Goal: Task Accomplishment & Management: Complete application form

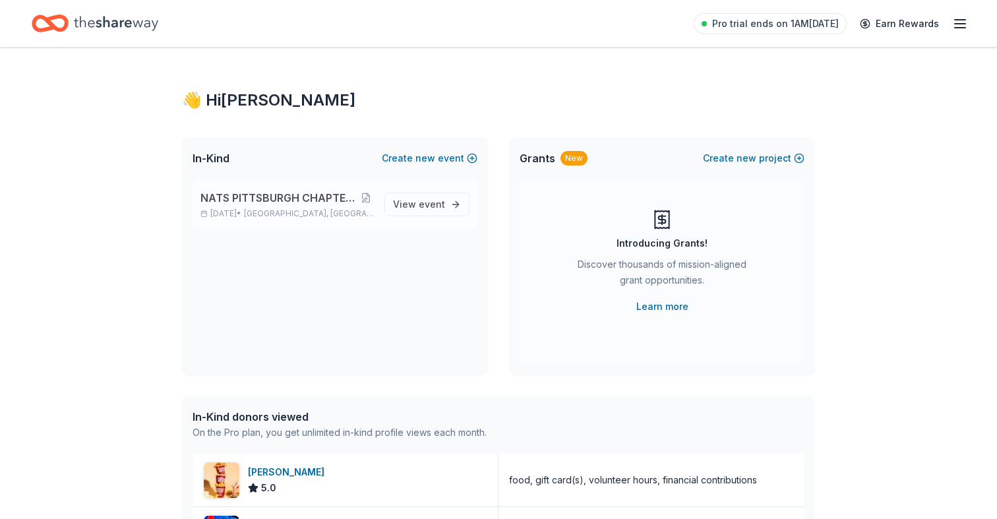
click at [313, 197] on span "NATS PITTSBURGH CHAPTER FIRST ANNIVERSARY" at bounding box center [280, 198] width 158 height 16
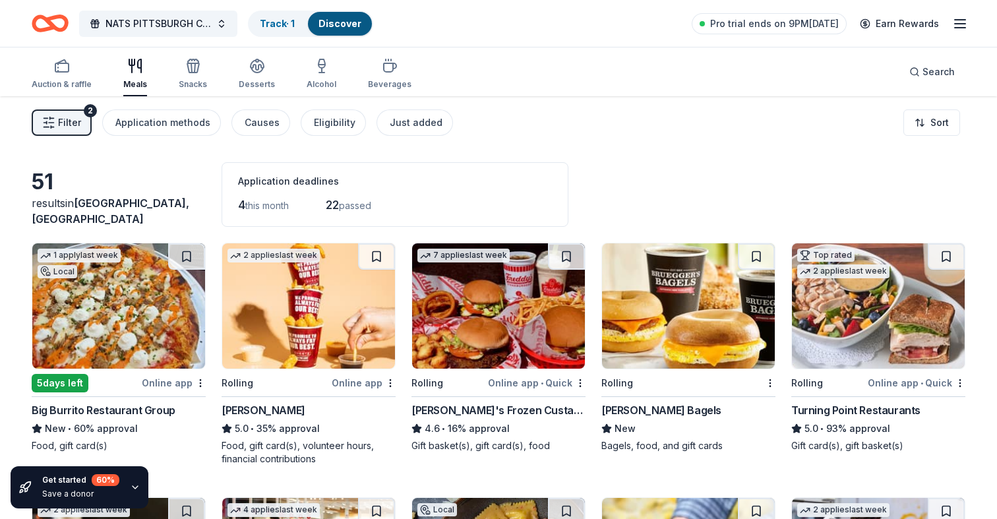
click at [71, 125] on span "Filter" at bounding box center [69, 123] width 23 height 16
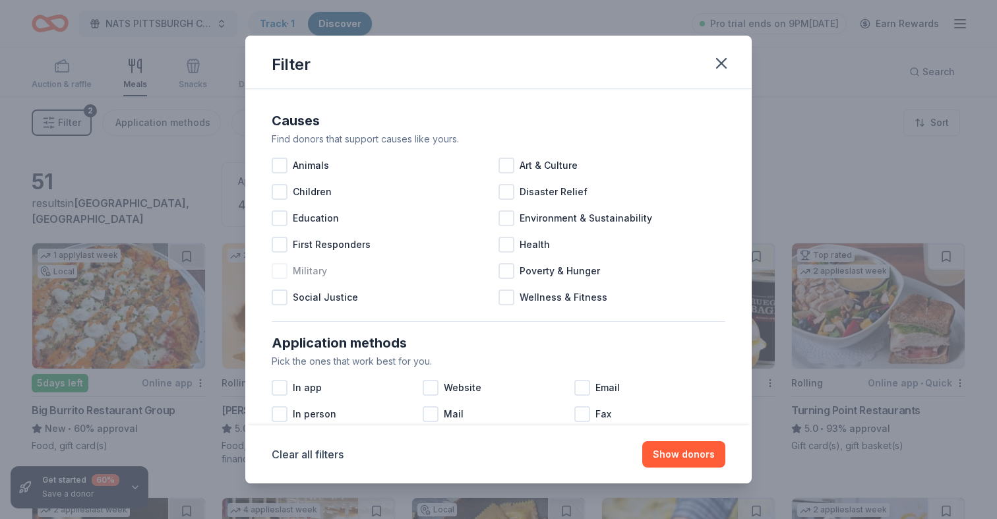
scroll to position [532, 0]
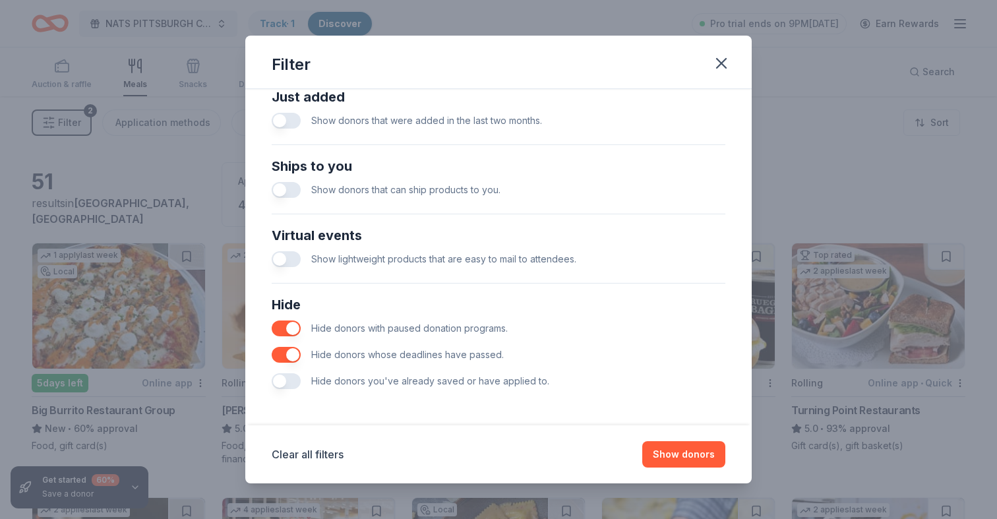
click at [293, 384] on button "button" at bounding box center [286, 381] width 29 height 16
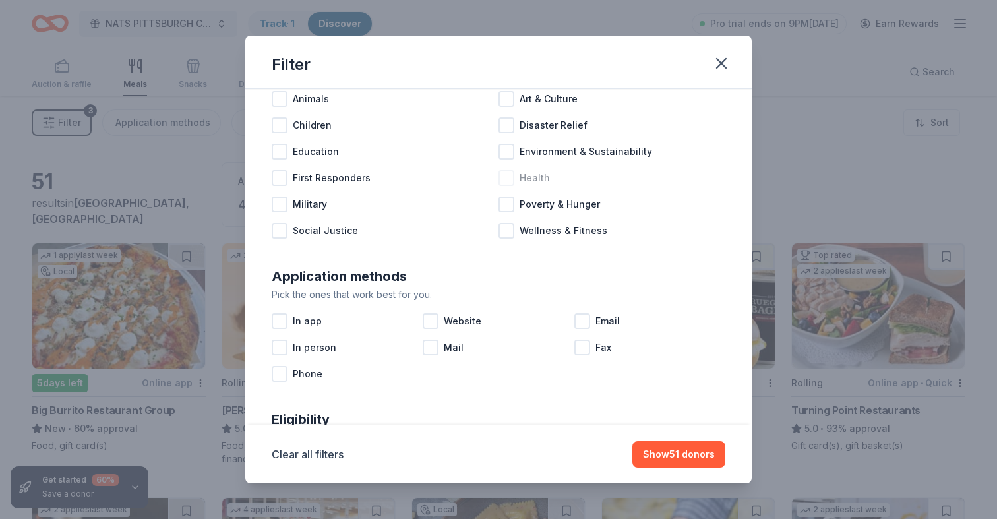
scroll to position [140, 0]
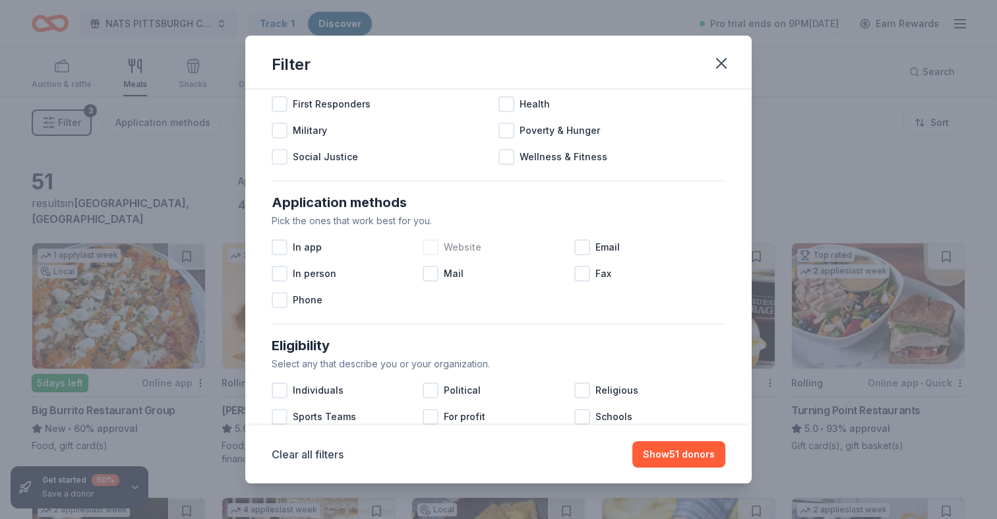
click at [435, 249] on div at bounding box center [431, 247] width 16 height 16
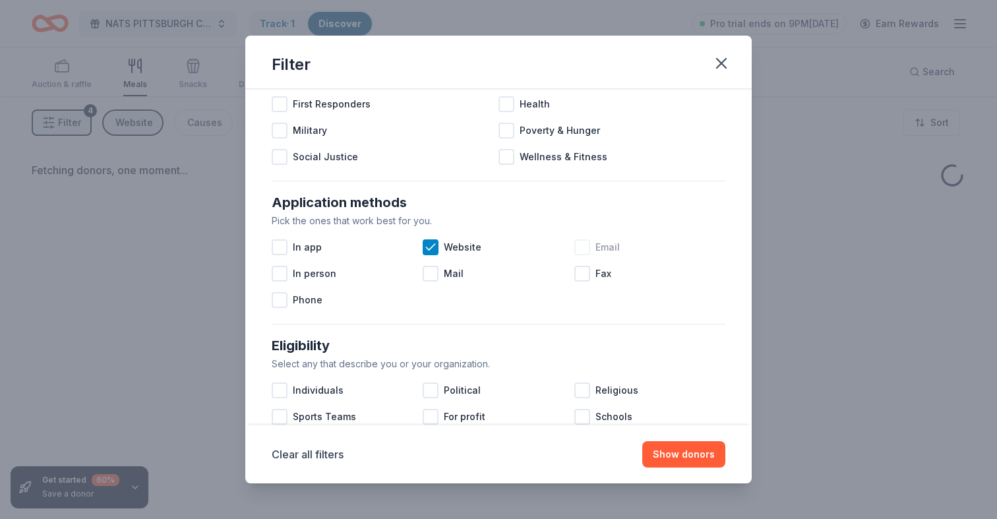
click at [584, 253] on div at bounding box center [582, 247] width 16 height 16
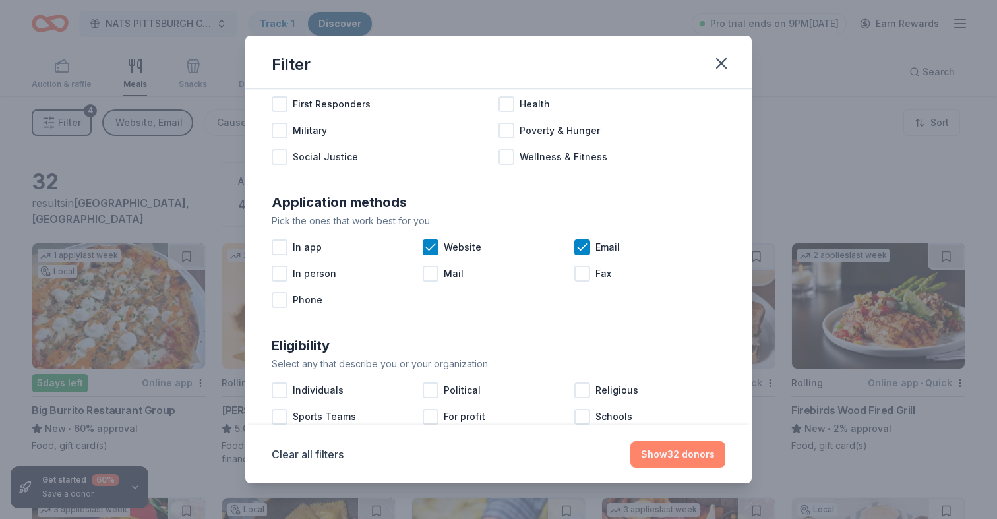
click at [687, 461] on button "Show 32 donors" at bounding box center [678, 454] width 95 height 26
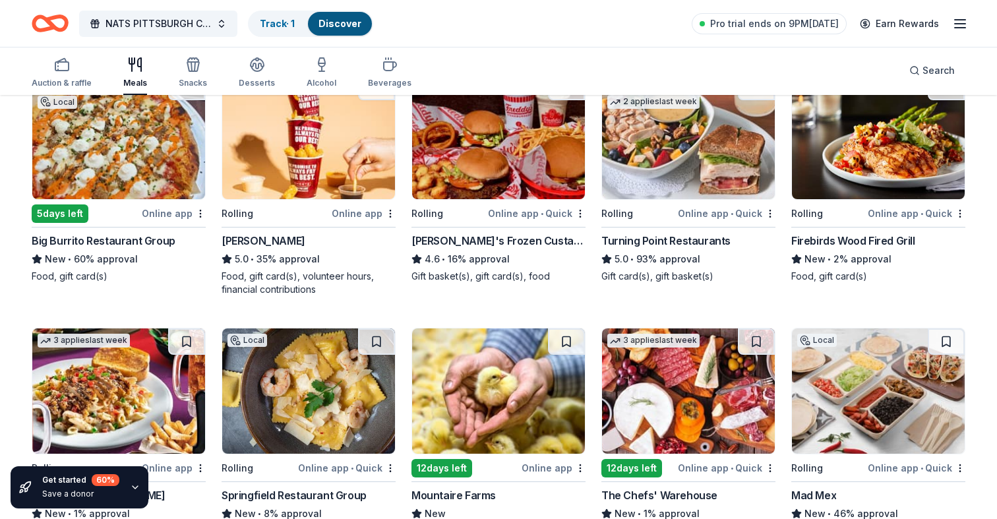
scroll to position [172, 0]
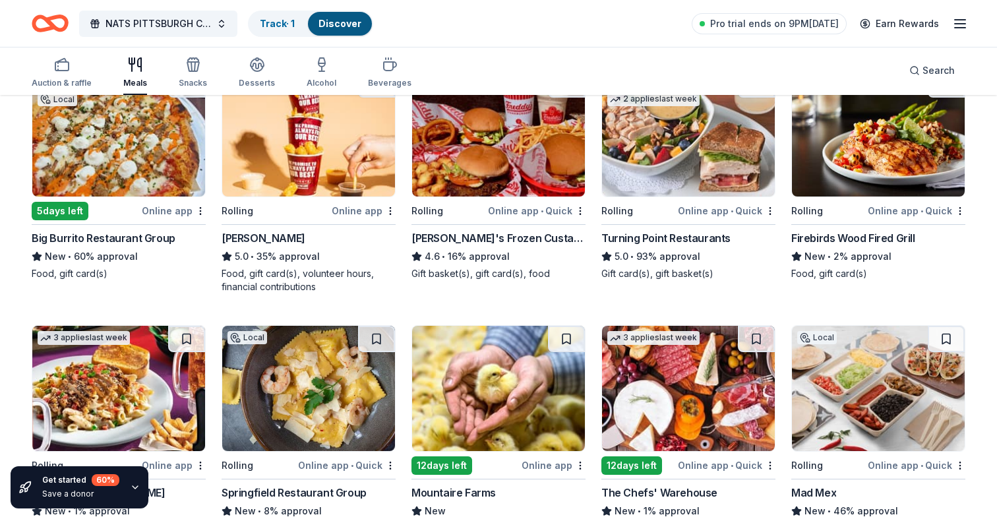
click at [844, 161] on img at bounding box center [878, 133] width 173 height 125
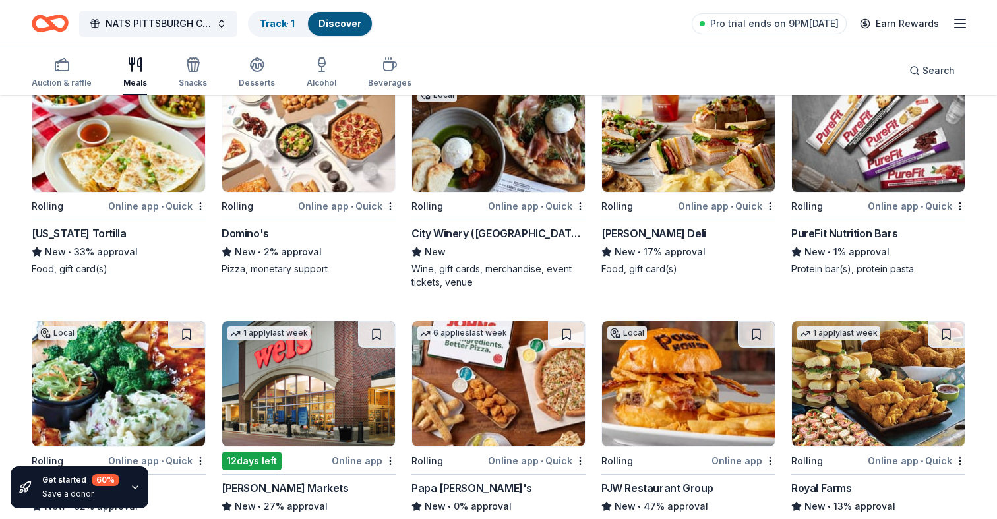
scroll to position [678, 0]
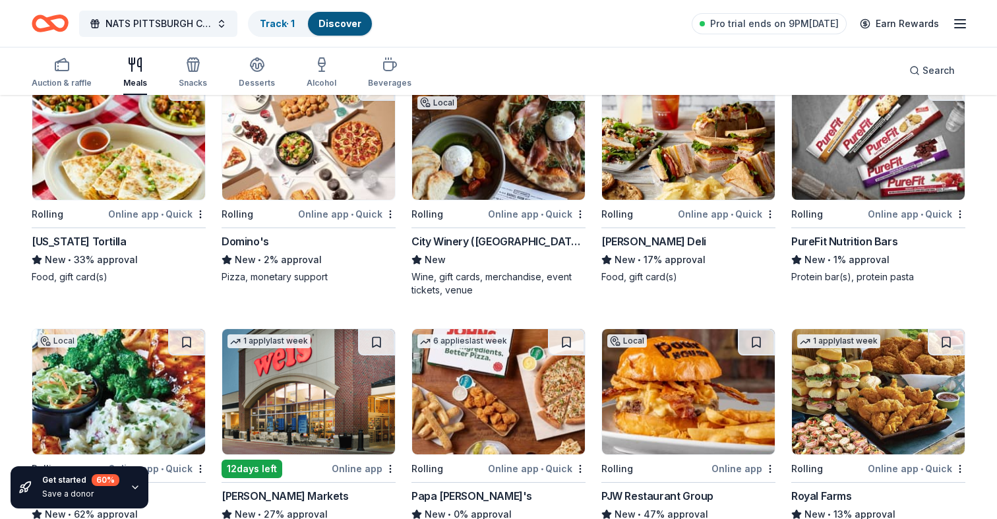
click at [841, 183] on img at bounding box center [878, 137] width 173 height 125
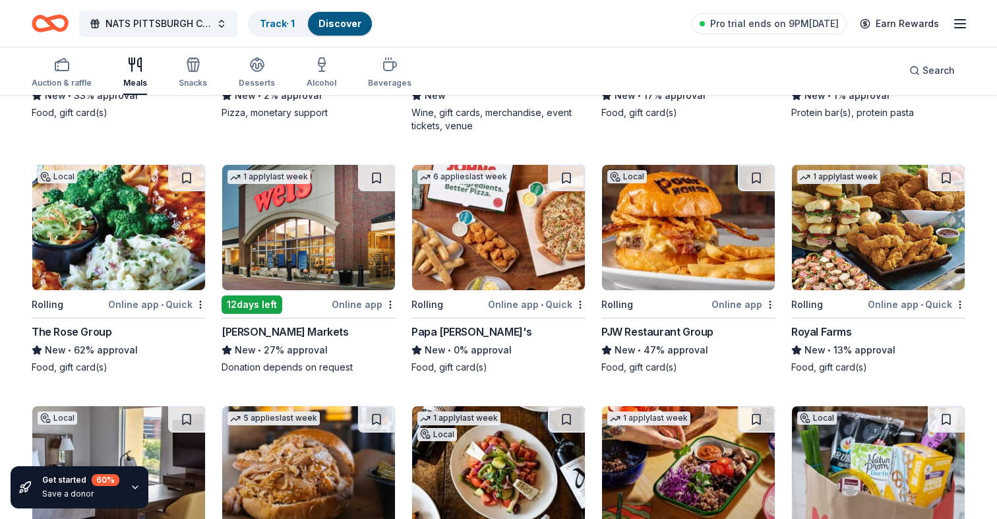
scroll to position [847, 0]
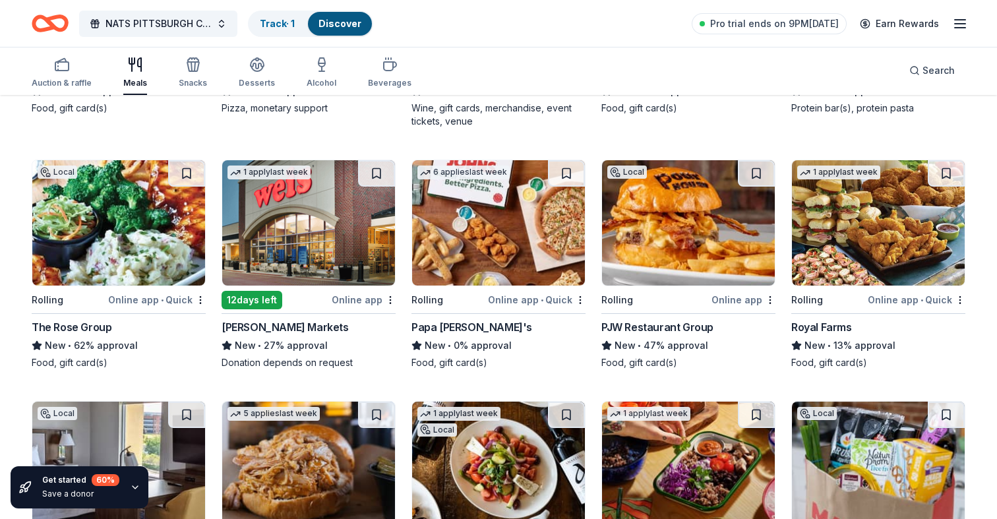
click at [308, 222] on img at bounding box center [308, 222] width 173 height 125
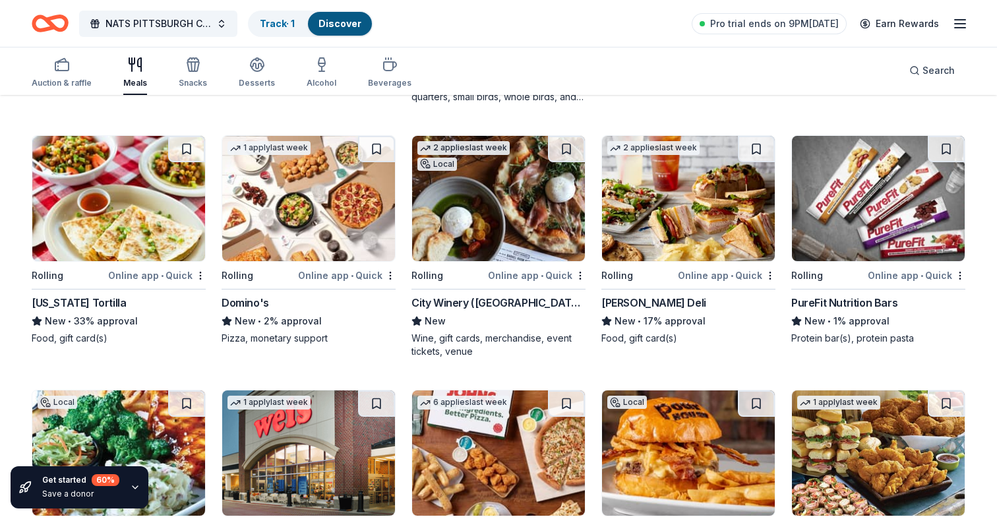
scroll to position [0, 0]
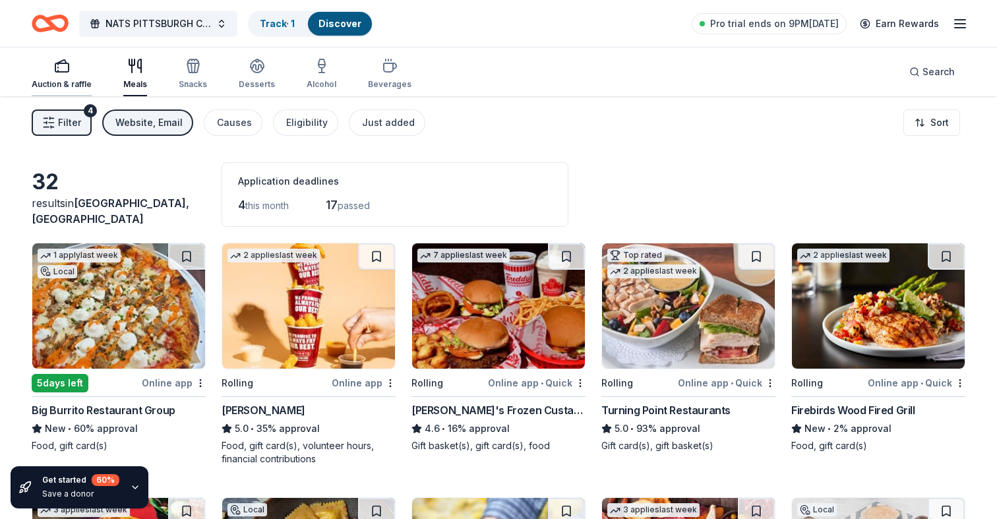
click at [56, 67] on icon "button" at bounding box center [62, 66] width 16 height 16
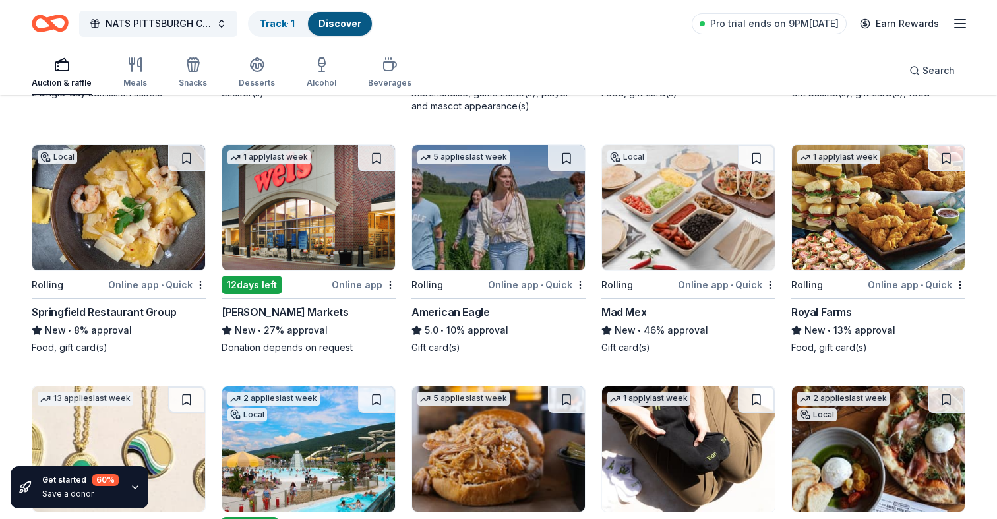
scroll to position [1617, 0]
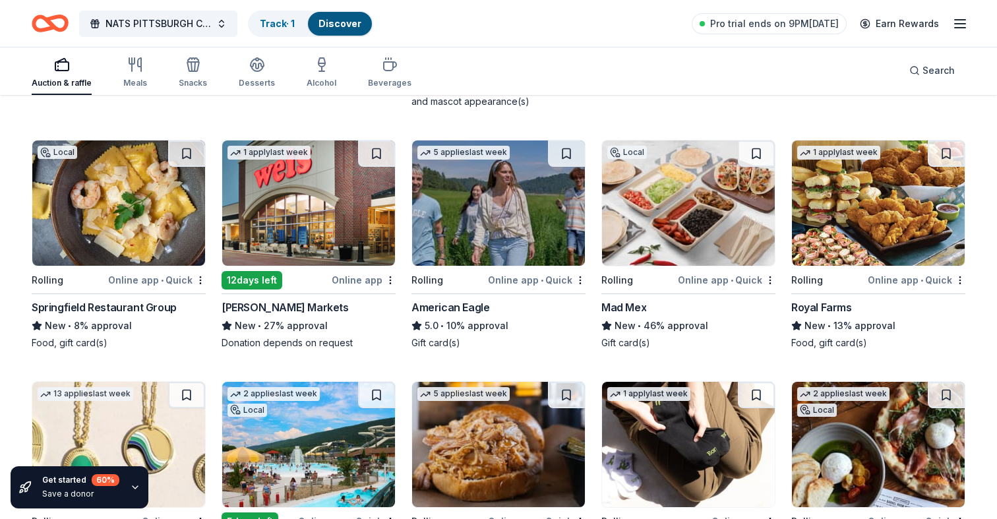
click at [525, 212] on img at bounding box center [498, 202] width 173 height 125
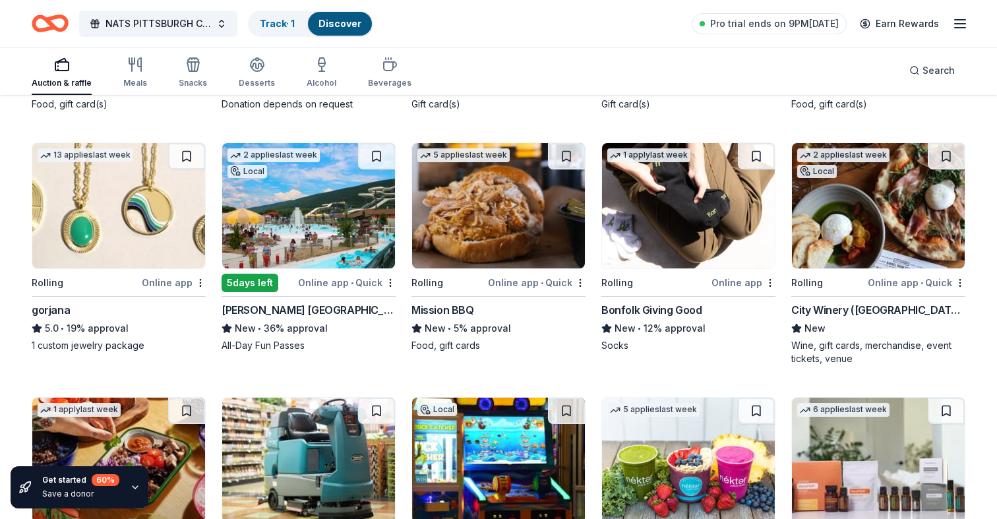
scroll to position [1848, 0]
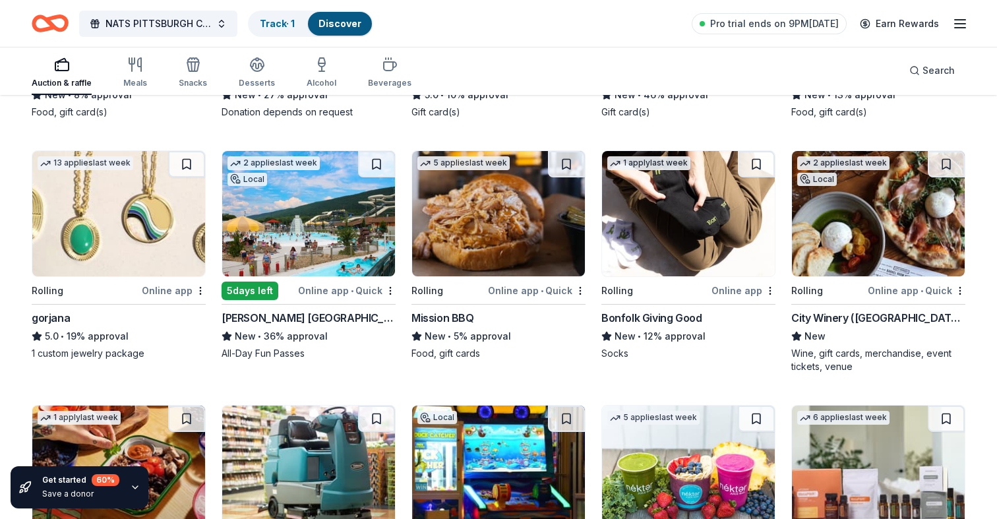
click at [333, 239] on img at bounding box center [308, 213] width 173 height 125
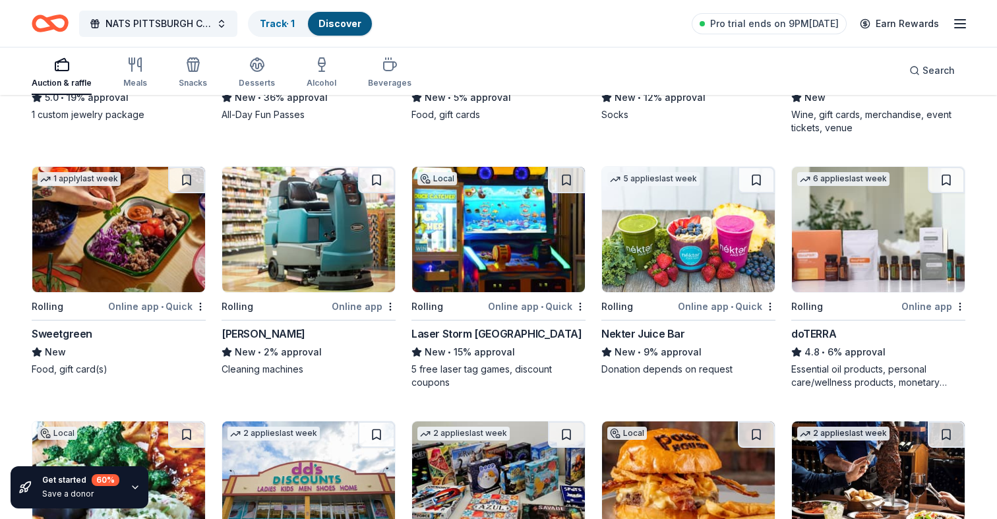
scroll to position [2087, 0]
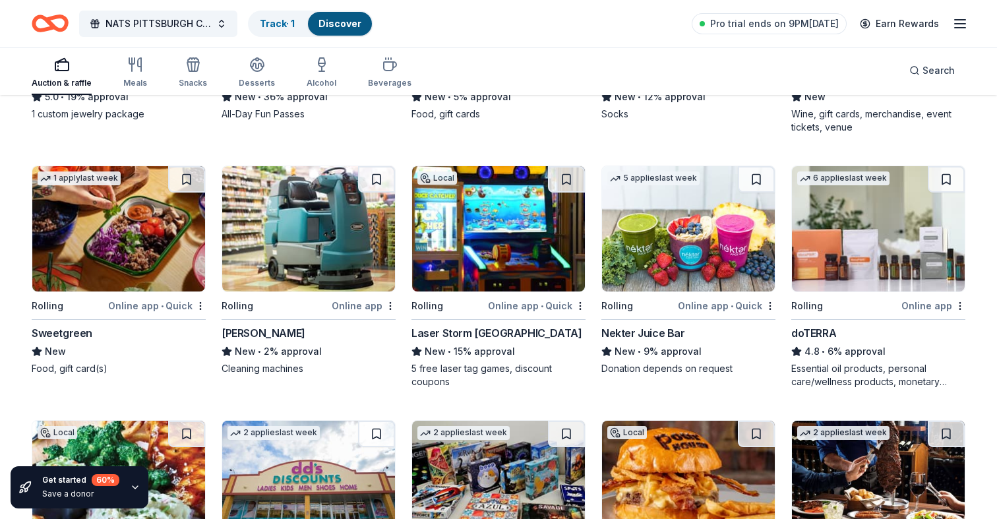
click at [504, 227] on img at bounding box center [498, 228] width 173 height 125
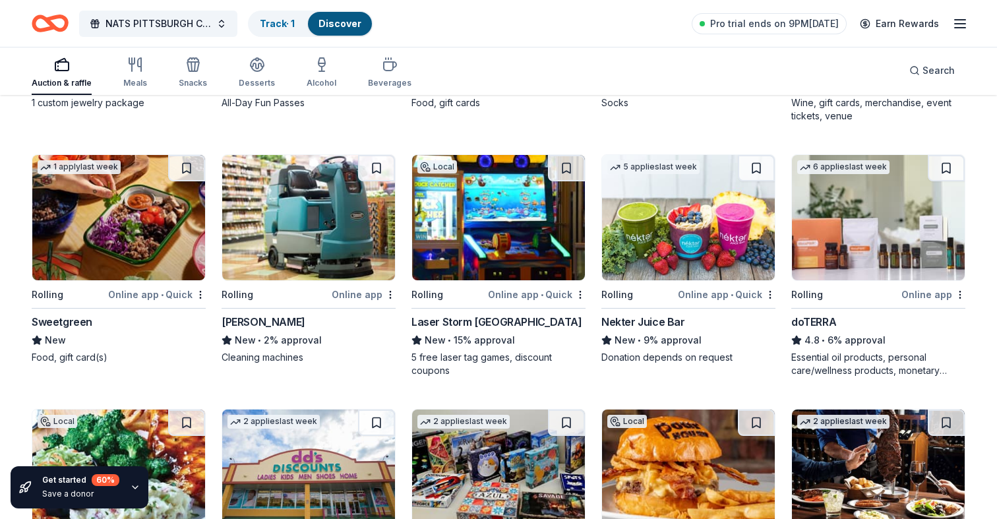
scroll to position [2088, 0]
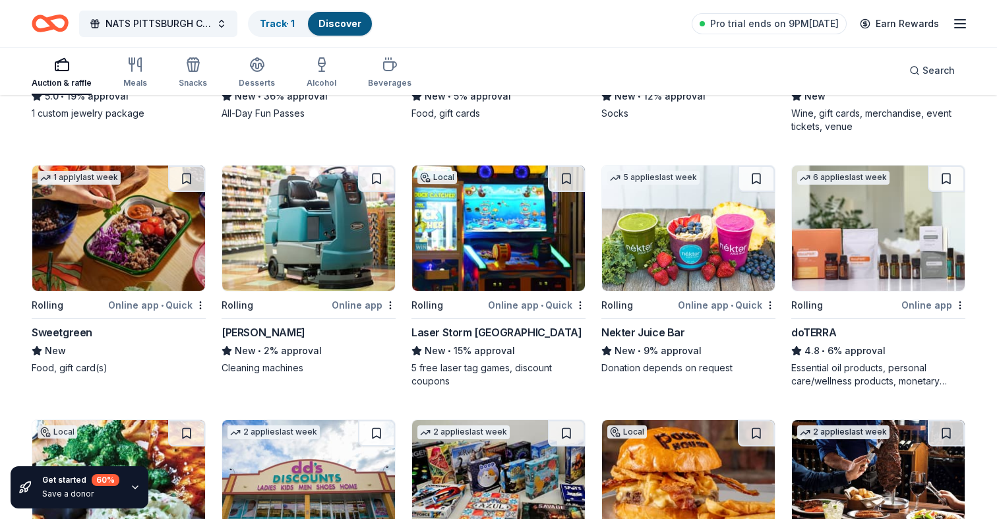
click at [894, 243] on img at bounding box center [878, 228] width 173 height 125
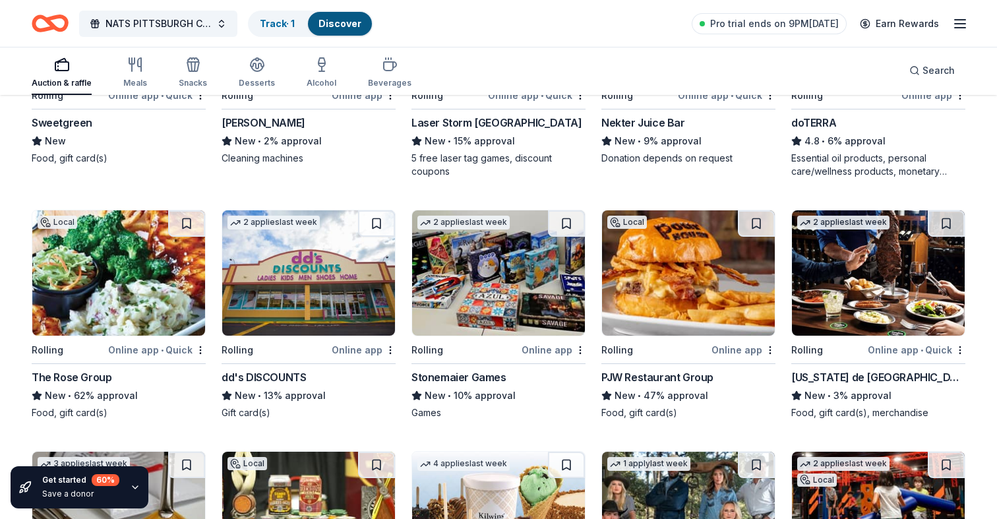
scroll to position [2321, 0]
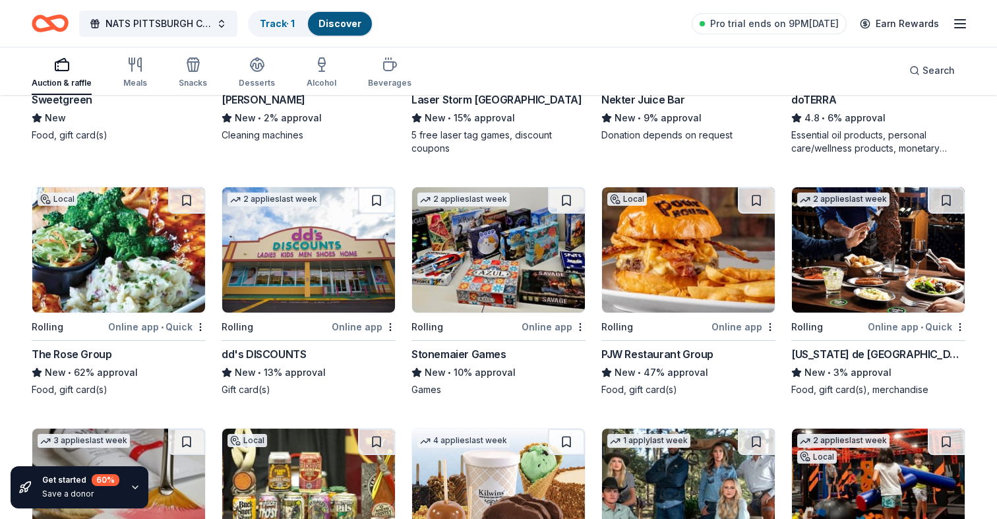
click at [634, 260] on img at bounding box center [688, 249] width 173 height 125
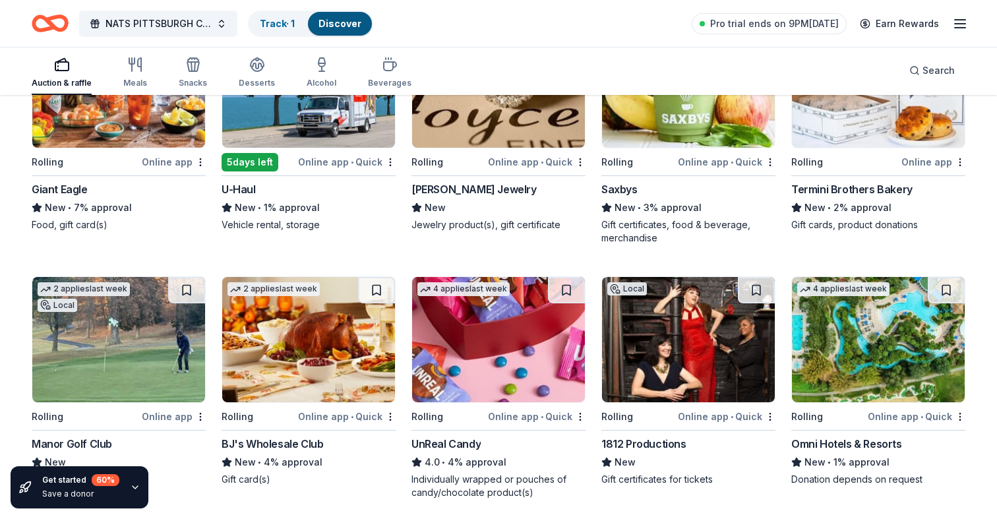
scroll to position [2978, 0]
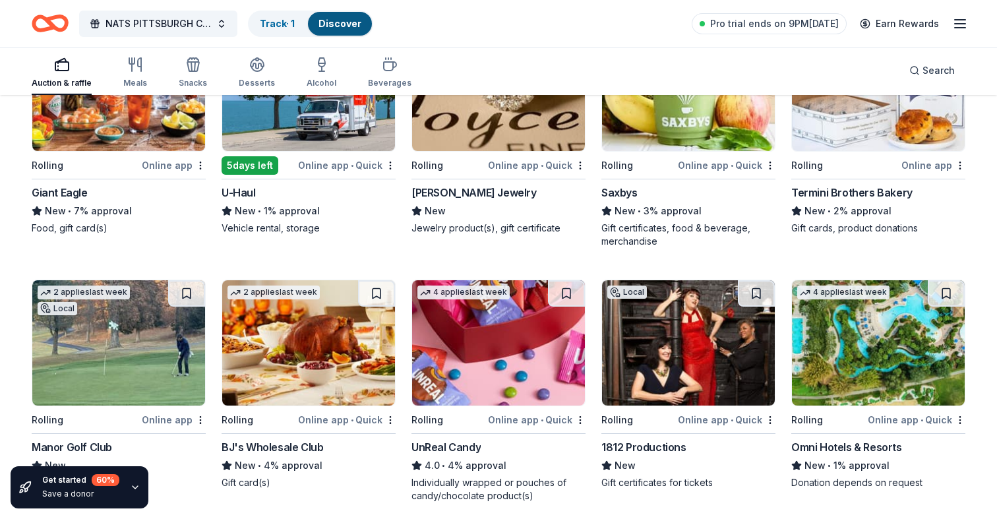
click at [293, 109] on img at bounding box center [308, 88] width 173 height 125
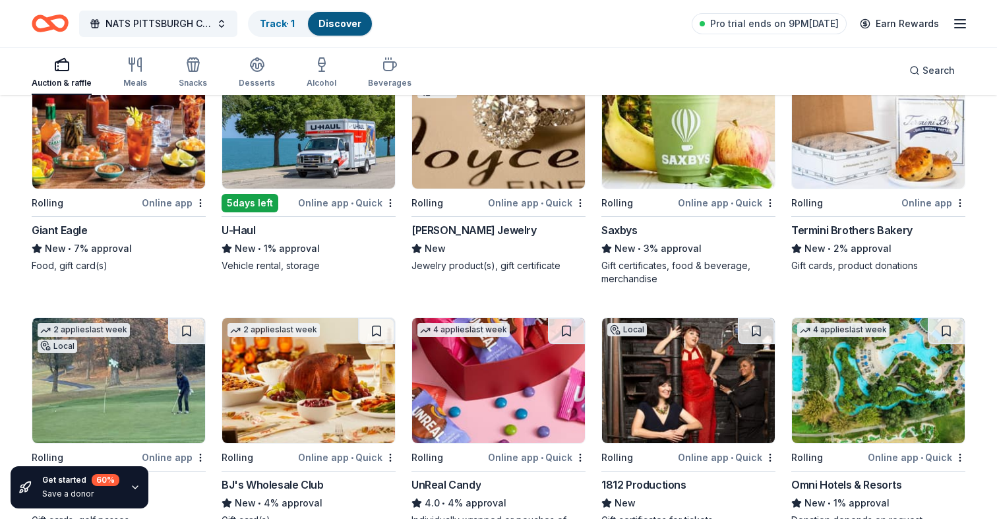
scroll to position [2936, 0]
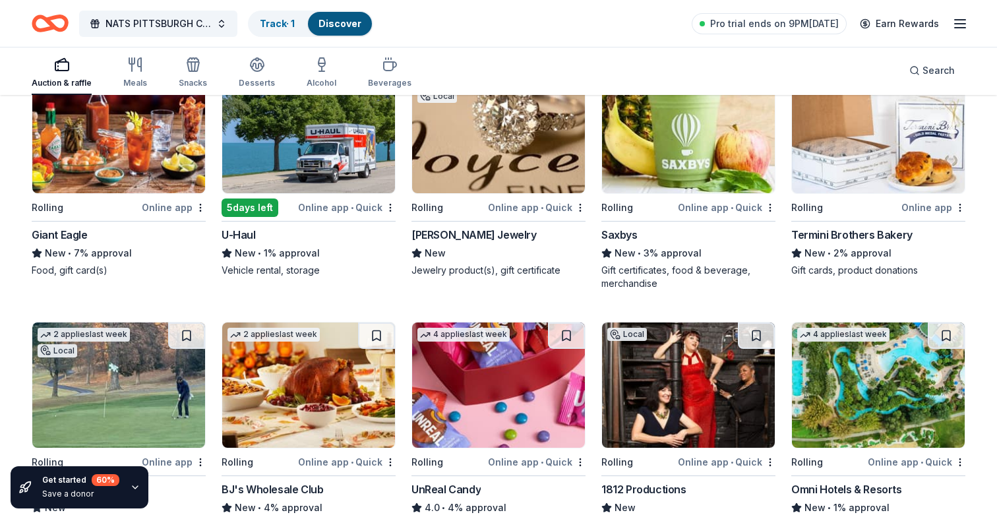
click at [512, 139] on img at bounding box center [498, 130] width 173 height 125
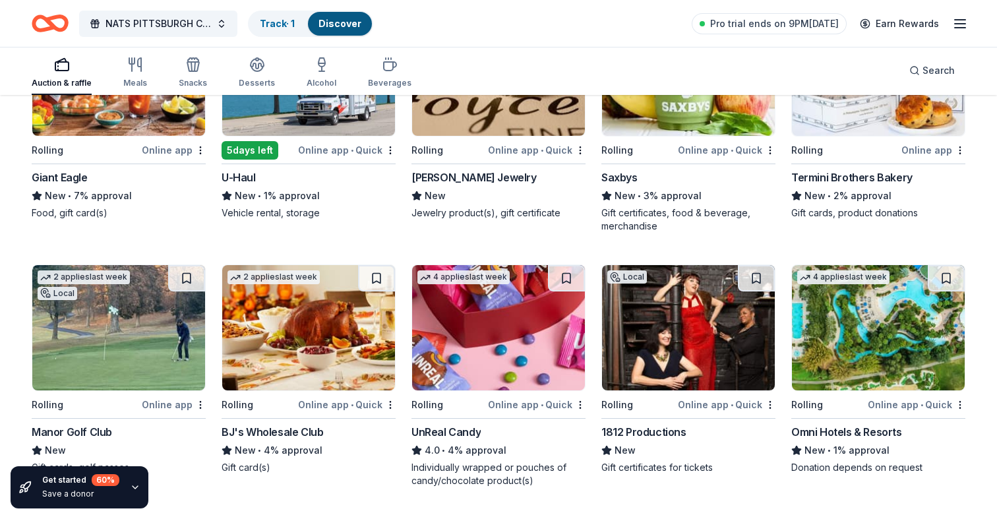
scroll to position [2964, 0]
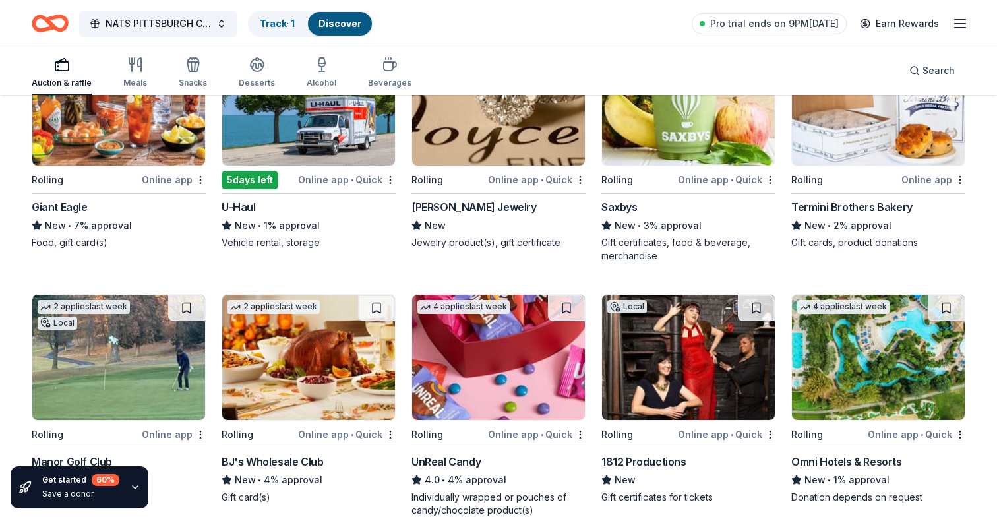
click at [892, 361] on img at bounding box center [878, 357] width 173 height 125
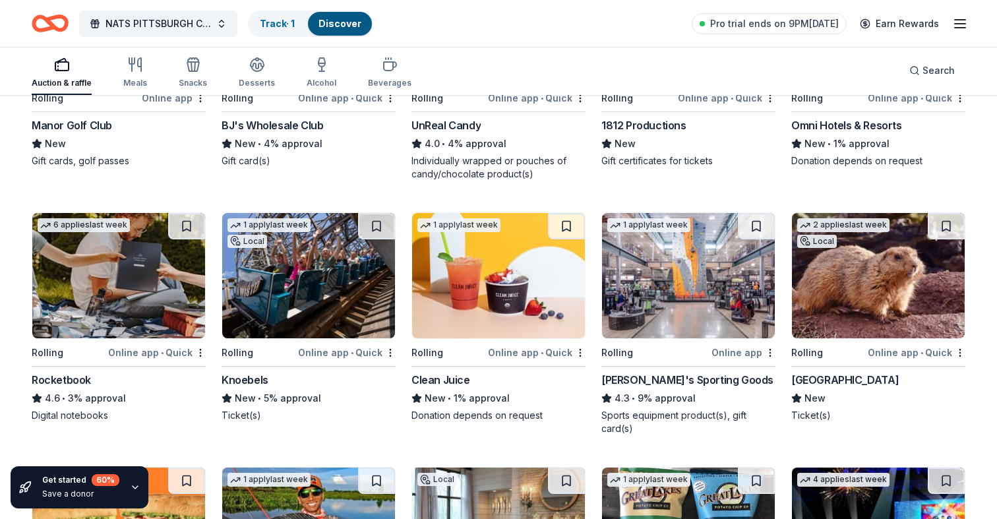
scroll to position [3306, 0]
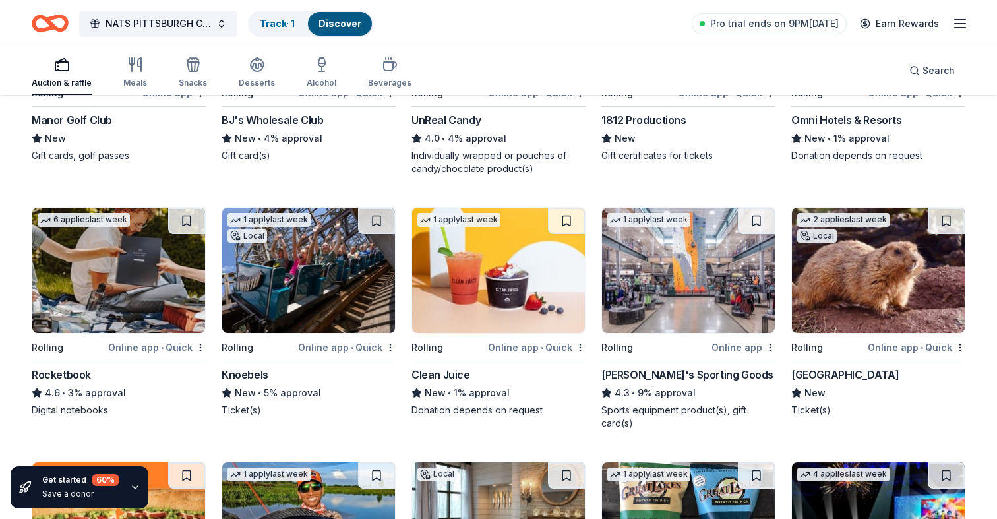
click at [323, 274] on img at bounding box center [308, 270] width 173 height 125
click at [656, 303] on img at bounding box center [688, 270] width 173 height 125
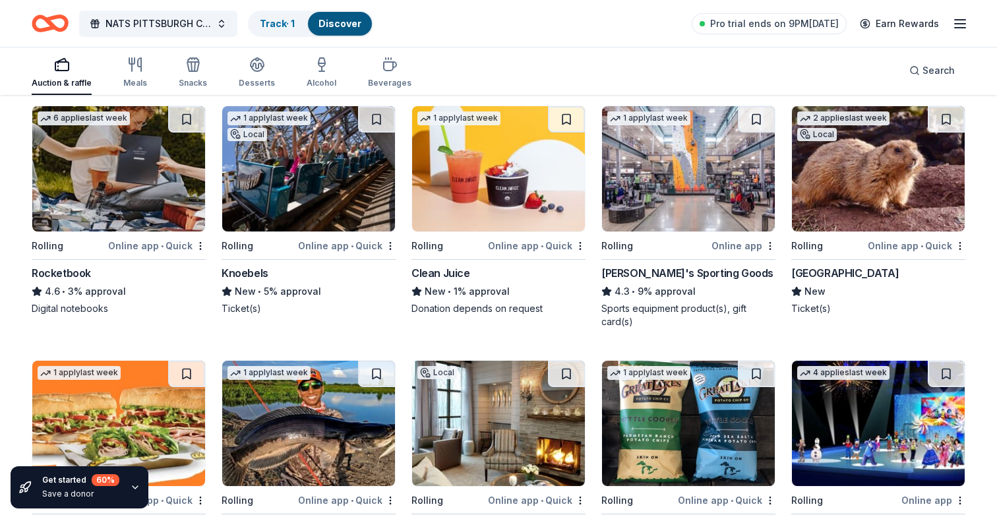
scroll to position [3437, 0]
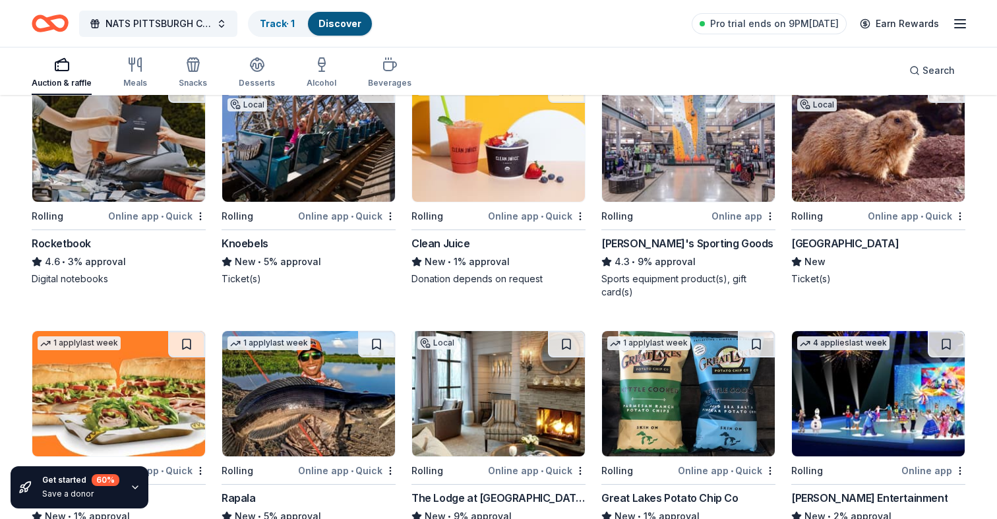
click at [129, 152] on img at bounding box center [118, 139] width 173 height 125
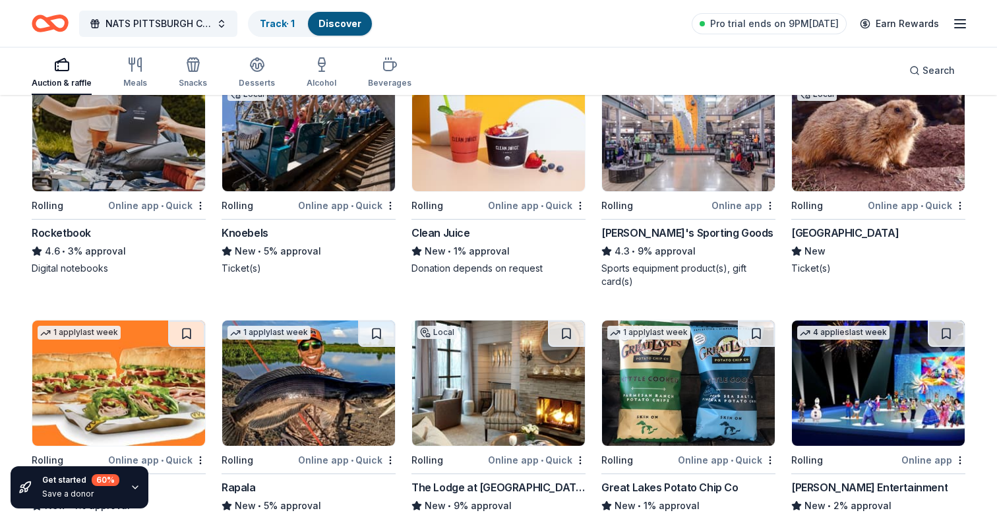
click at [838, 137] on img at bounding box center [878, 128] width 173 height 125
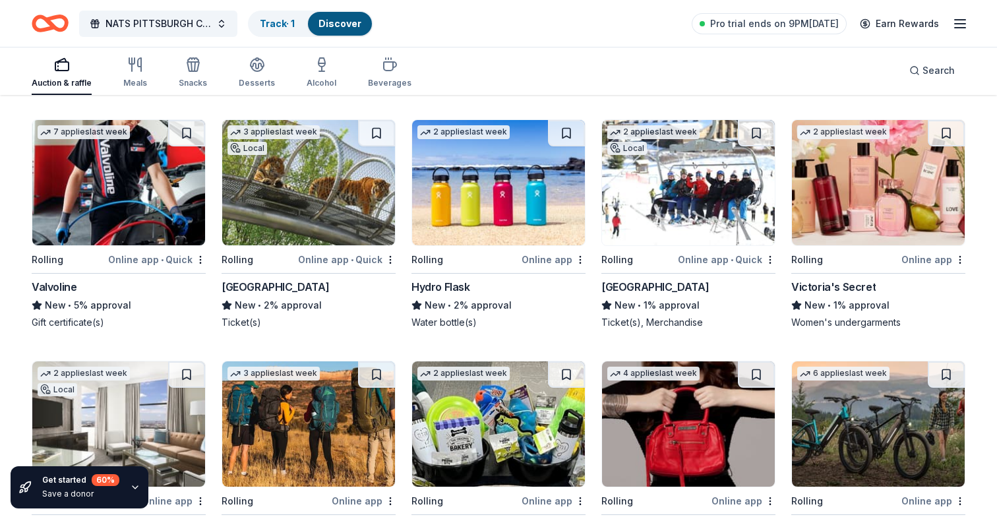
scroll to position [4657, 0]
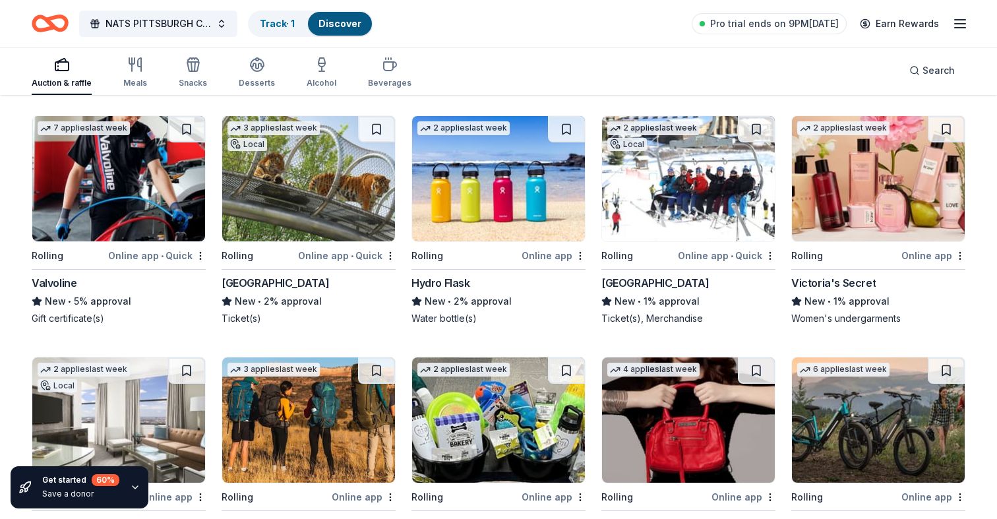
click at [481, 202] on img at bounding box center [498, 178] width 173 height 125
click at [323, 199] on img at bounding box center [308, 178] width 173 height 125
click at [133, 197] on img at bounding box center [118, 178] width 173 height 125
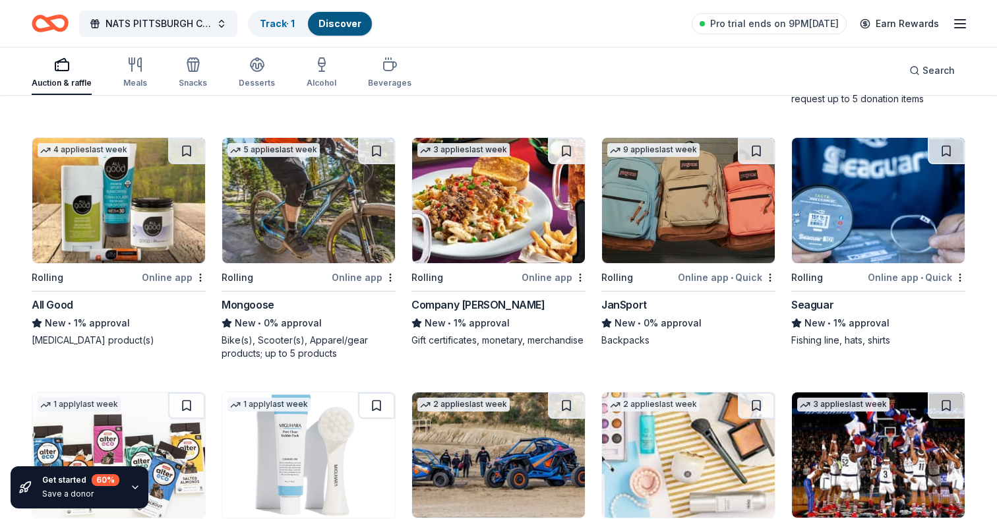
scroll to position [5130, 0]
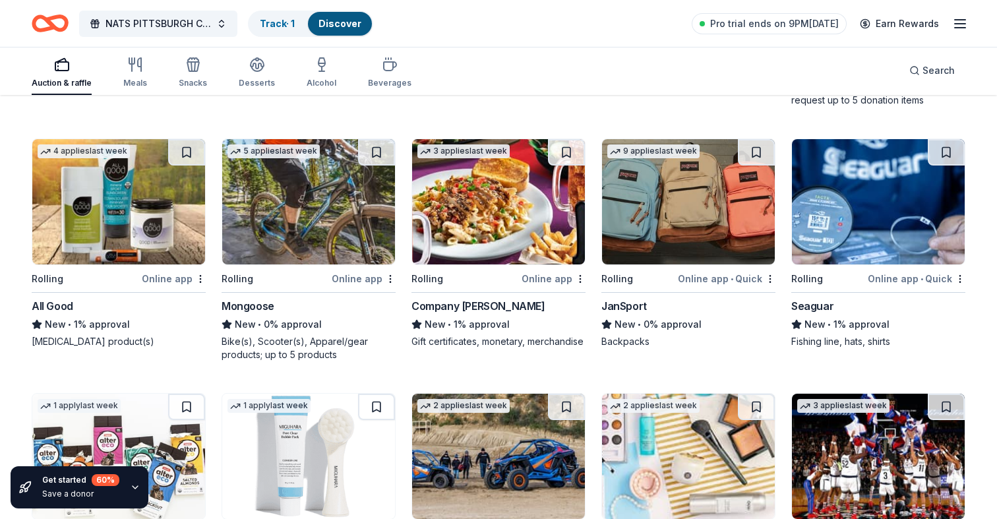
click at [647, 241] on img at bounding box center [688, 201] width 173 height 125
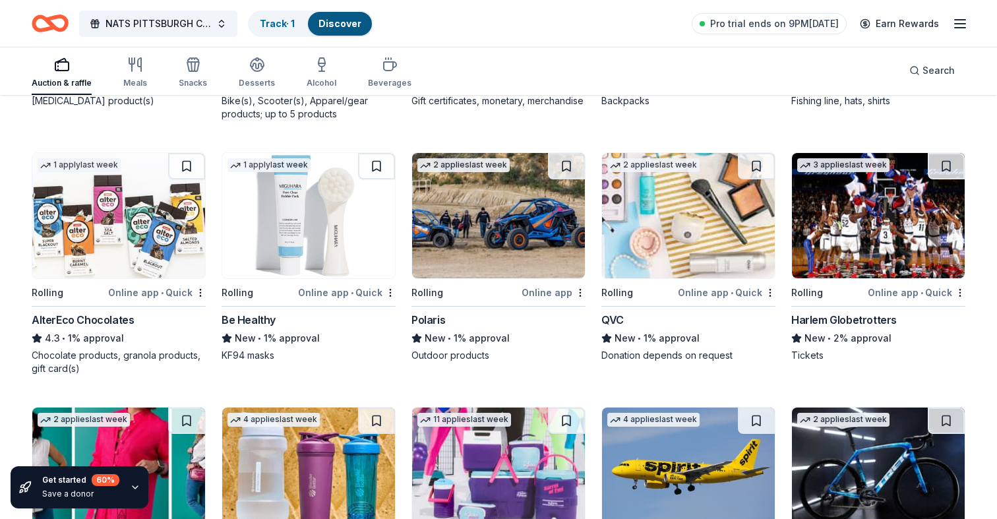
scroll to position [5371, 0]
click at [522, 237] on img at bounding box center [498, 214] width 173 height 125
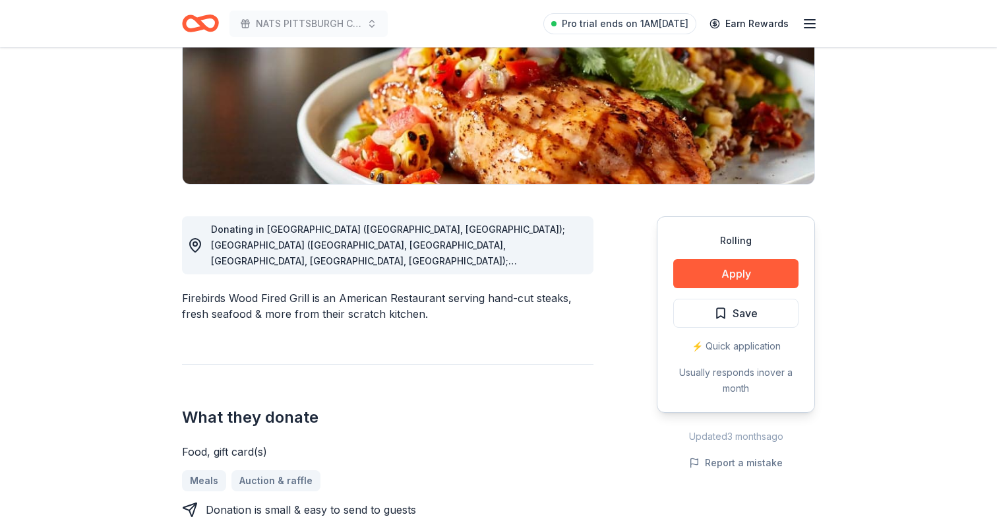
scroll to position [283, 0]
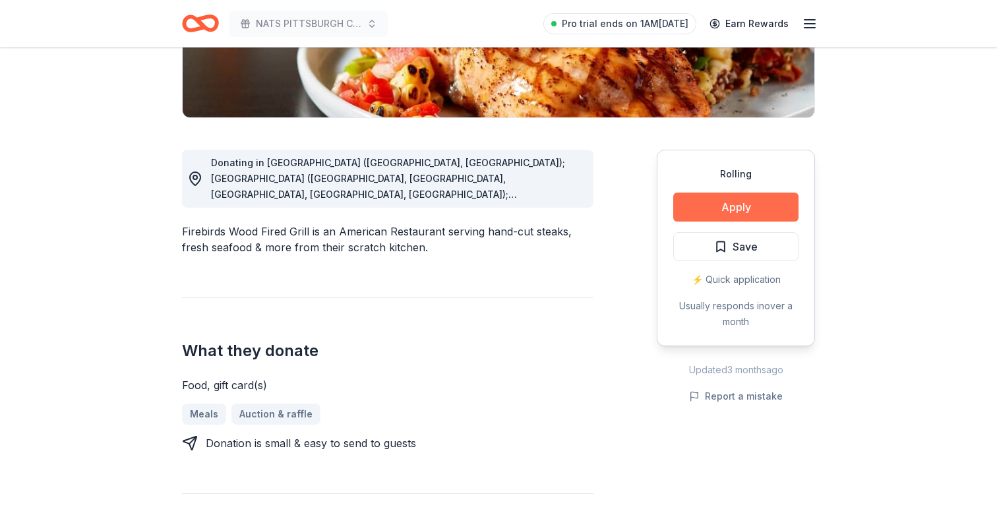
click at [752, 203] on button "Apply" at bounding box center [735, 207] width 125 height 29
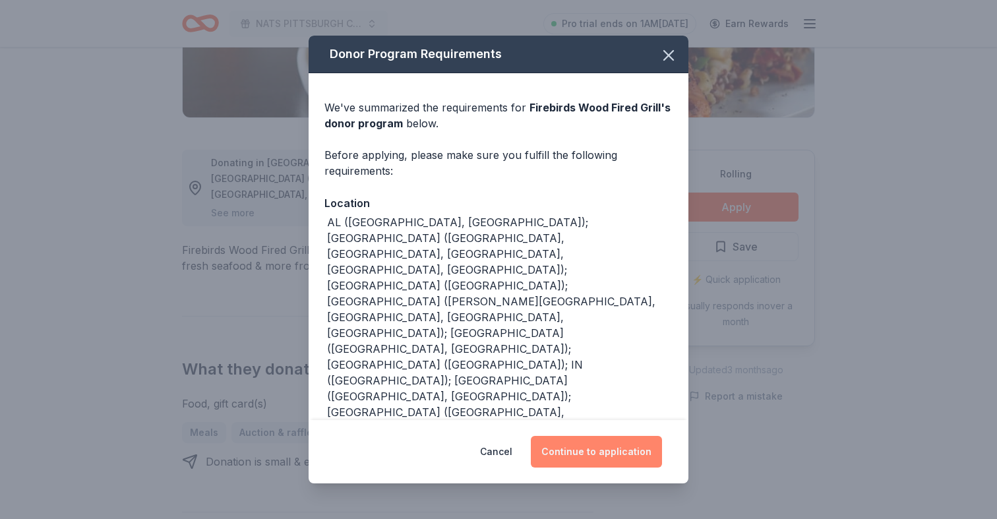
click at [588, 452] on button "Continue to application" at bounding box center [596, 452] width 131 height 32
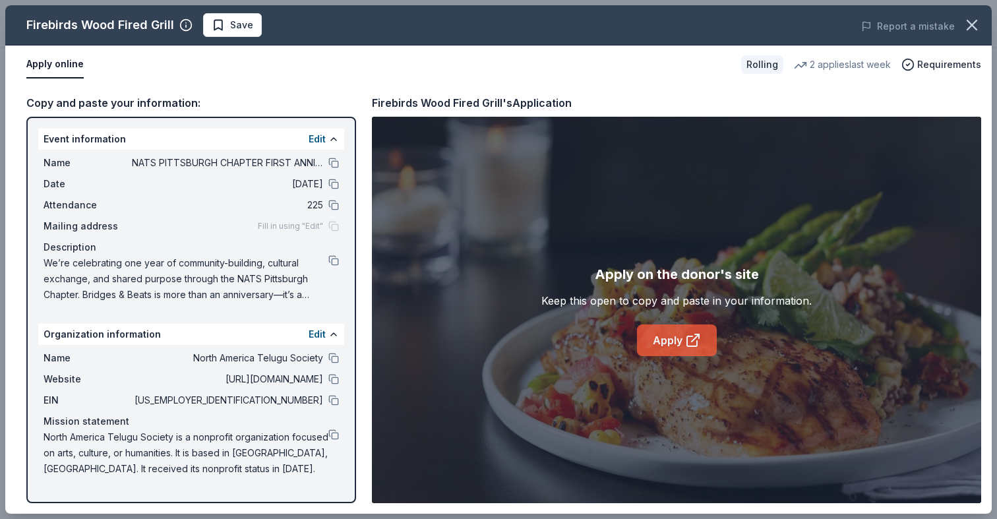
click at [664, 354] on link "Apply" at bounding box center [677, 340] width 80 height 32
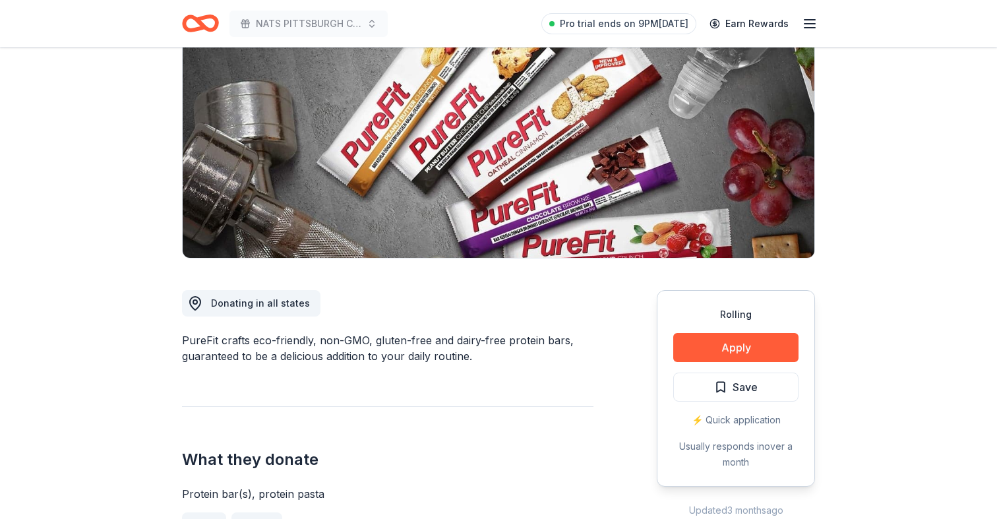
scroll to position [327, 0]
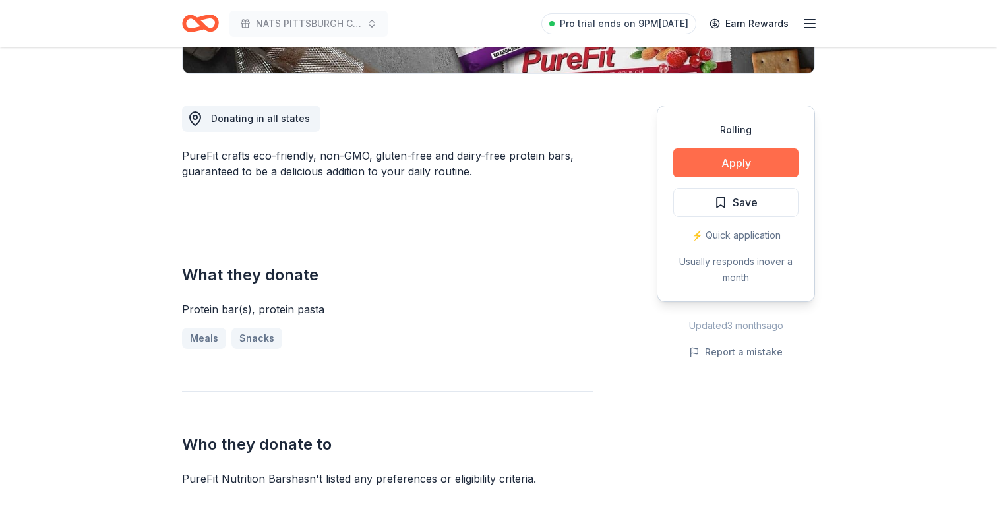
click at [744, 163] on button "Apply" at bounding box center [735, 162] width 125 height 29
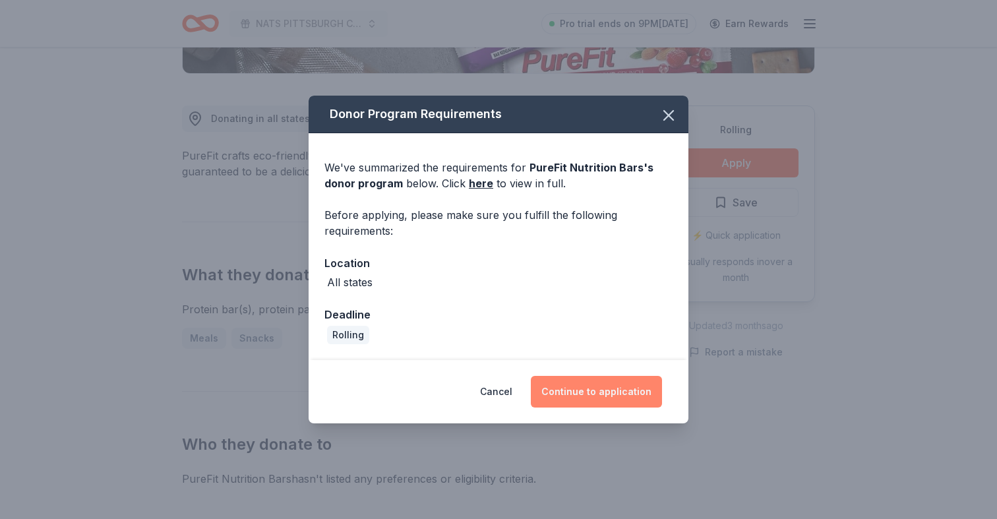
click at [563, 394] on button "Continue to application" at bounding box center [596, 392] width 131 height 32
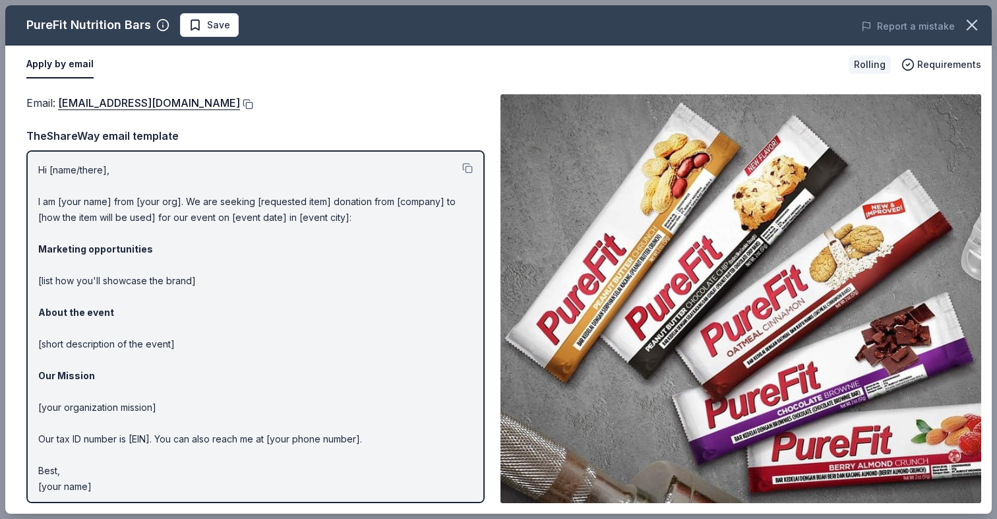
click at [240, 102] on button at bounding box center [246, 104] width 13 height 11
click at [240, 105] on button at bounding box center [246, 104] width 13 height 11
click at [240, 103] on button at bounding box center [246, 104] width 13 height 11
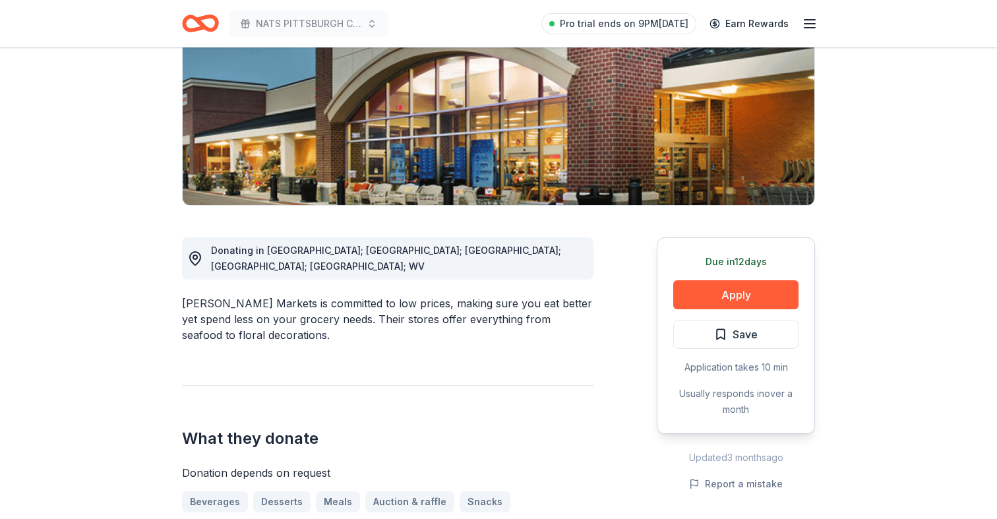
scroll to position [287, 0]
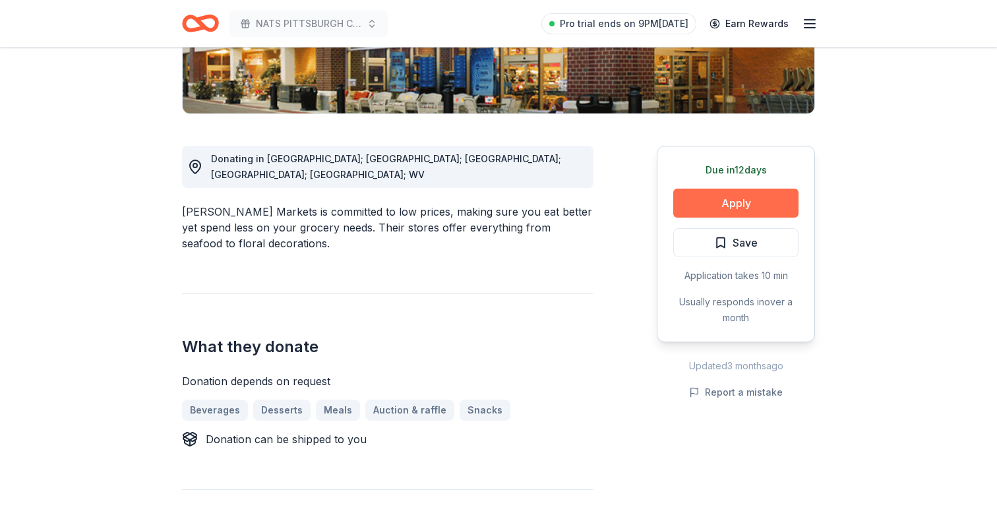
click at [703, 209] on button "Apply" at bounding box center [735, 203] width 125 height 29
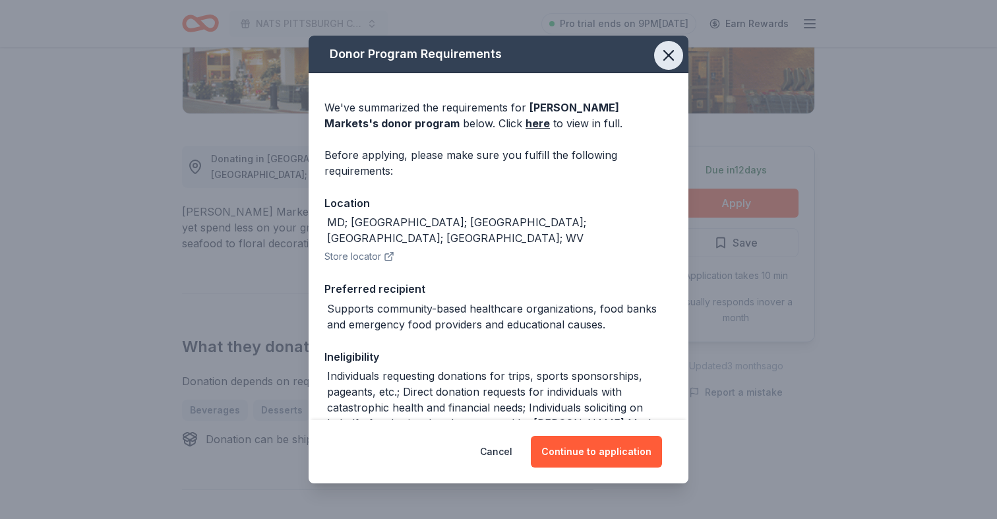
click at [666, 63] on icon "button" at bounding box center [669, 55] width 18 height 18
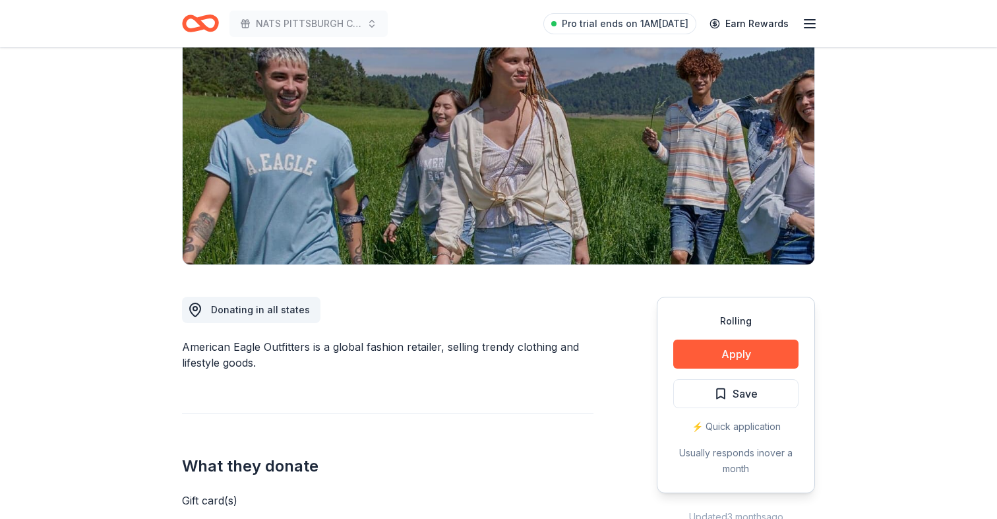
scroll to position [198, 0]
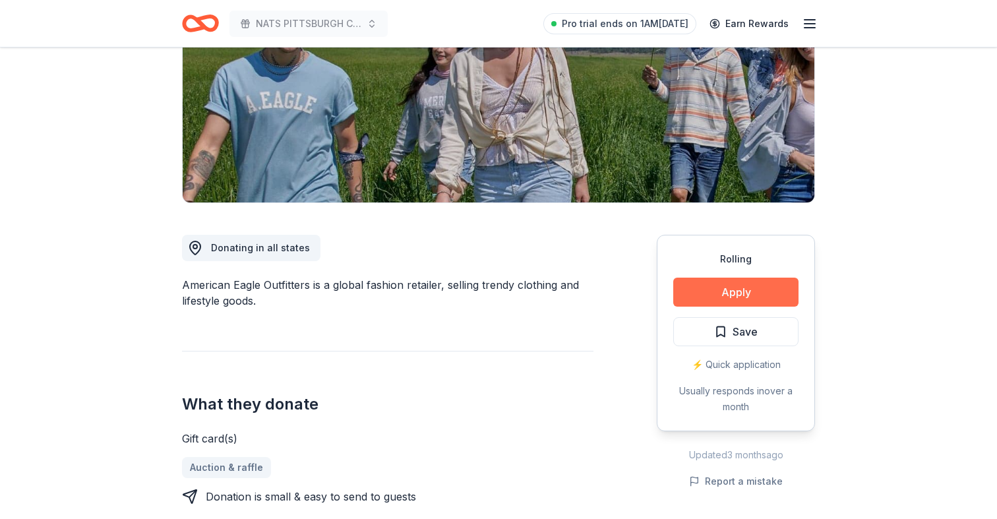
click at [717, 288] on button "Apply" at bounding box center [735, 292] width 125 height 29
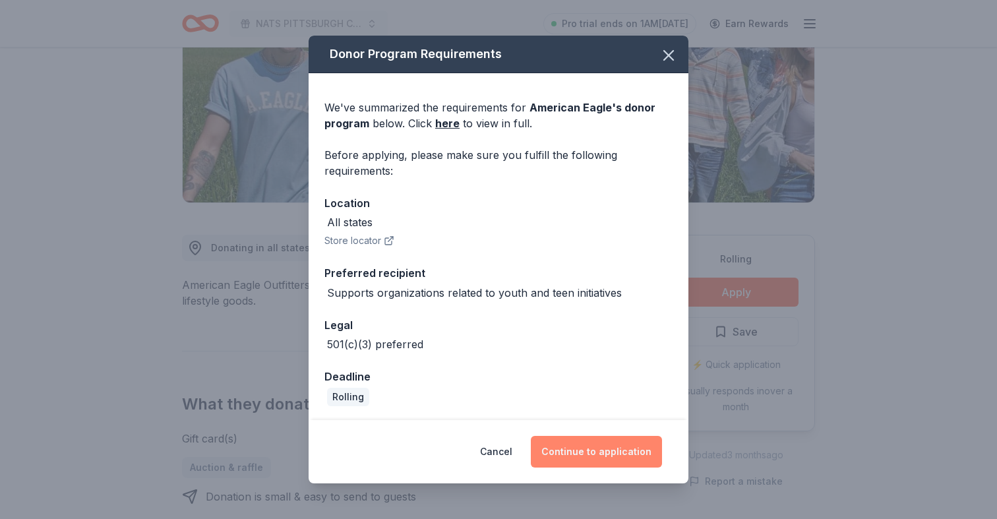
click at [619, 450] on button "Continue to application" at bounding box center [596, 452] width 131 height 32
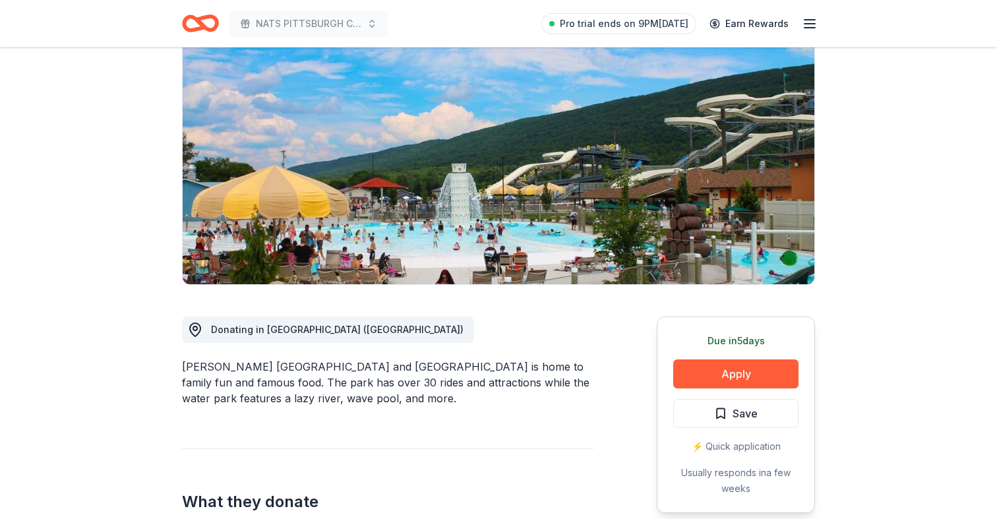
scroll to position [275, 0]
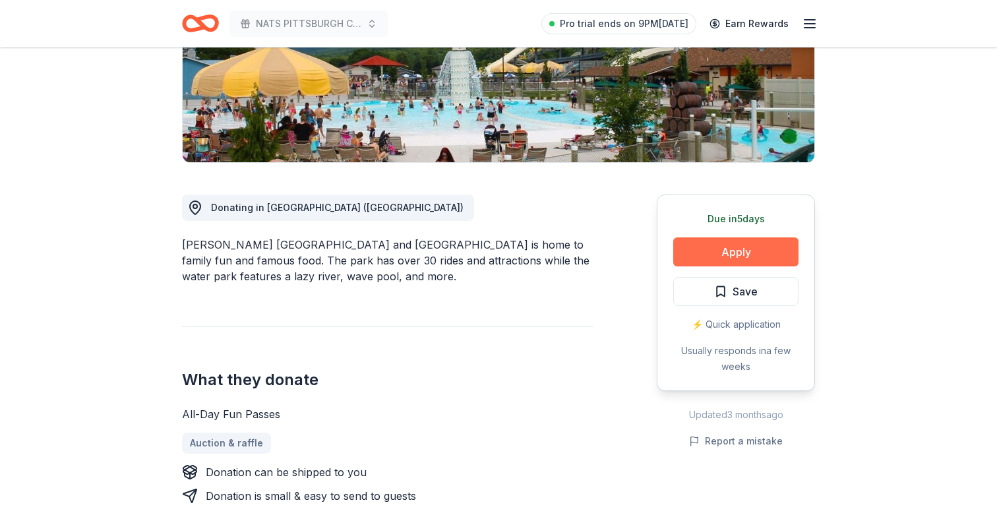
click at [731, 247] on button "Apply" at bounding box center [735, 251] width 125 height 29
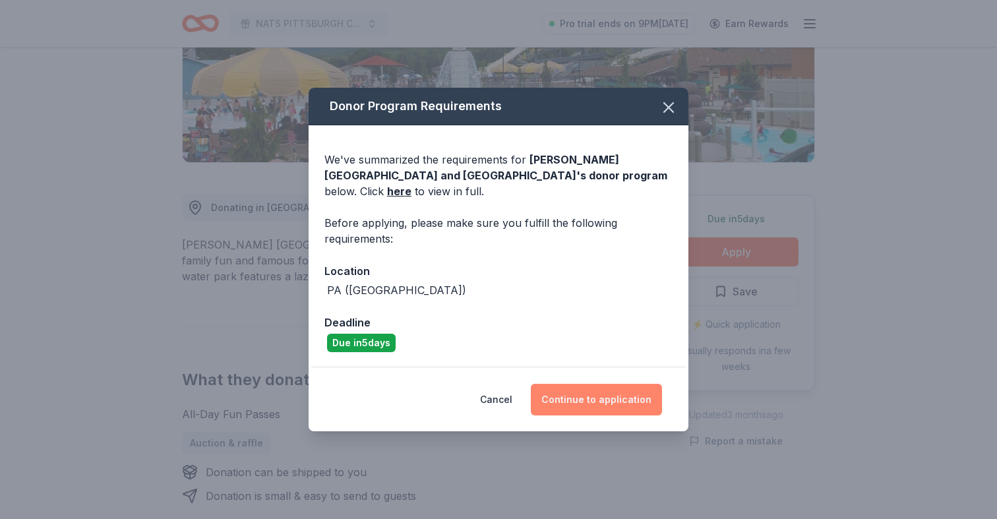
click at [559, 398] on button "Continue to application" at bounding box center [596, 400] width 131 height 32
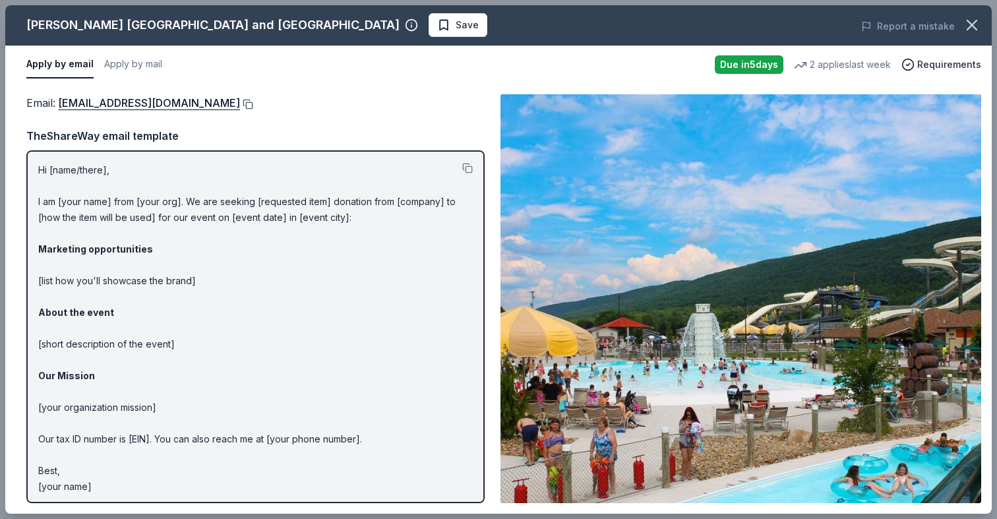
click at [240, 106] on button at bounding box center [246, 104] width 13 height 11
drag, startPoint x: 373, startPoint y: 25, endPoint x: 257, endPoint y: 16, distance: 116.4
click at [257, 16] on div "DelGrosso's Amusement Park and Laguna Splash Water Park" at bounding box center [212, 25] width 373 height 21
drag, startPoint x: 30, startPoint y: 26, endPoint x: 84, endPoint y: 24, distance: 54.8
click at [84, 25] on div "DelGrosso's Amusement Park and Laguna Splash Water Park" at bounding box center [212, 25] width 373 height 21
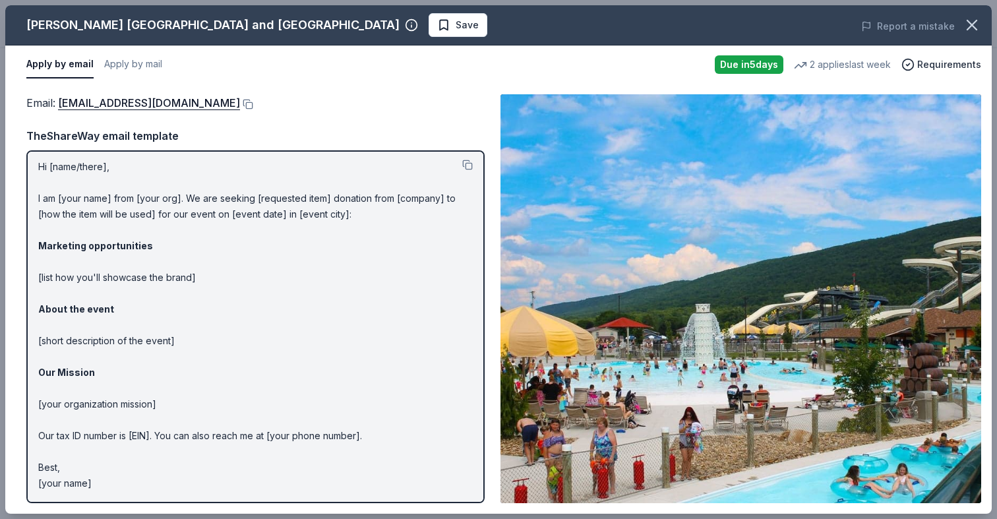
scroll to position [0, 0]
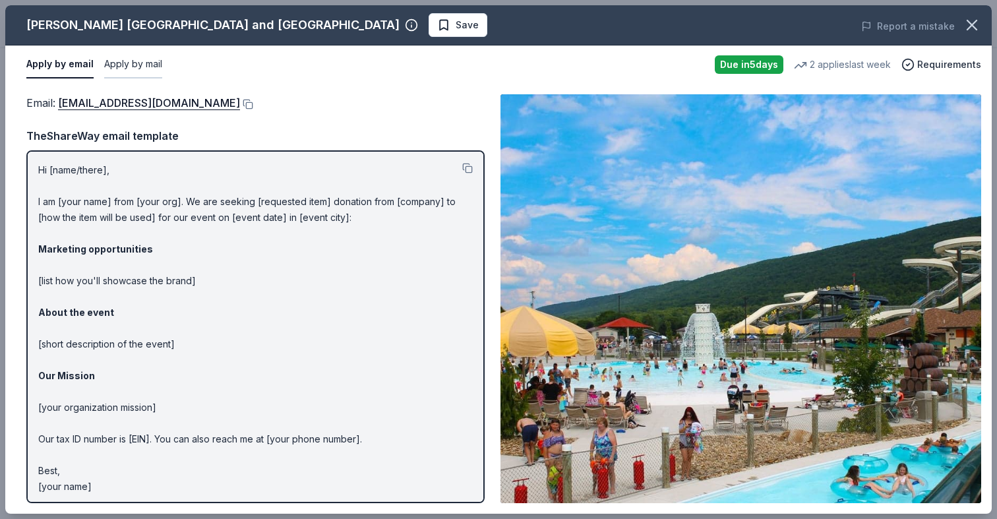
click at [127, 69] on button "Apply by mail" at bounding box center [133, 65] width 58 height 28
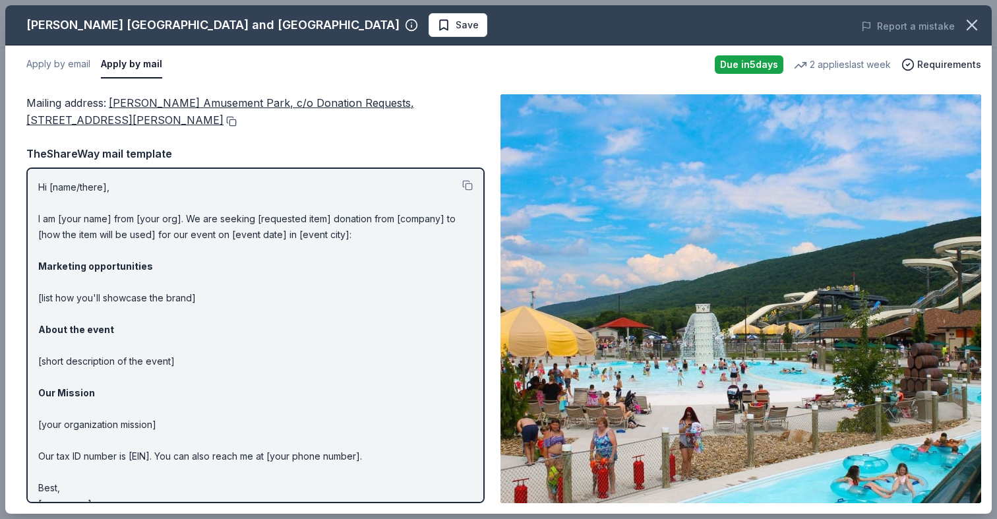
click at [224, 121] on button at bounding box center [230, 121] width 13 height 11
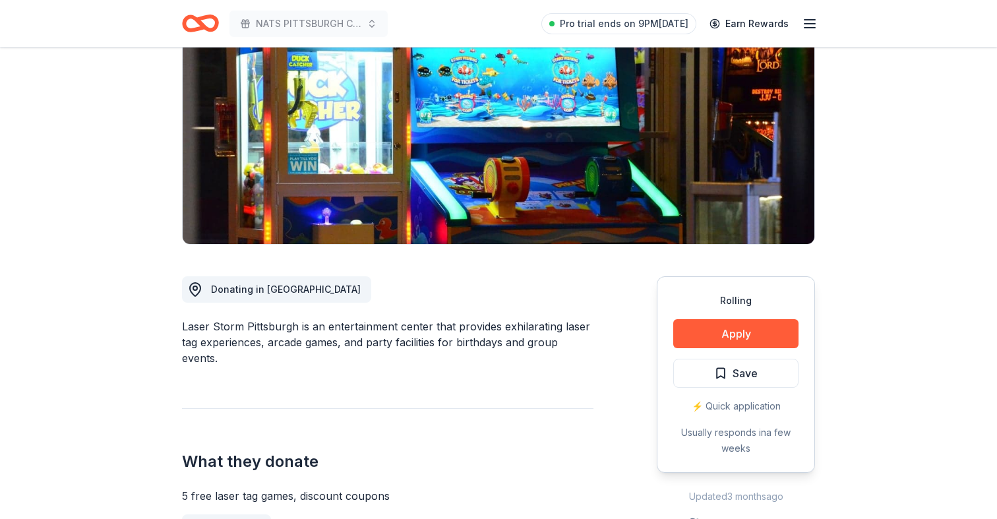
scroll to position [161, 0]
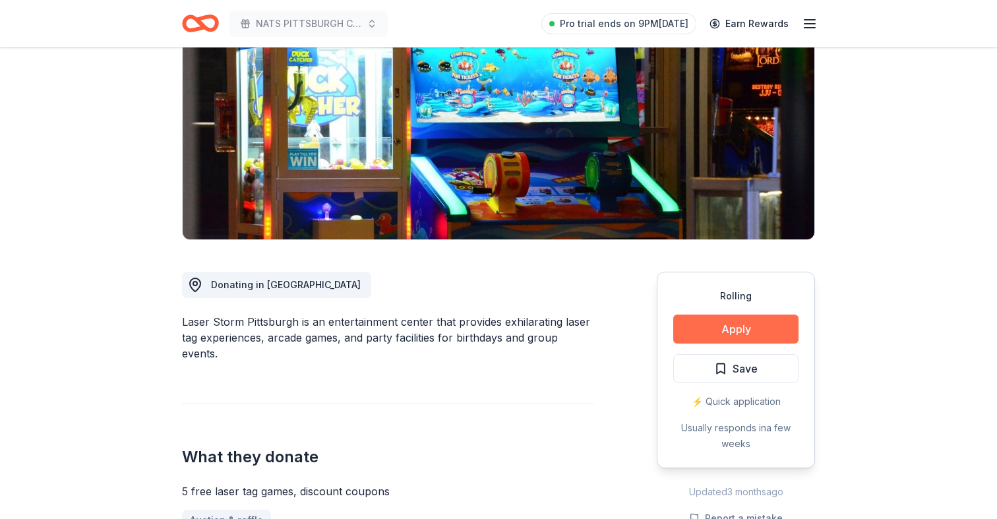
click at [697, 331] on button "Apply" at bounding box center [735, 329] width 125 height 29
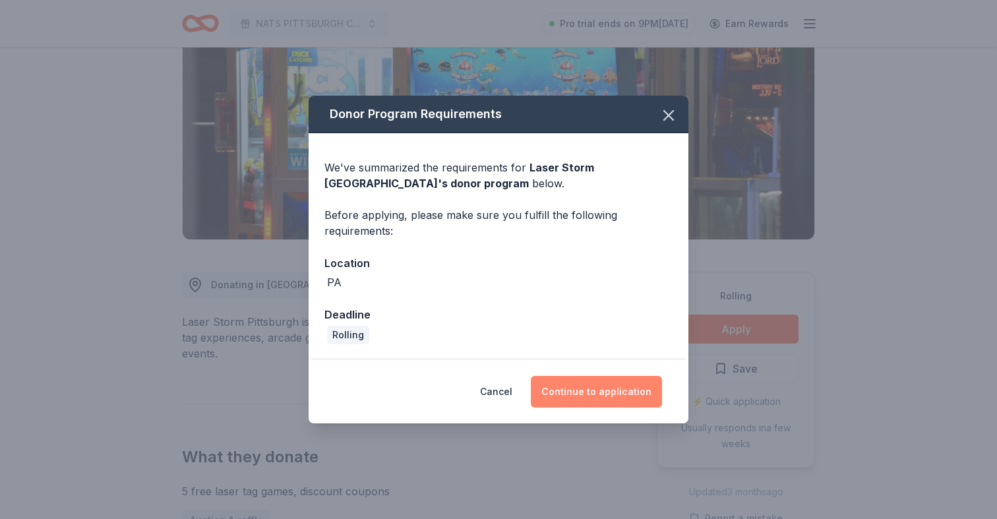
click at [605, 393] on button "Continue to application" at bounding box center [596, 392] width 131 height 32
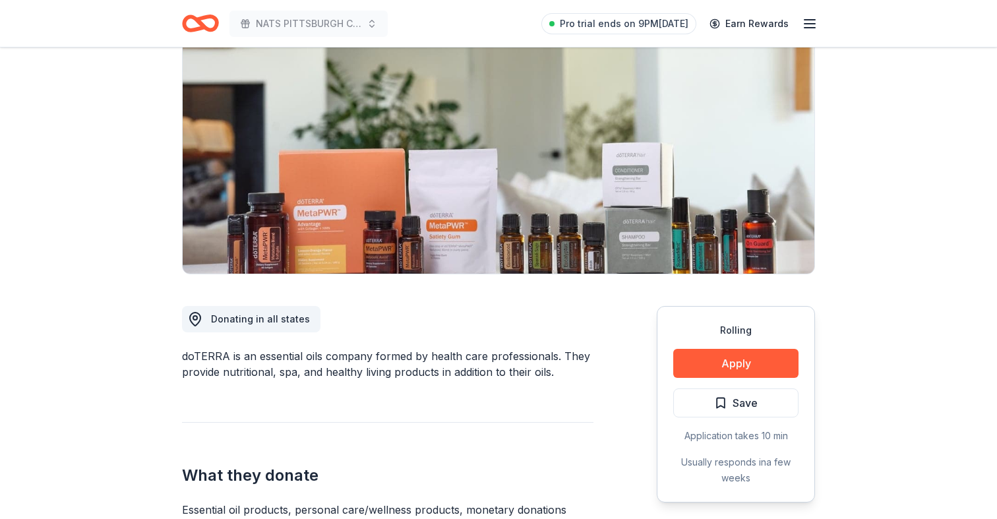
scroll to position [140, 0]
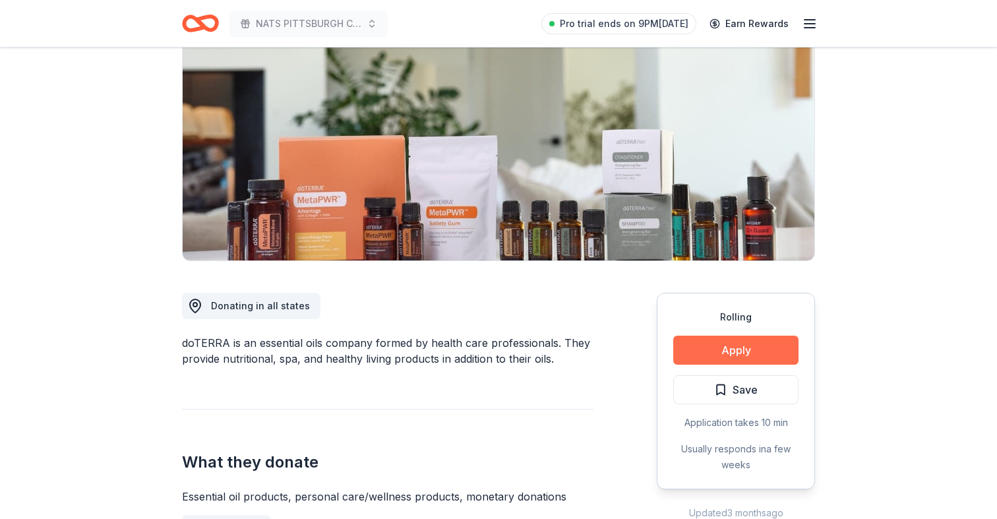
click at [723, 342] on button "Apply" at bounding box center [735, 350] width 125 height 29
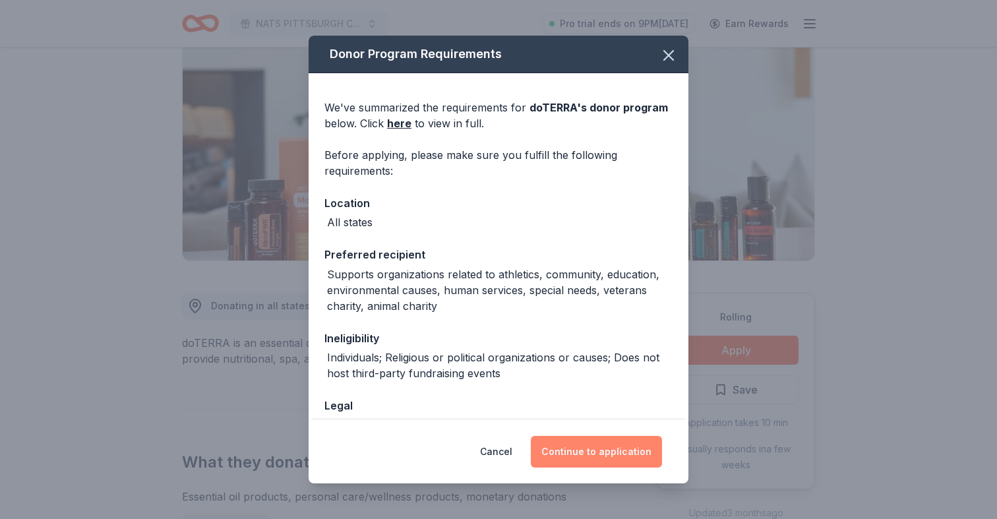
click at [590, 456] on button "Continue to application" at bounding box center [596, 452] width 131 height 32
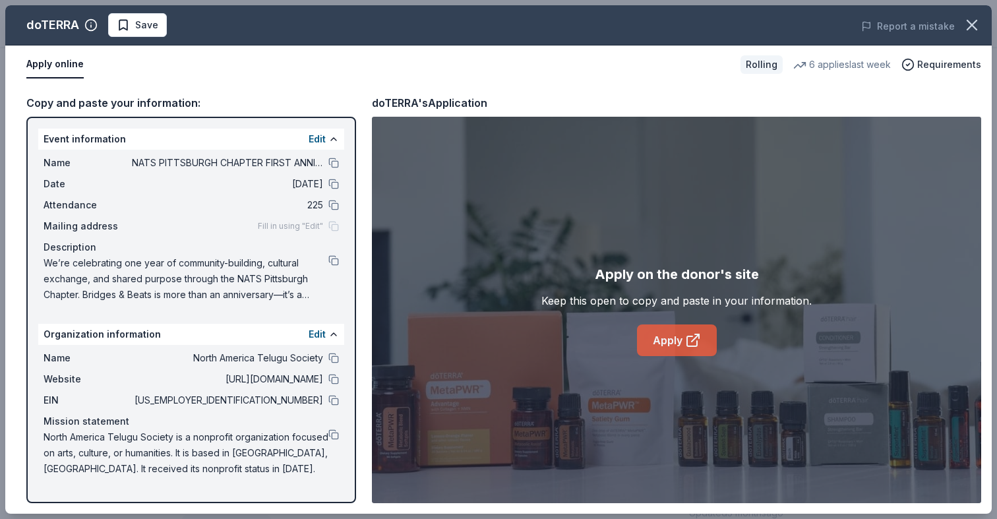
click at [673, 339] on link "Apply" at bounding box center [677, 340] width 80 height 32
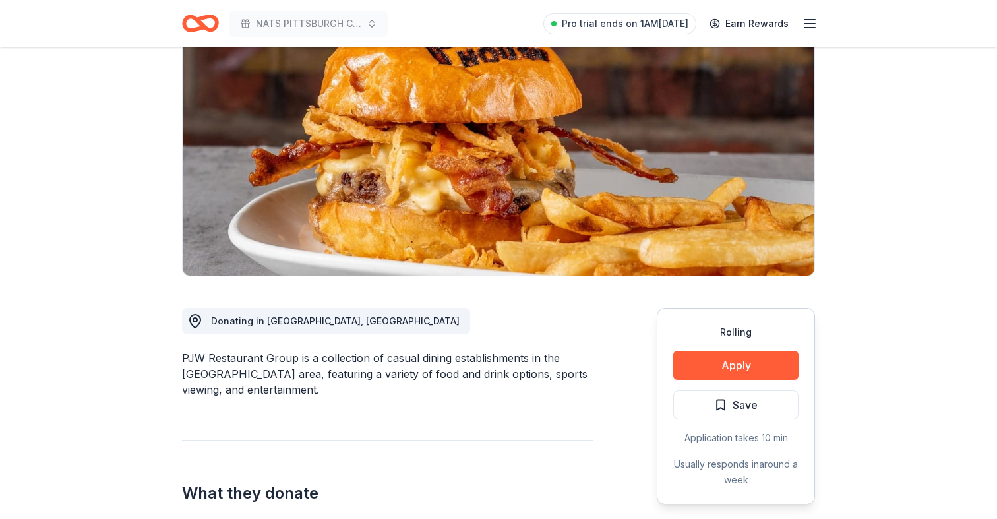
scroll to position [218, 0]
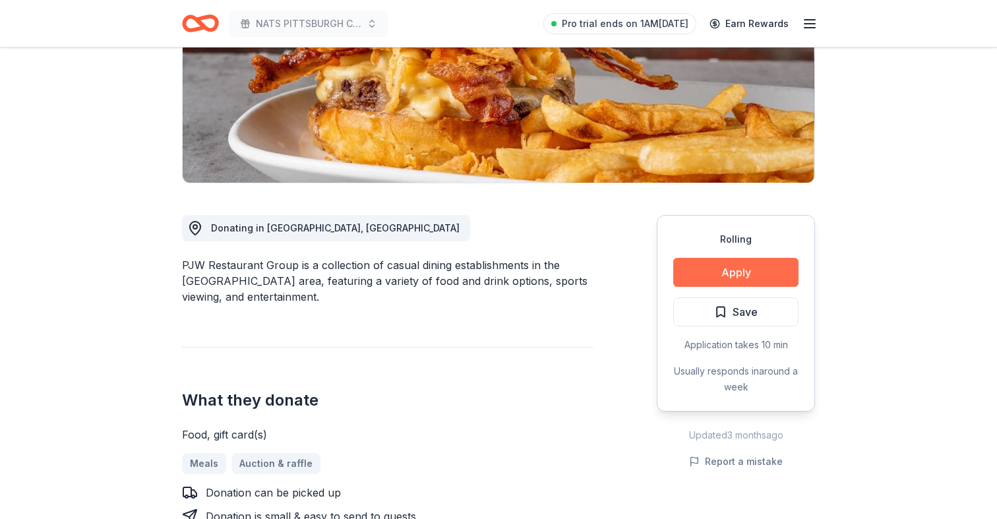
click at [751, 272] on button "Apply" at bounding box center [735, 272] width 125 height 29
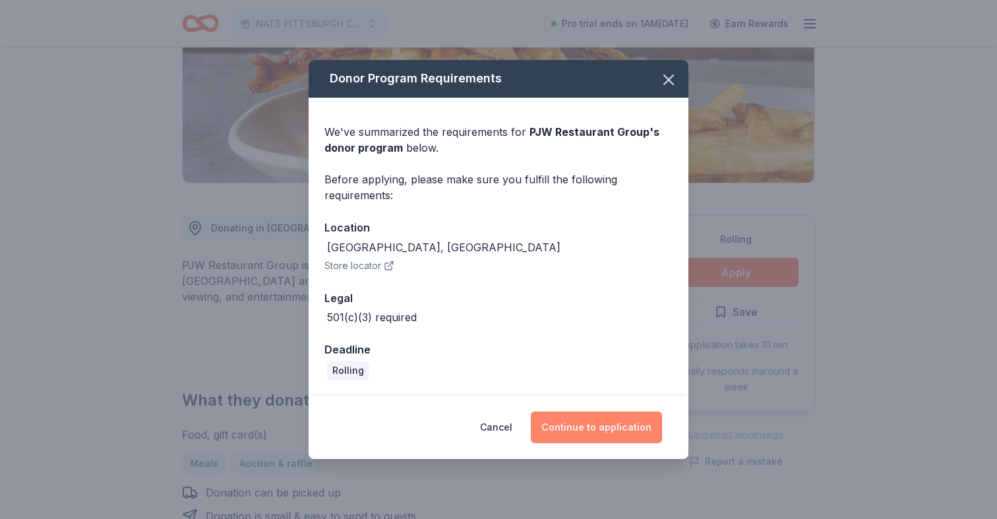
click at [593, 426] on button "Continue to application" at bounding box center [596, 428] width 131 height 32
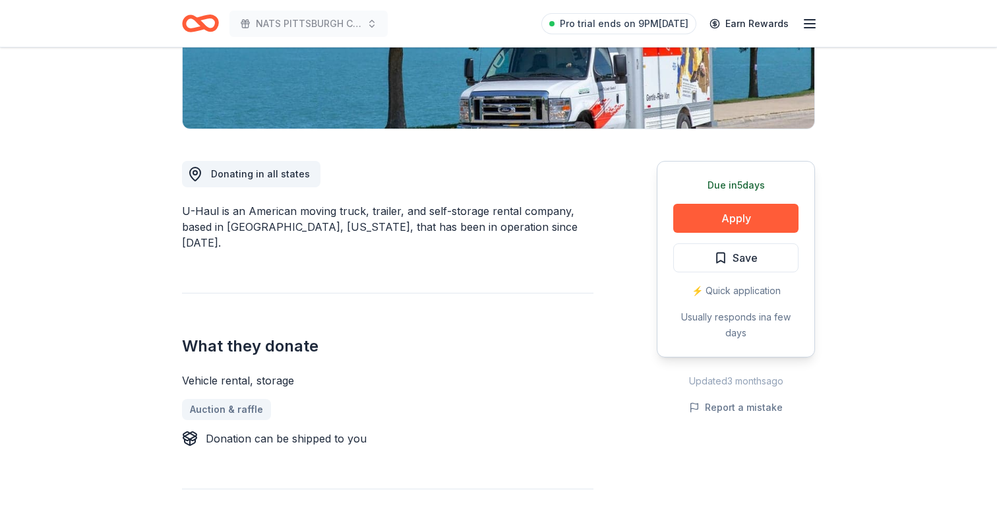
scroll to position [276, 0]
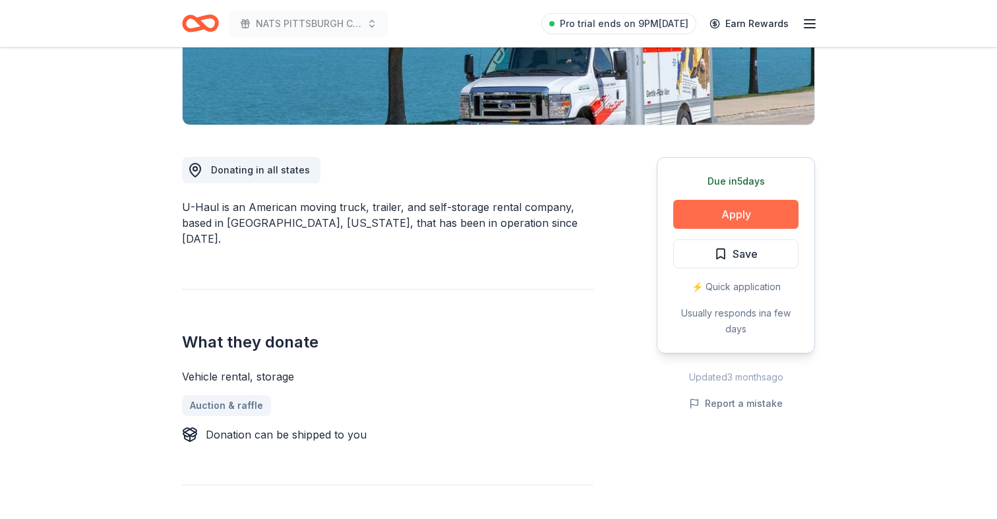
click at [714, 212] on button "Apply" at bounding box center [735, 214] width 125 height 29
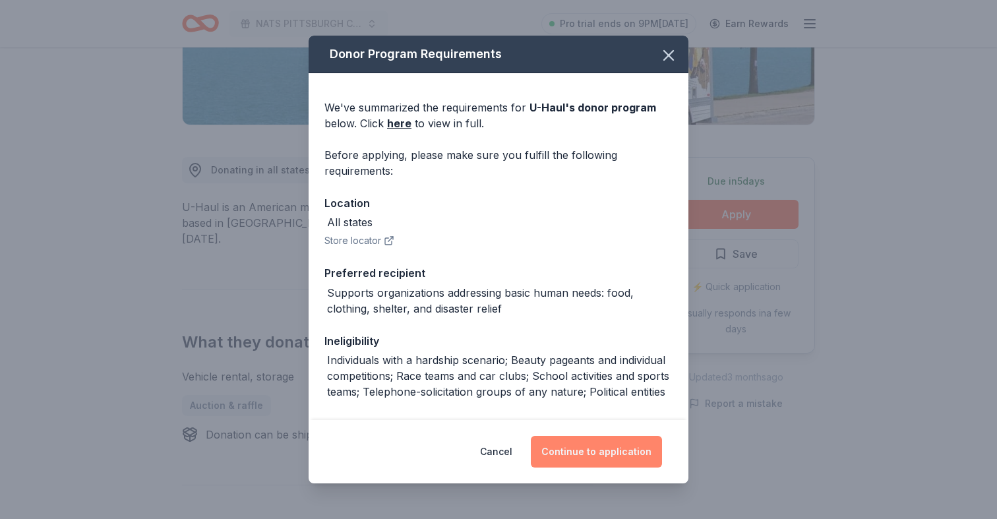
click at [589, 467] on button "Continue to application" at bounding box center [596, 452] width 131 height 32
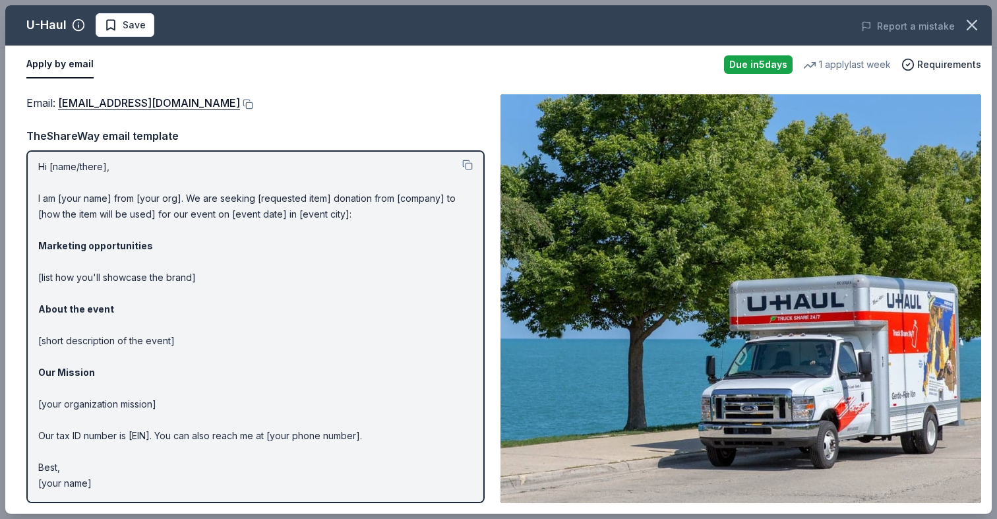
scroll to position [0, 0]
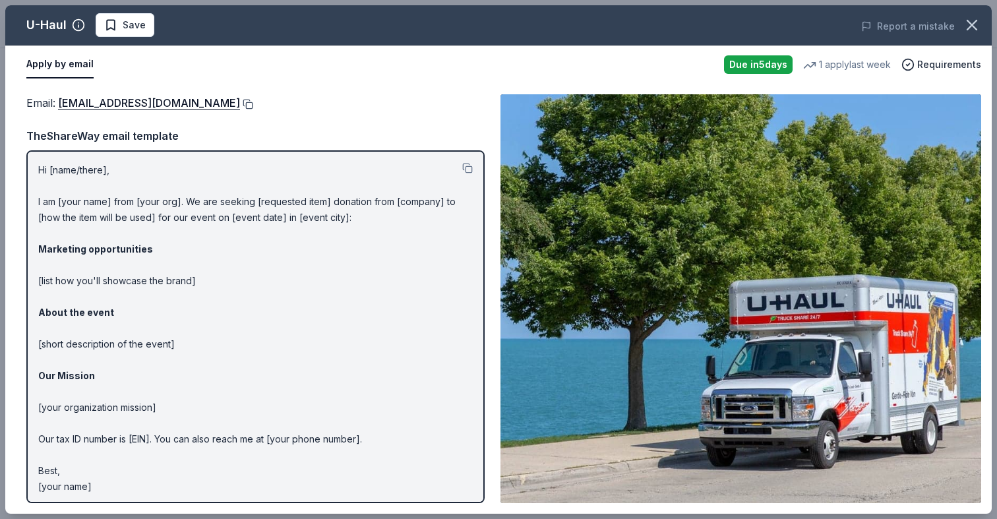
click at [240, 104] on button at bounding box center [246, 104] width 13 height 11
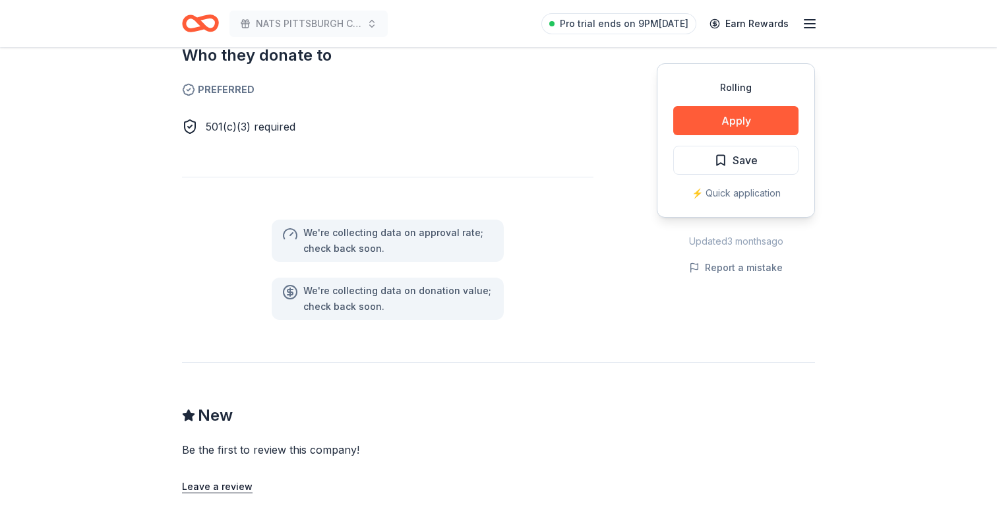
scroll to position [751, 0]
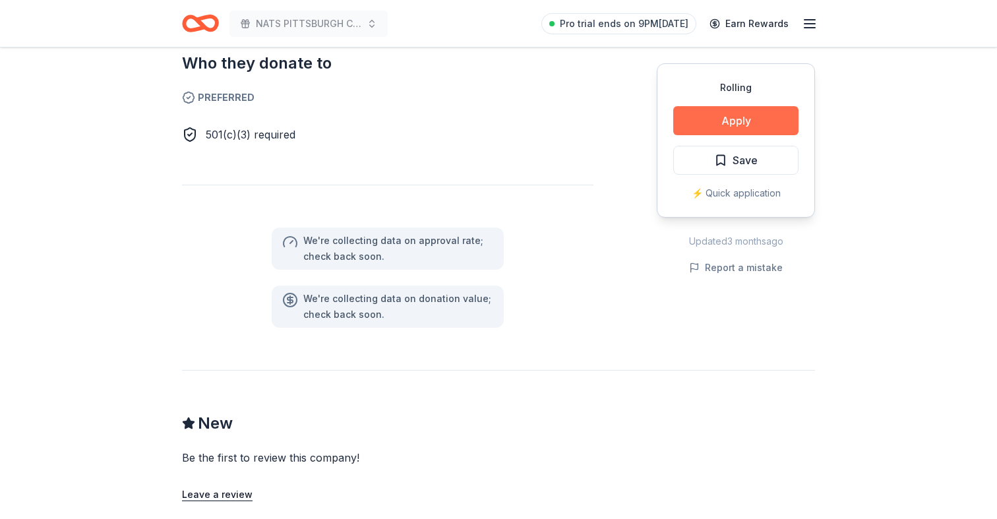
click at [722, 122] on button "Apply" at bounding box center [735, 120] width 125 height 29
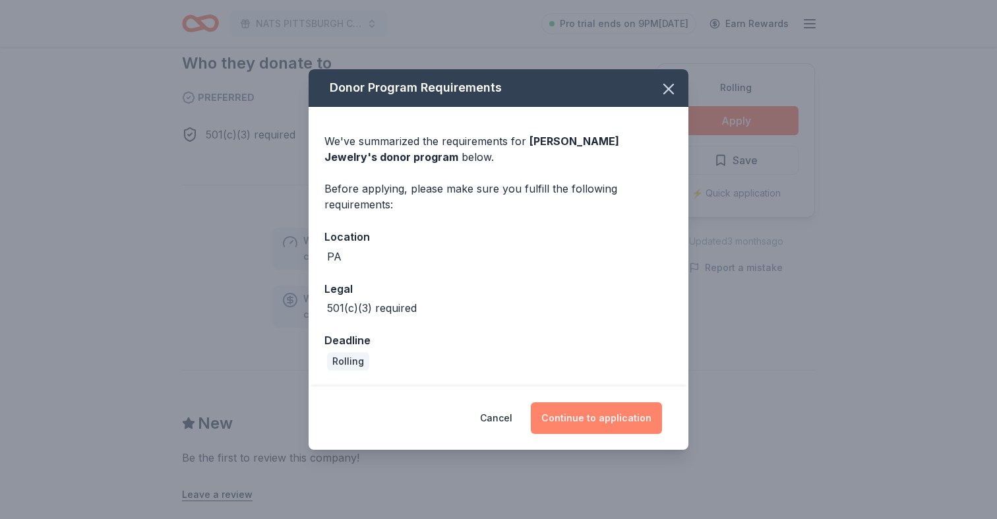
click at [574, 410] on button "Continue to application" at bounding box center [596, 418] width 131 height 32
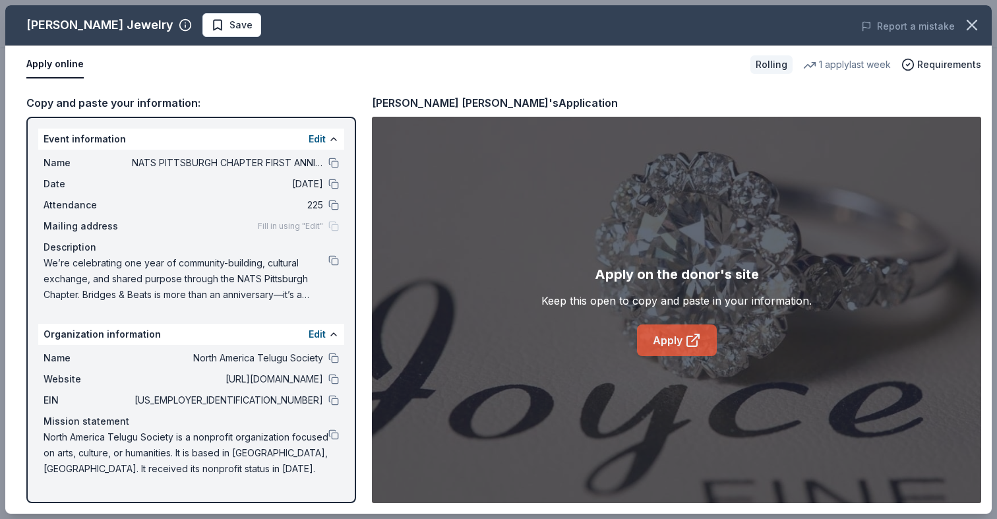
click at [666, 338] on link "Apply" at bounding box center [677, 340] width 80 height 32
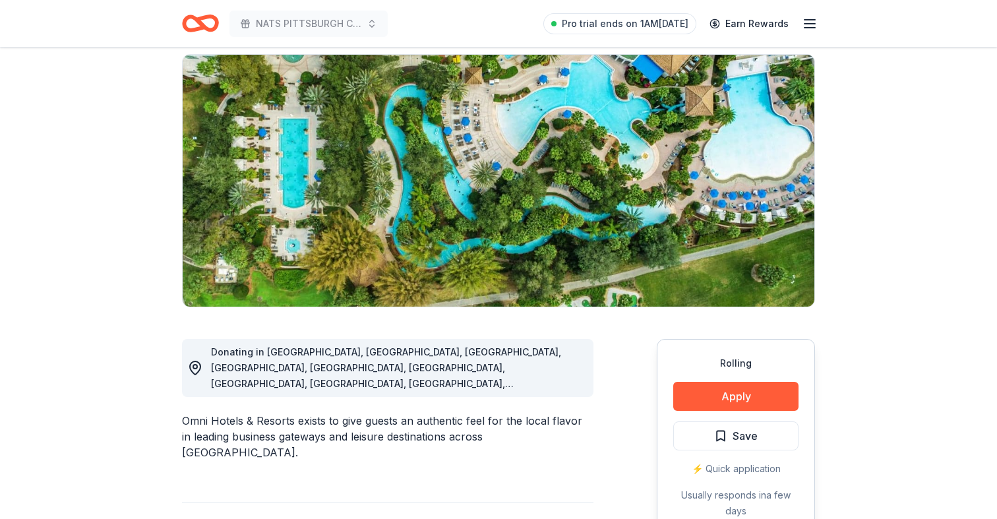
scroll to position [158, 0]
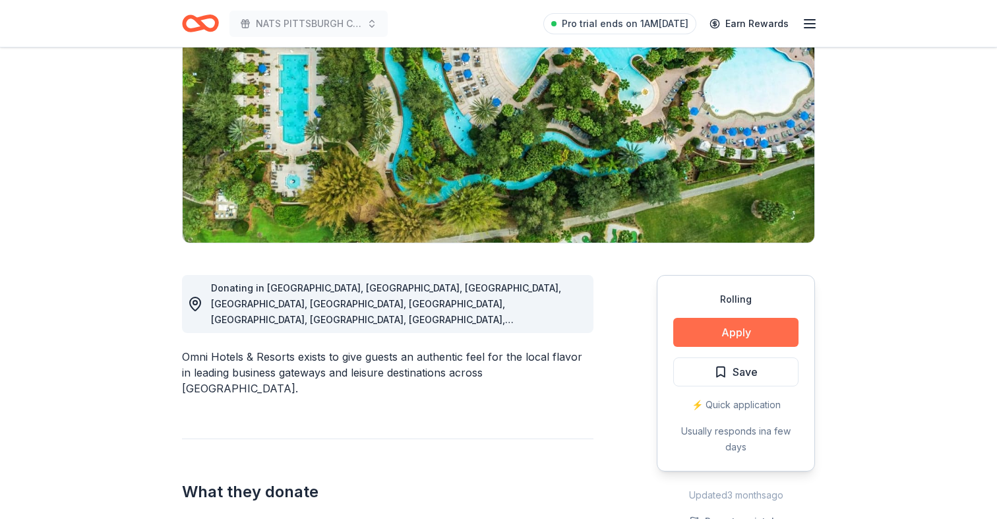
click at [709, 328] on button "Apply" at bounding box center [735, 332] width 125 height 29
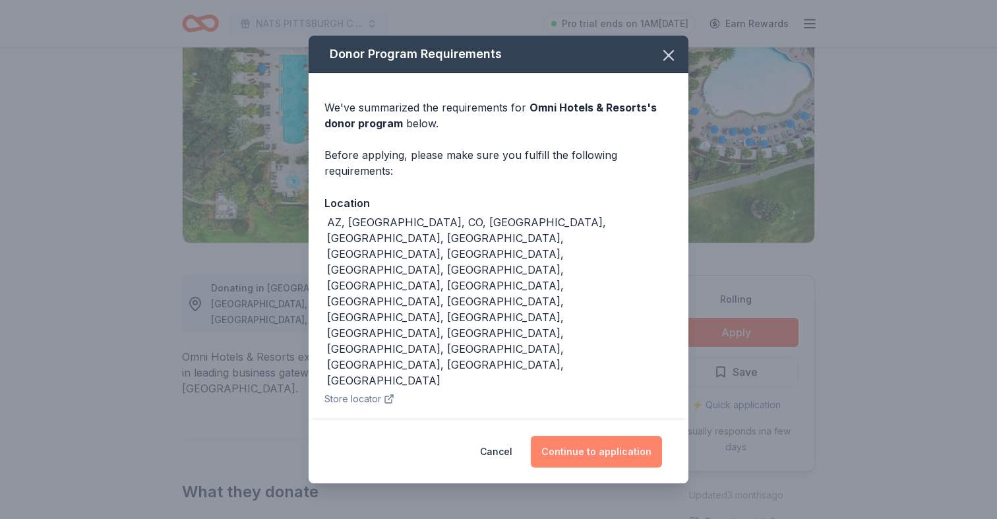
click at [572, 436] on button "Continue to application" at bounding box center [596, 452] width 131 height 32
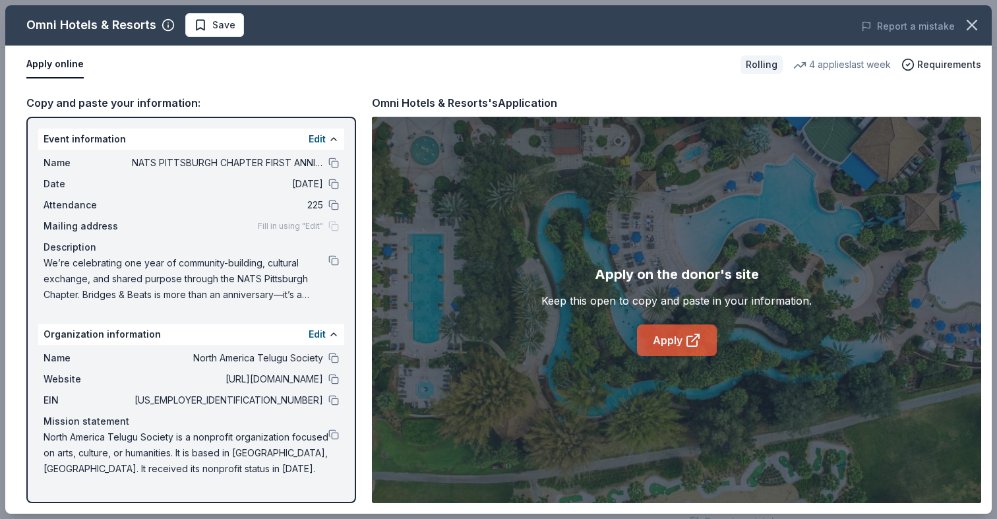
click at [662, 332] on link "Apply" at bounding box center [677, 340] width 80 height 32
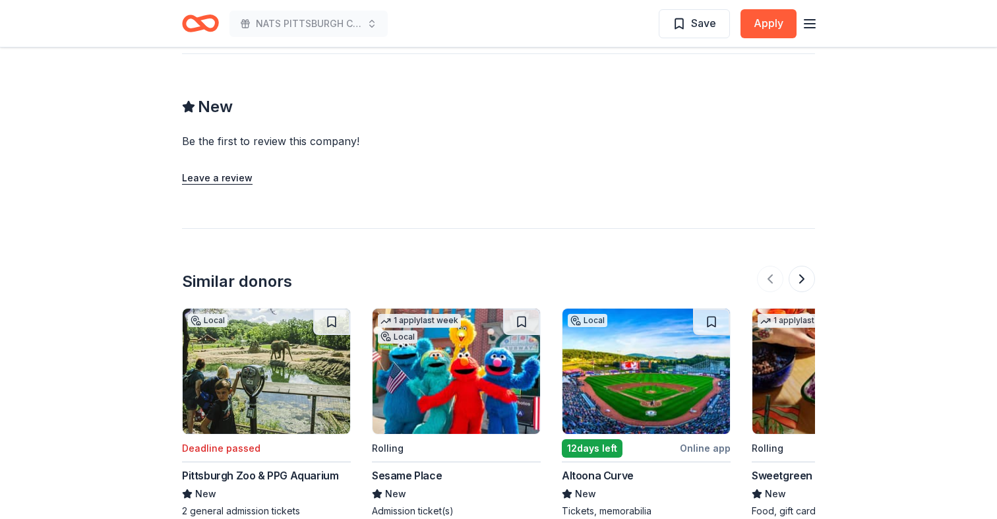
scroll to position [1258, 0]
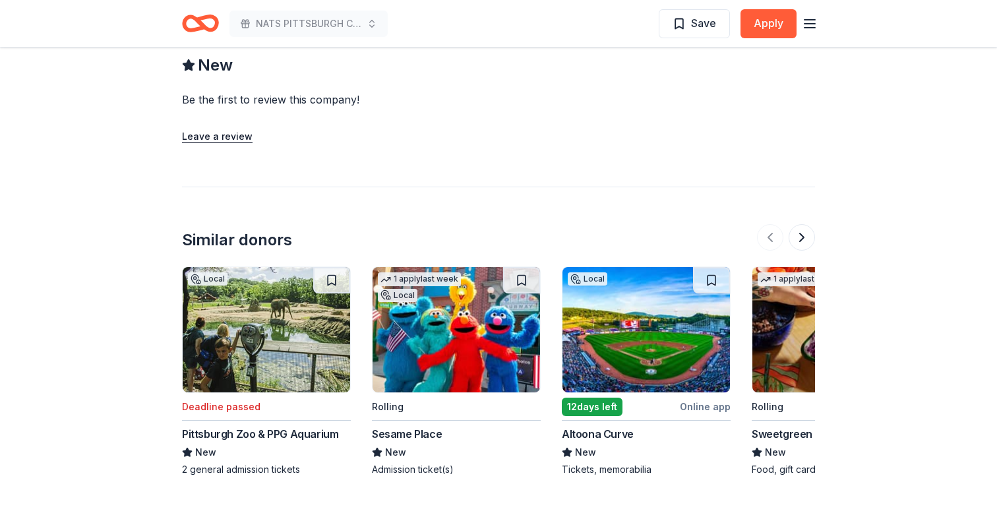
click at [276, 313] on img at bounding box center [267, 329] width 168 height 125
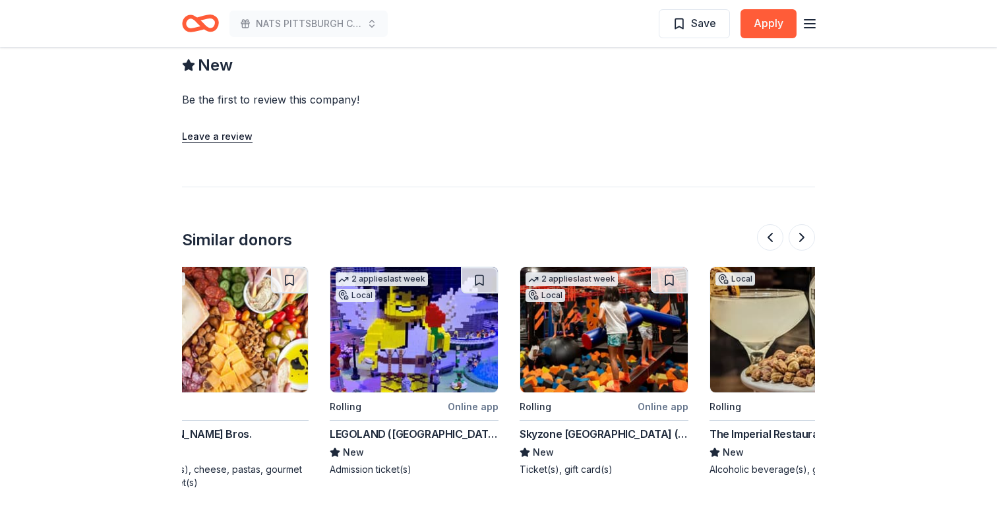
scroll to position [1256, 0]
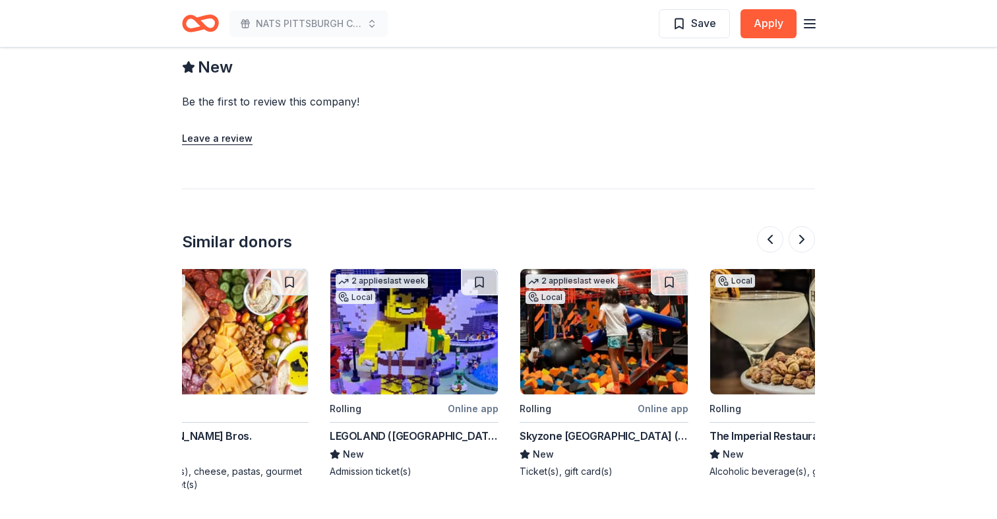
click at [445, 324] on img at bounding box center [414, 331] width 168 height 125
click at [597, 314] on img at bounding box center [604, 331] width 168 height 125
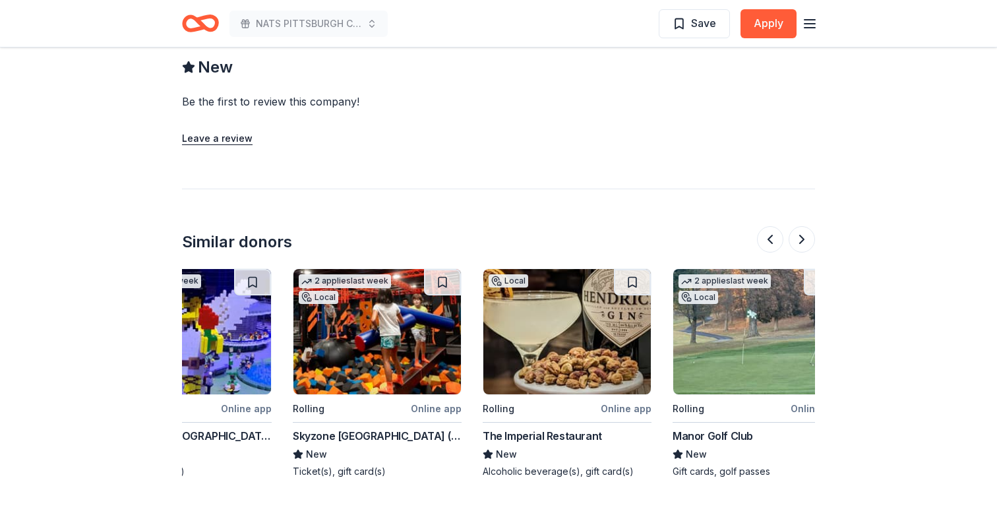
scroll to position [0, 1245]
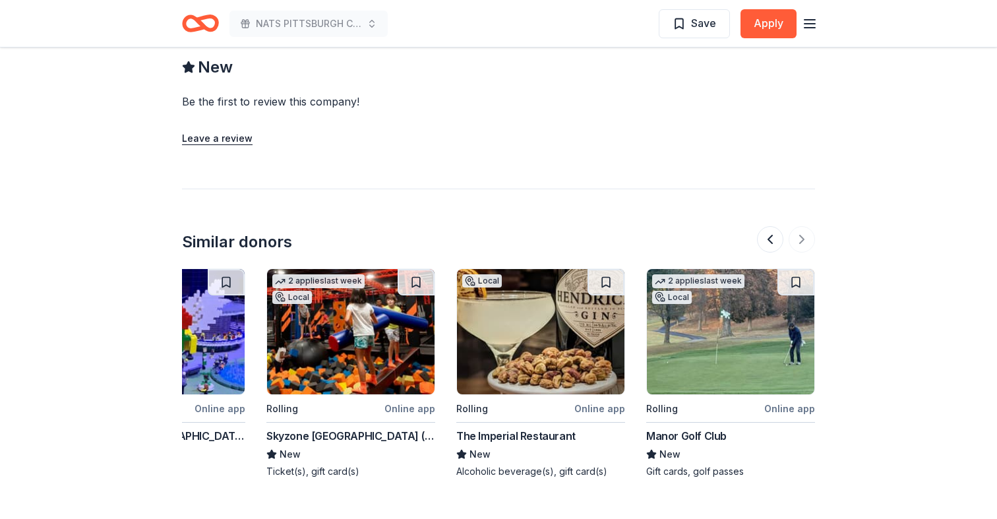
click at [573, 330] on img at bounding box center [541, 331] width 168 height 125
click at [704, 305] on img at bounding box center [731, 331] width 168 height 125
click at [807, 226] on div at bounding box center [786, 239] width 58 height 26
click at [769, 226] on button at bounding box center [770, 239] width 26 height 26
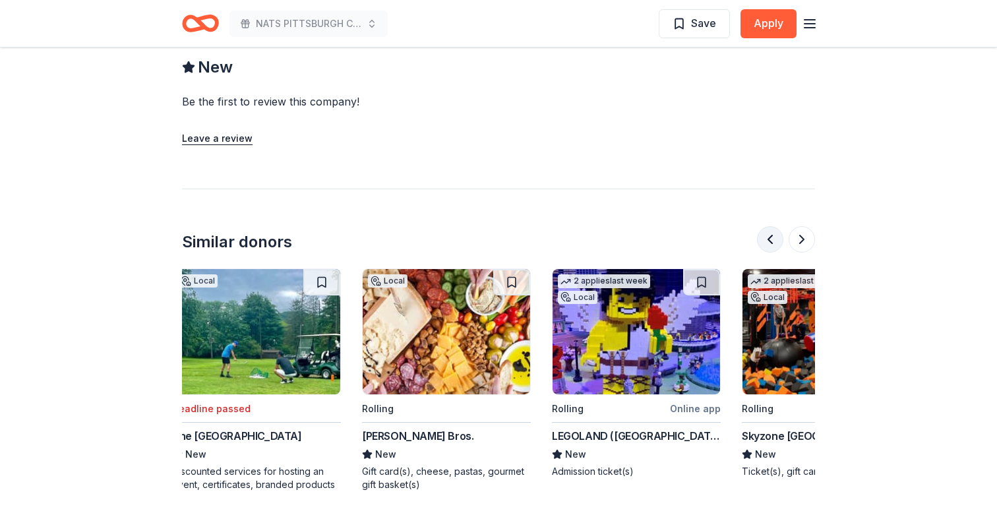
scroll to position [0, 760]
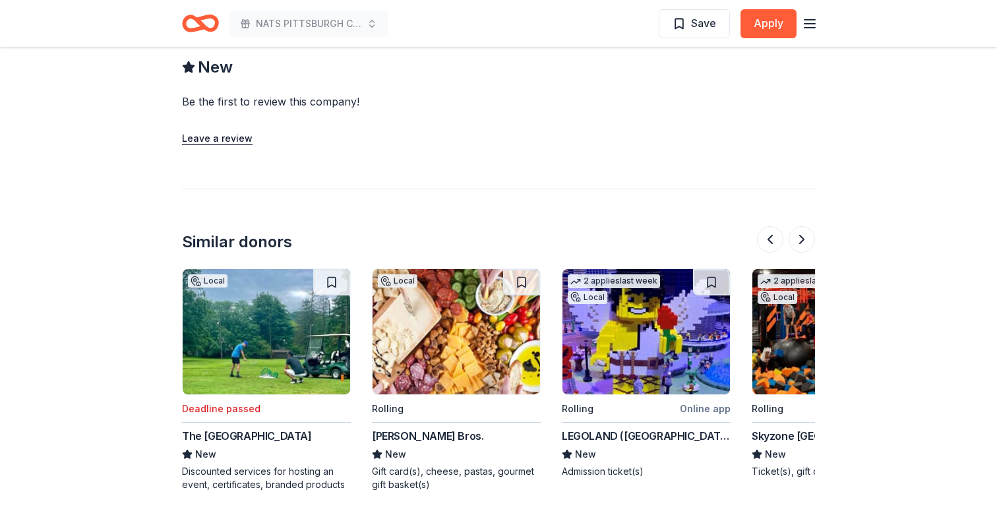
click at [694, 294] on img at bounding box center [647, 331] width 168 height 125
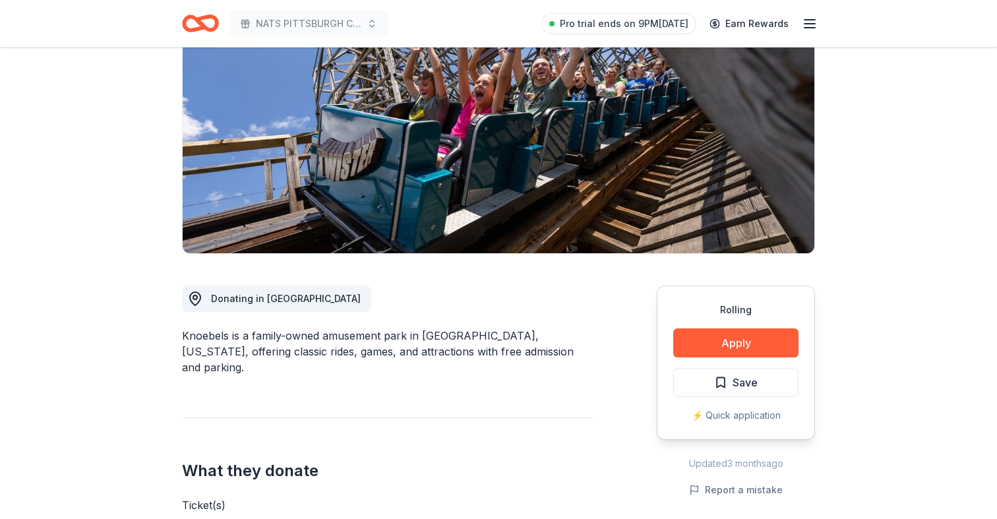
scroll to position [181, 0]
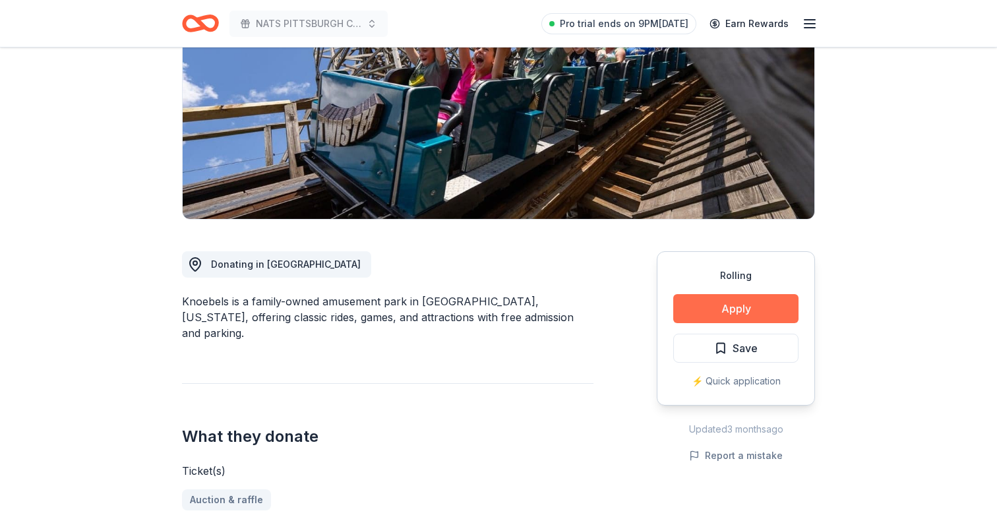
click at [693, 309] on button "Apply" at bounding box center [735, 308] width 125 height 29
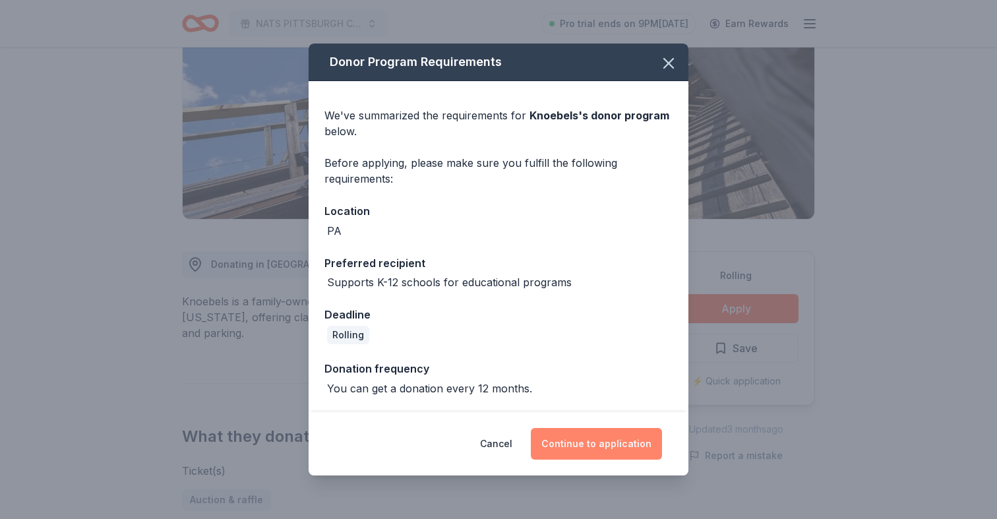
click at [574, 441] on button "Continue to application" at bounding box center [596, 444] width 131 height 32
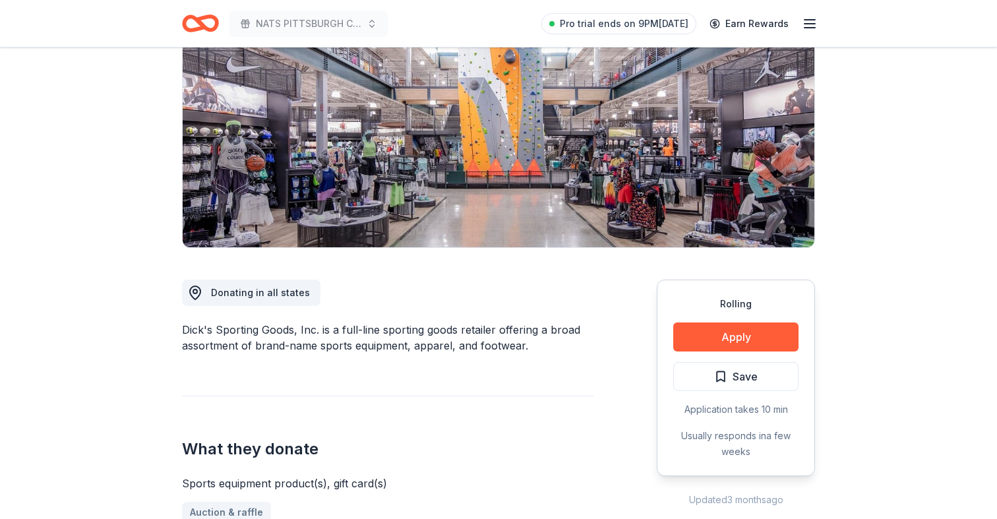
scroll to position [174, 0]
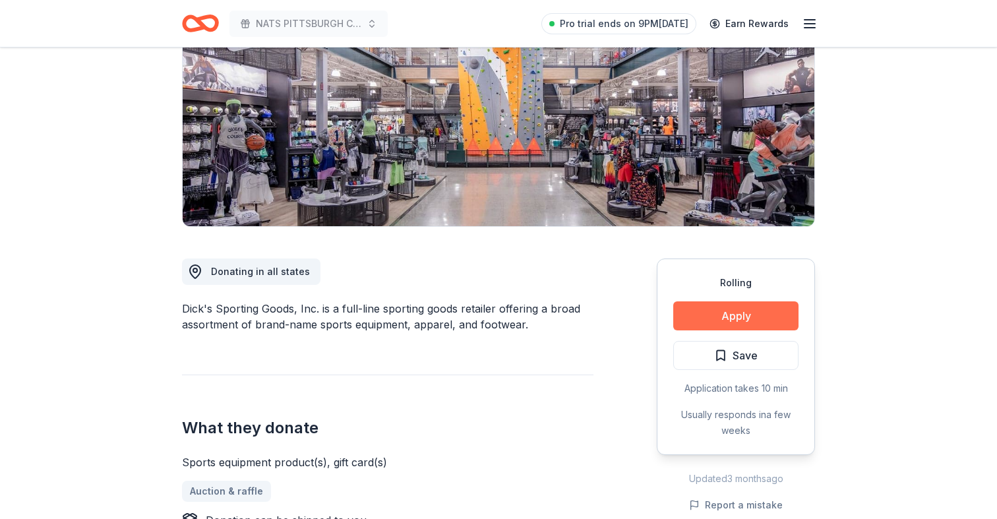
click at [712, 315] on button "Apply" at bounding box center [735, 315] width 125 height 29
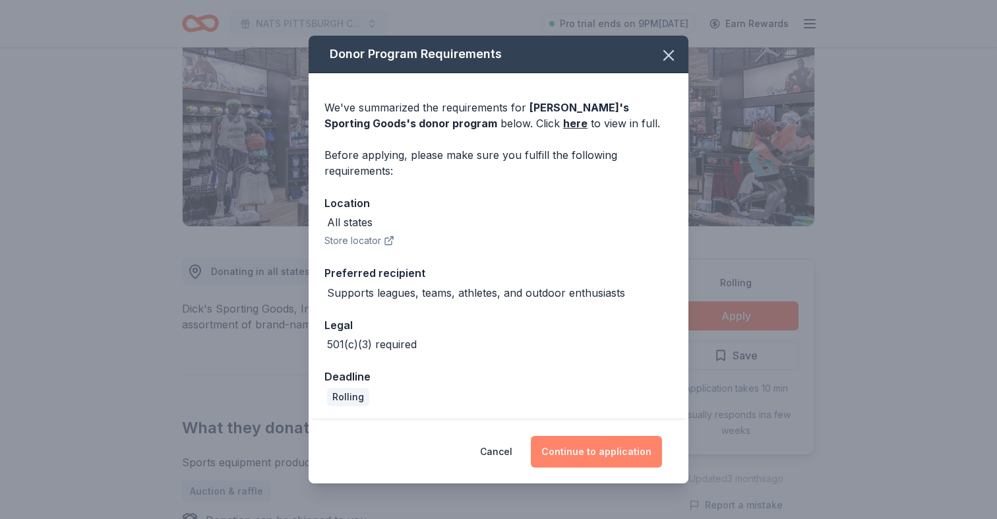
click at [599, 444] on button "Continue to application" at bounding box center [596, 452] width 131 height 32
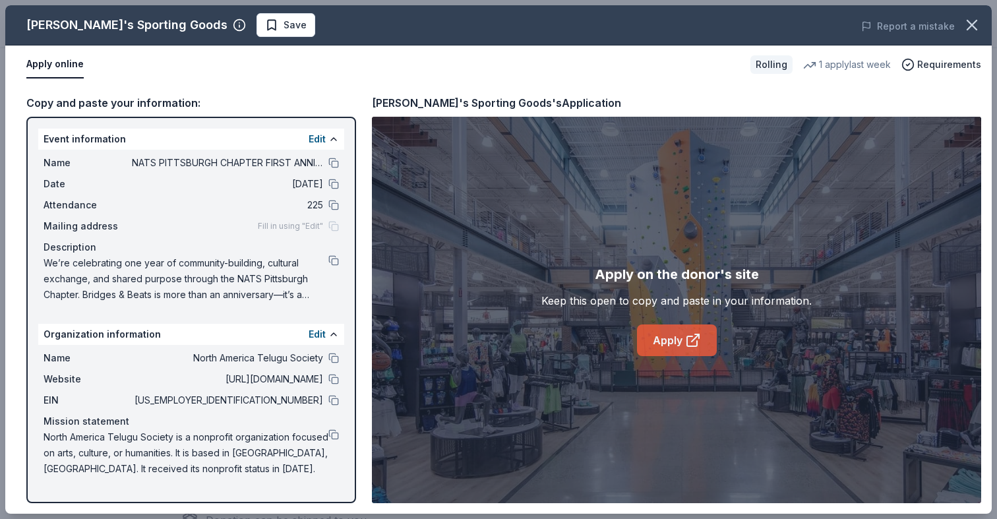
click at [661, 341] on link "Apply" at bounding box center [677, 340] width 80 height 32
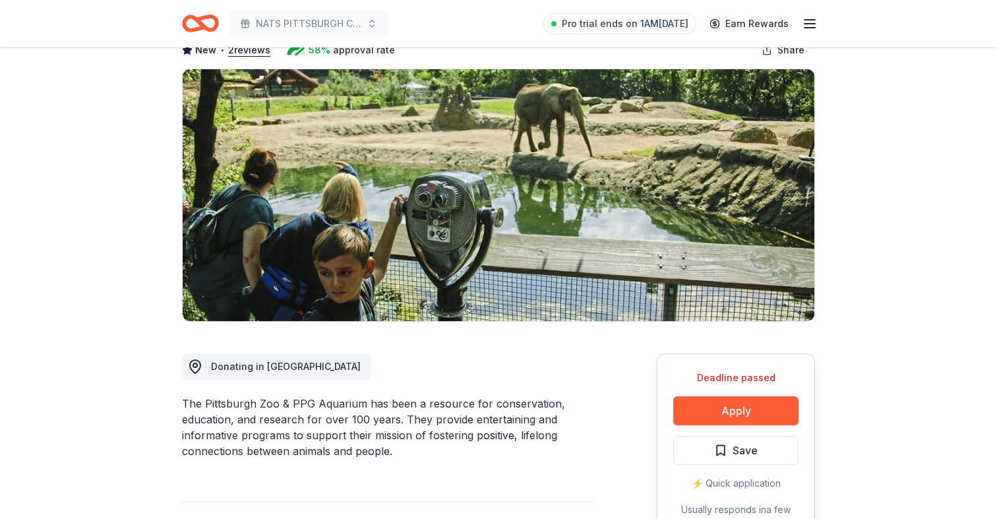
scroll to position [132, 0]
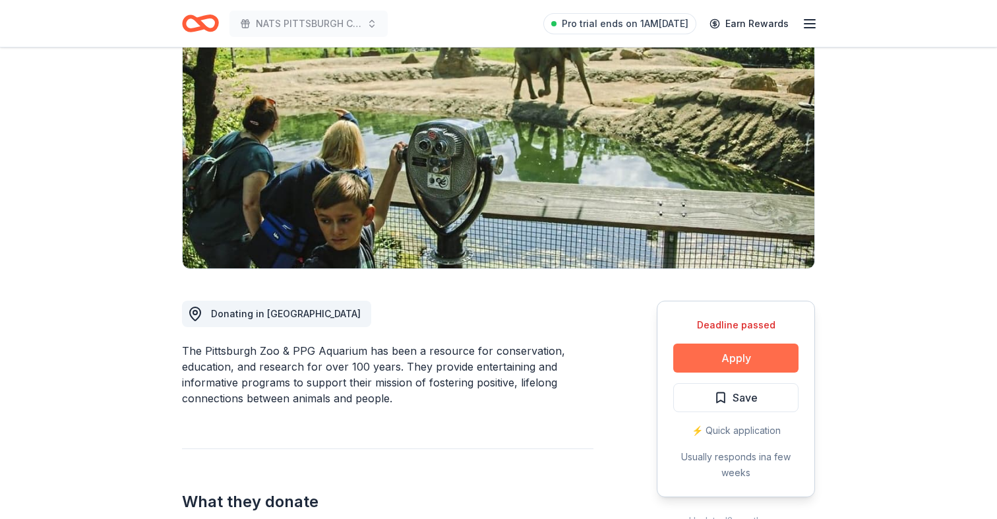
click at [731, 355] on button "Apply" at bounding box center [735, 358] width 125 height 29
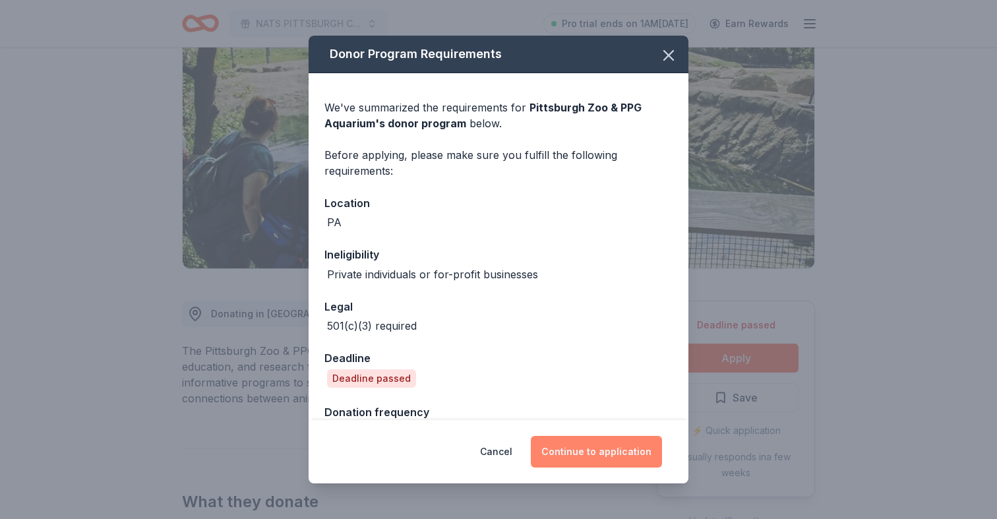
click at [574, 448] on button "Continue to application" at bounding box center [596, 452] width 131 height 32
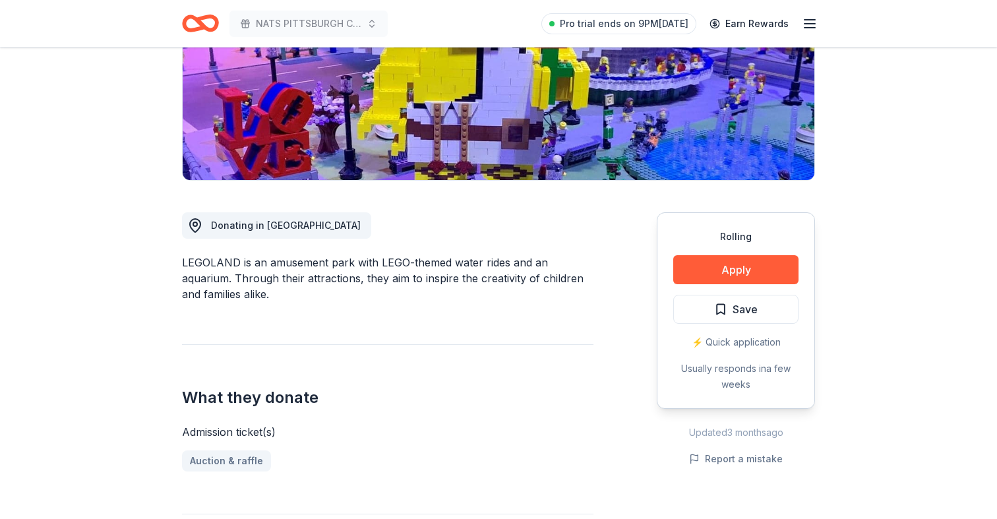
scroll to position [218, 0]
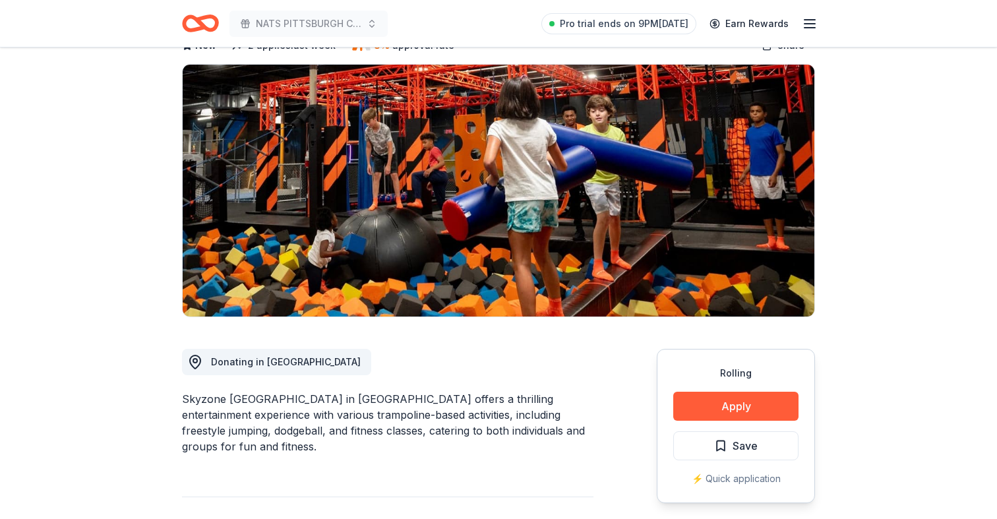
scroll to position [117, 0]
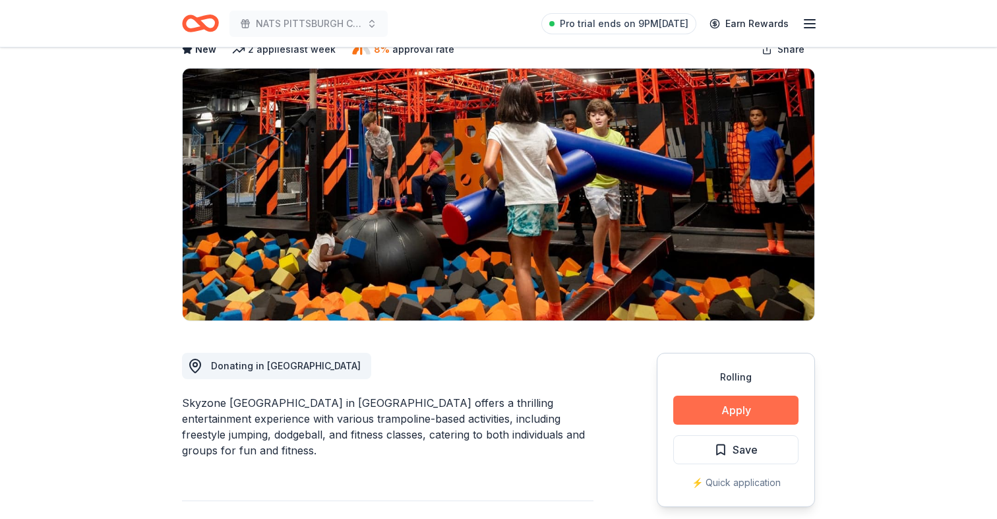
click at [745, 396] on button "Apply" at bounding box center [735, 410] width 125 height 29
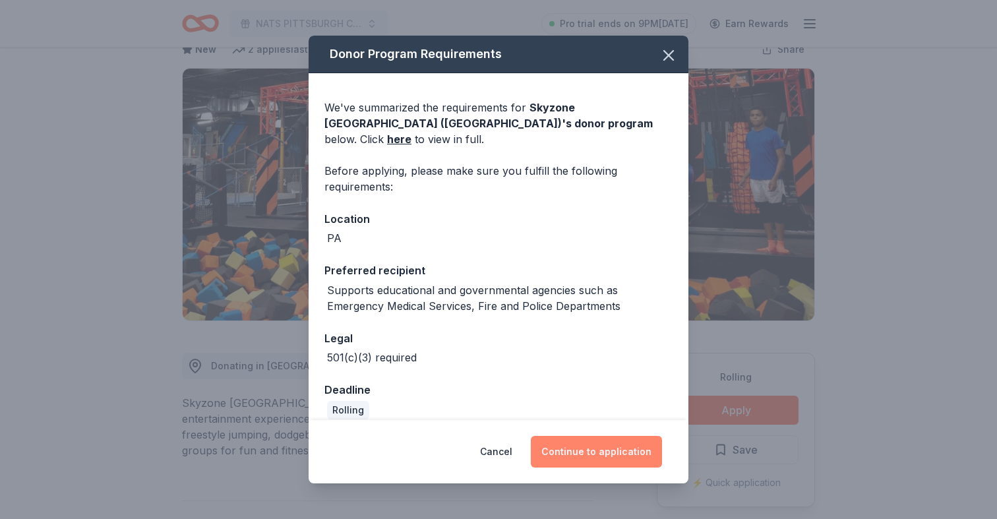
click at [609, 458] on button "Continue to application" at bounding box center [596, 452] width 131 height 32
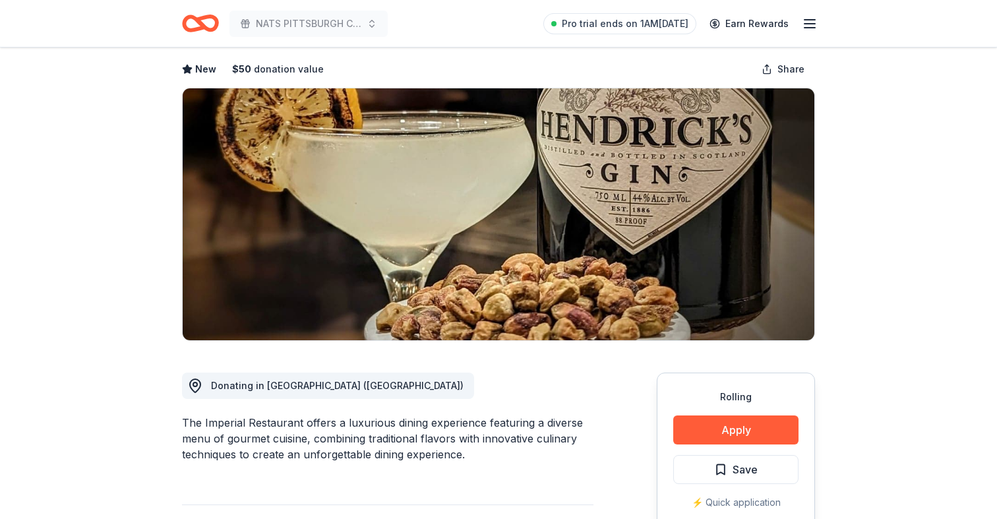
scroll to position [9, 0]
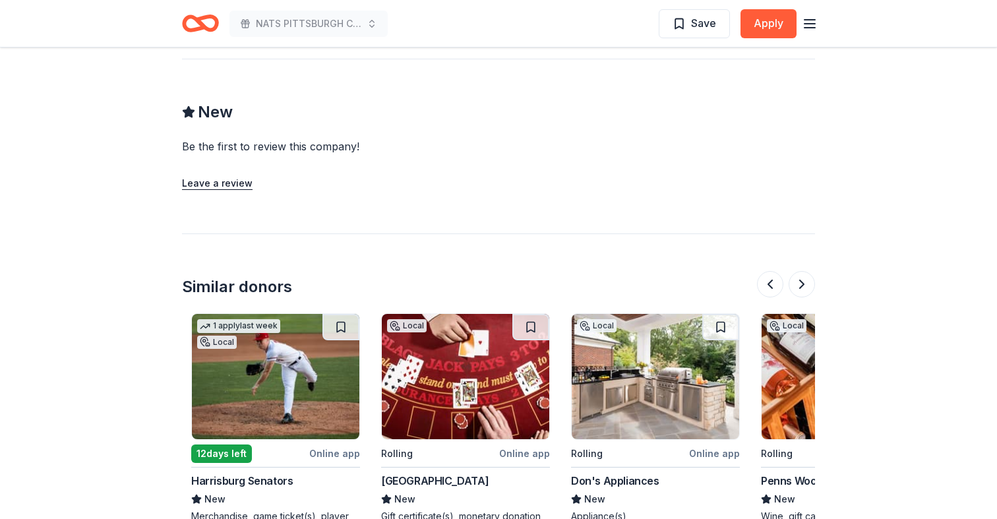
scroll to position [0, 555]
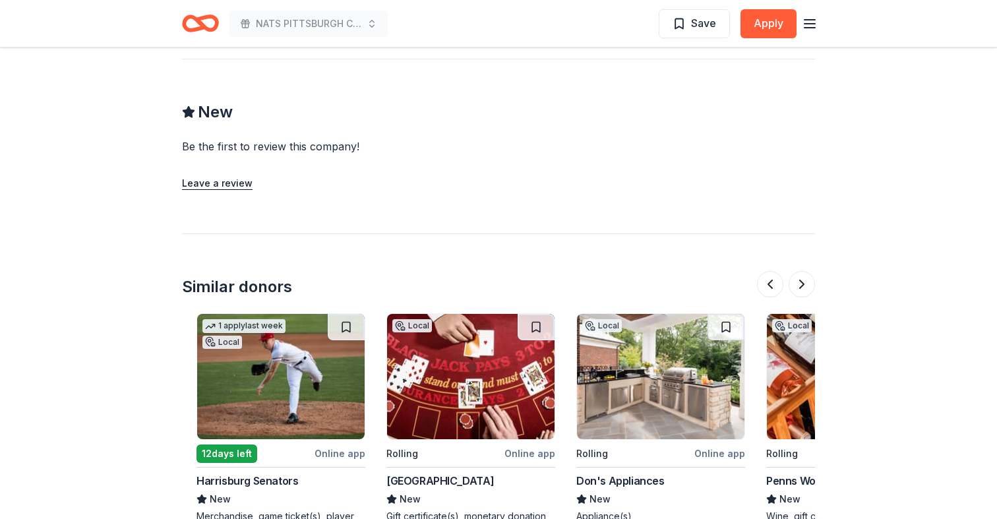
click at [613, 398] on img at bounding box center [661, 376] width 168 height 125
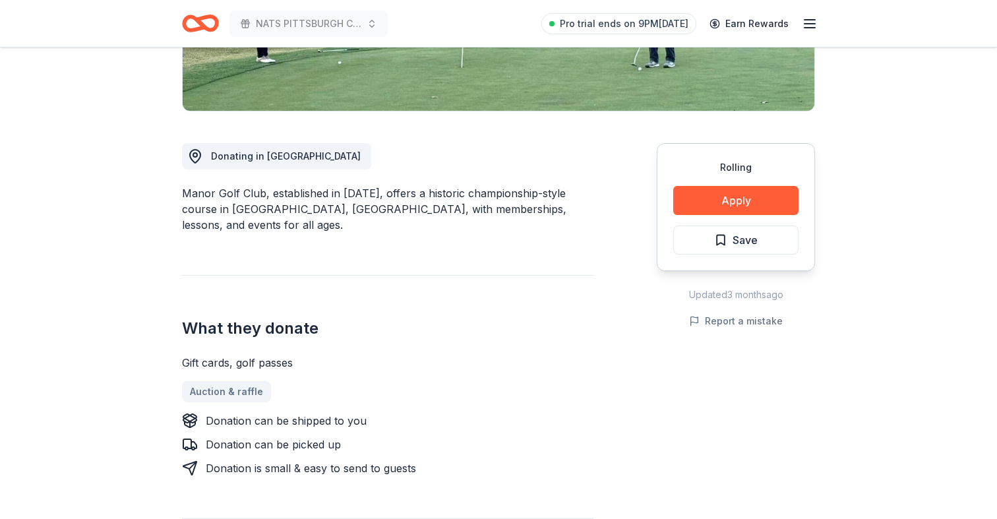
scroll to position [305, 0]
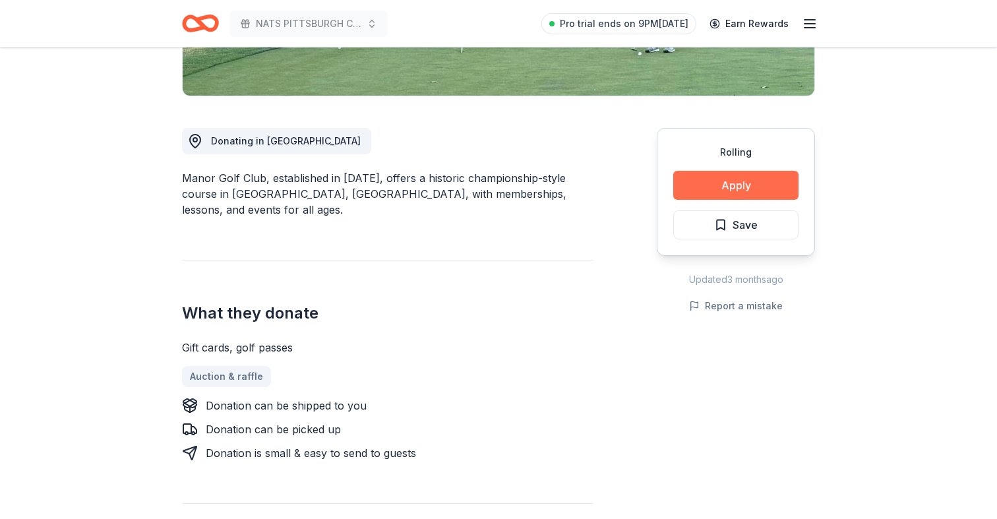
click at [721, 171] on button "Apply" at bounding box center [735, 185] width 125 height 29
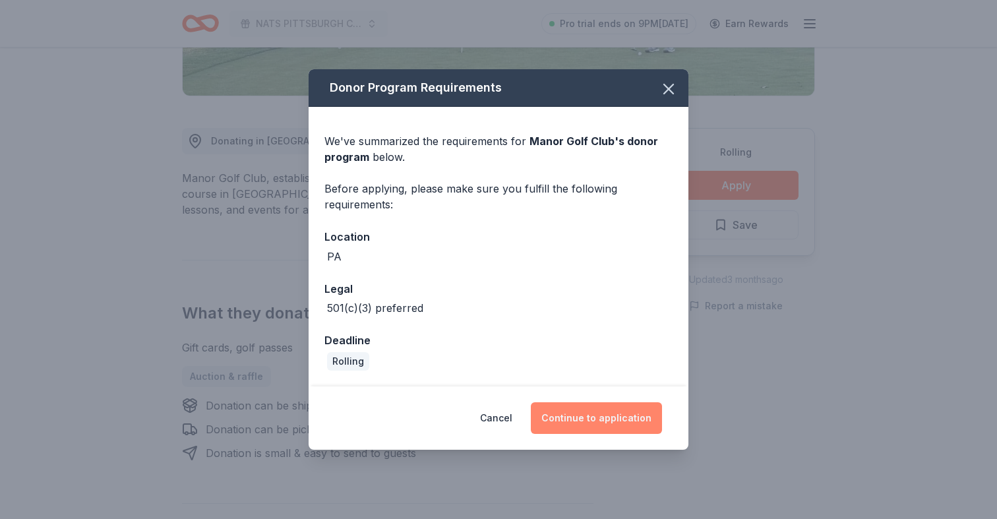
click at [574, 419] on button "Continue to application" at bounding box center [596, 418] width 131 height 32
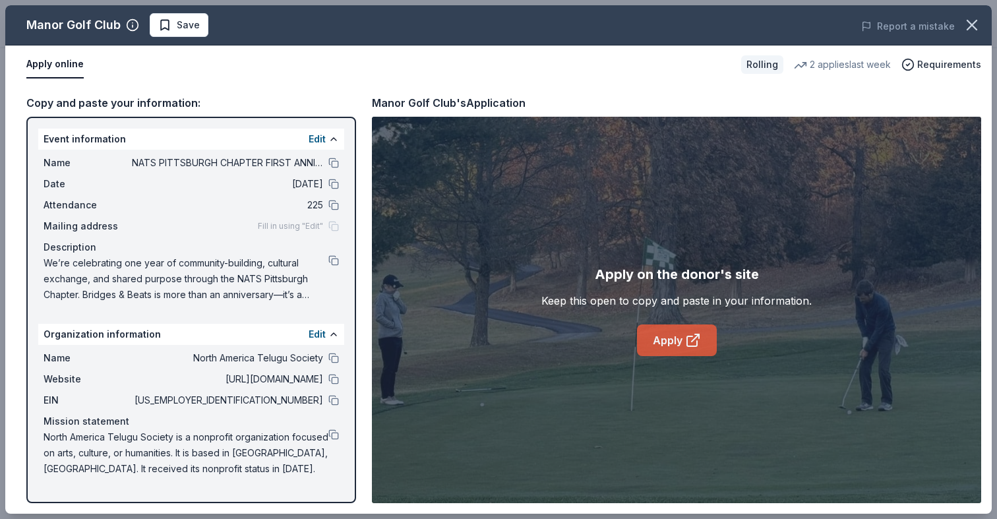
click at [660, 338] on link "Apply" at bounding box center [677, 340] width 80 height 32
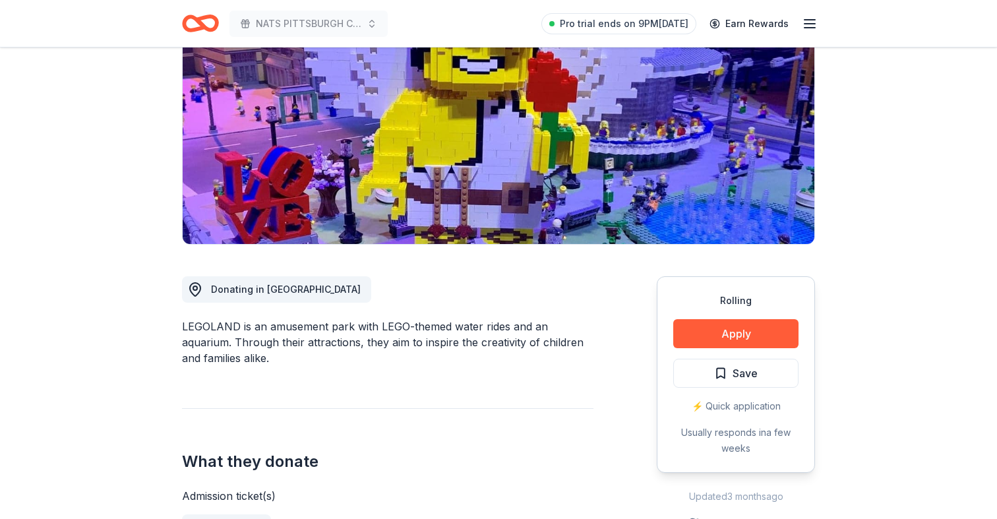
scroll to position [253, 0]
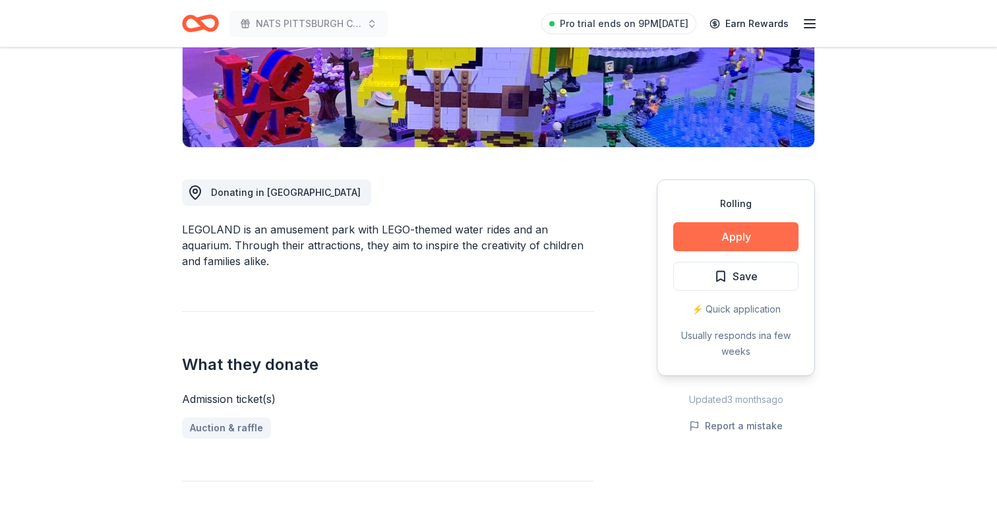
click at [718, 237] on button "Apply" at bounding box center [735, 236] width 125 height 29
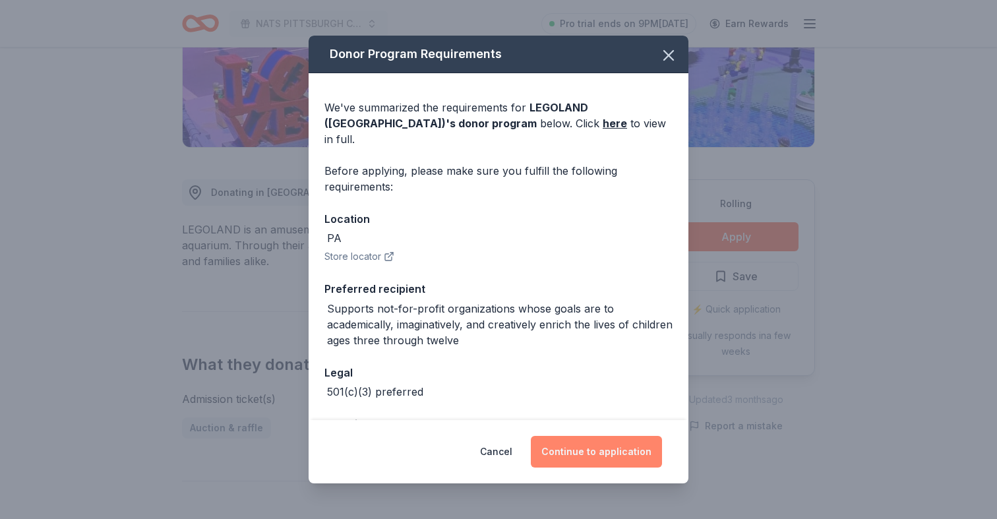
click at [588, 452] on button "Continue to application" at bounding box center [596, 452] width 131 height 32
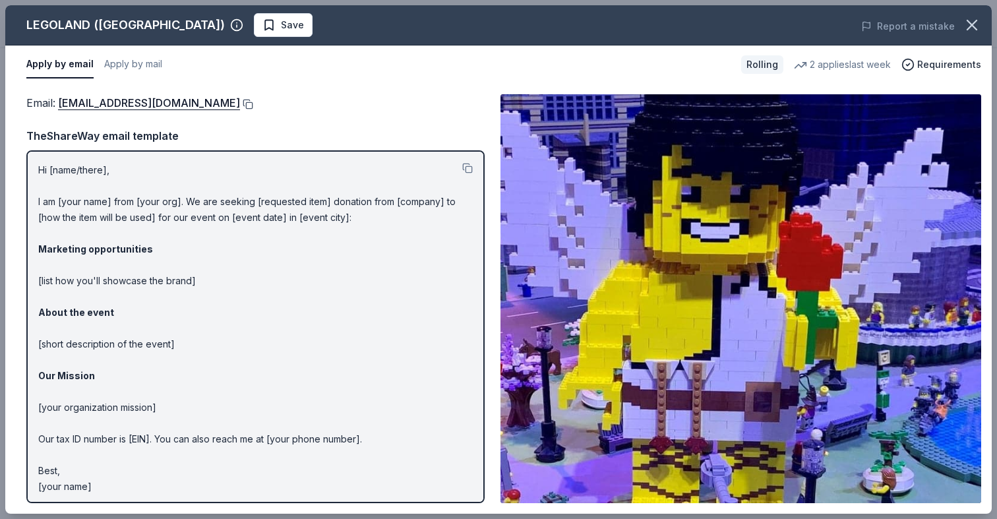
click at [253, 107] on button at bounding box center [246, 104] width 13 height 11
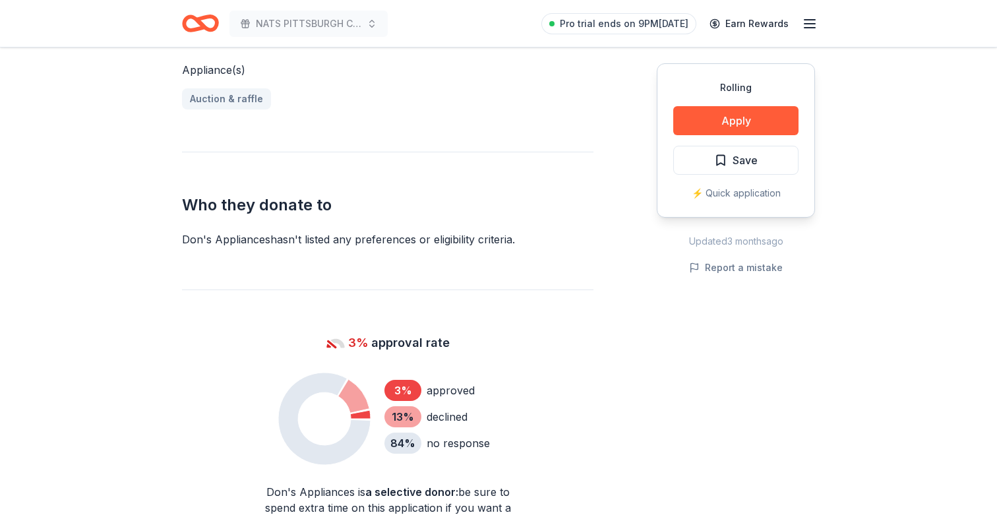
scroll to position [554, 0]
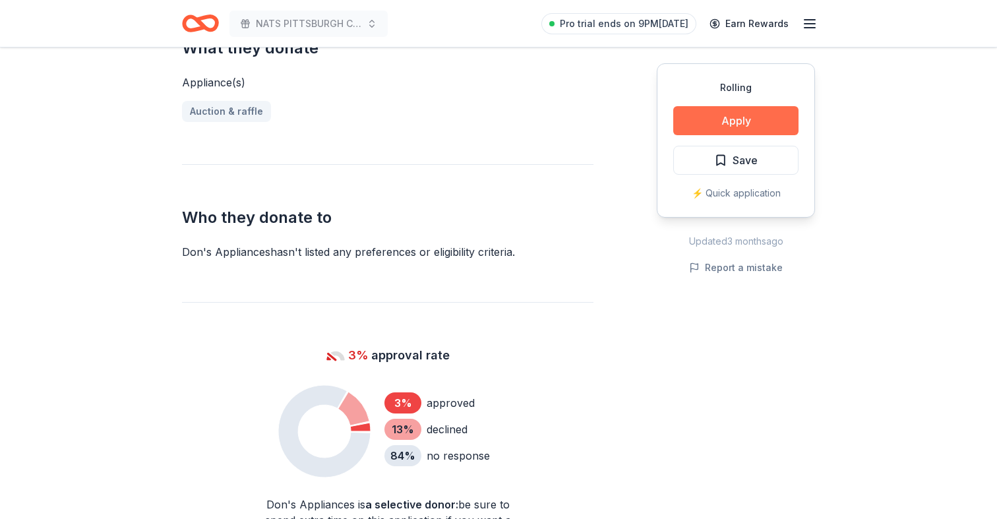
click at [731, 121] on button "Apply" at bounding box center [735, 120] width 125 height 29
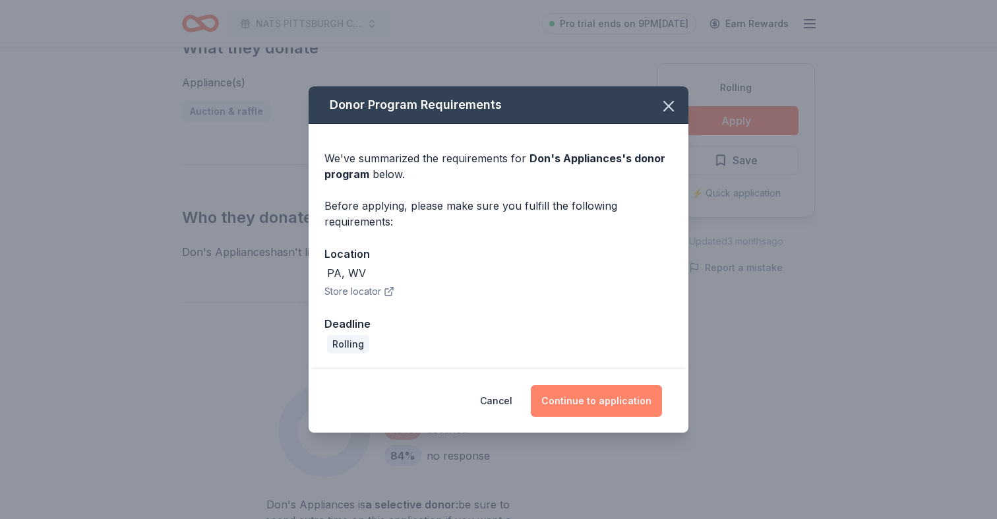
click at [566, 396] on button "Continue to application" at bounding box center [596, 401] width 131 height 32
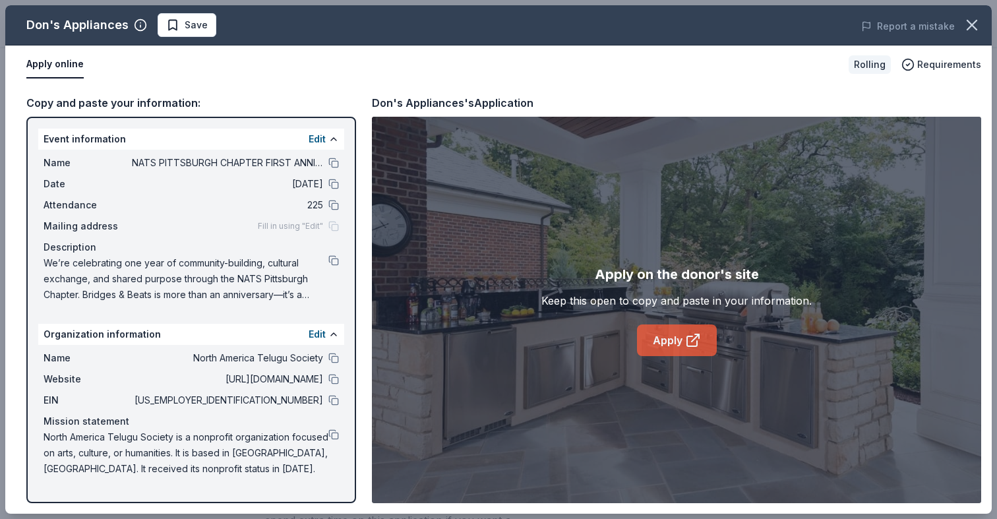
click at [666, 332] on link "Apply" at bounding box center [677, 340] width 80 height 32
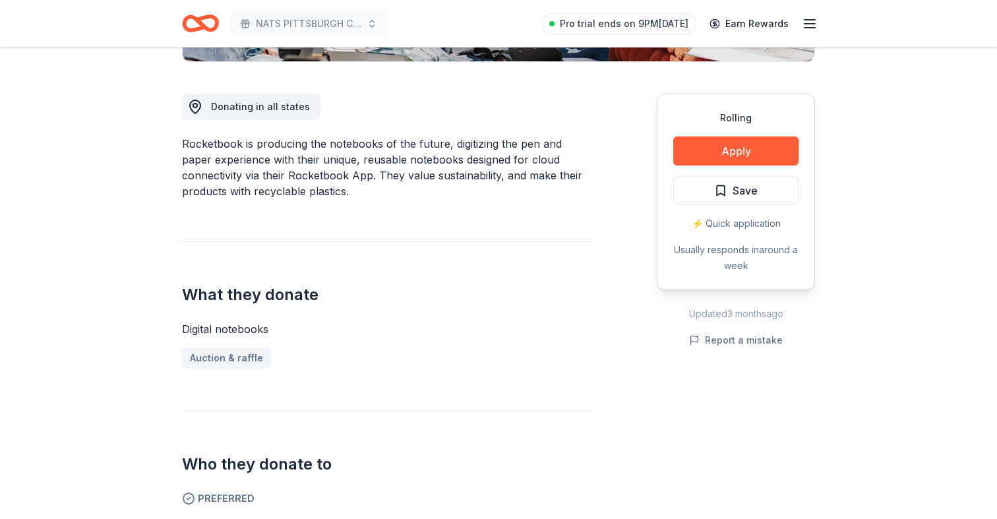
scroll to position [307, 0]
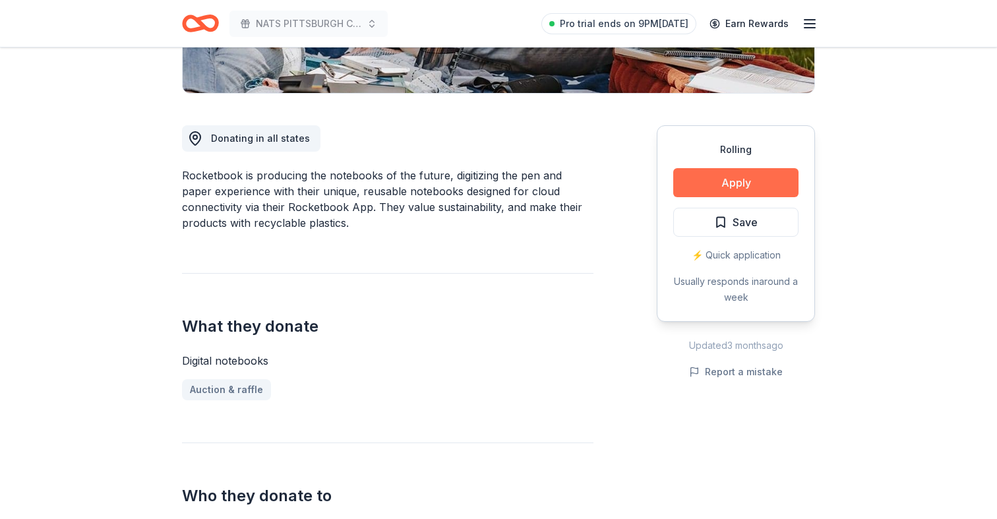
click at [722, 189] on button "Apply" at bounding box center [735, 182] width 125 height 29
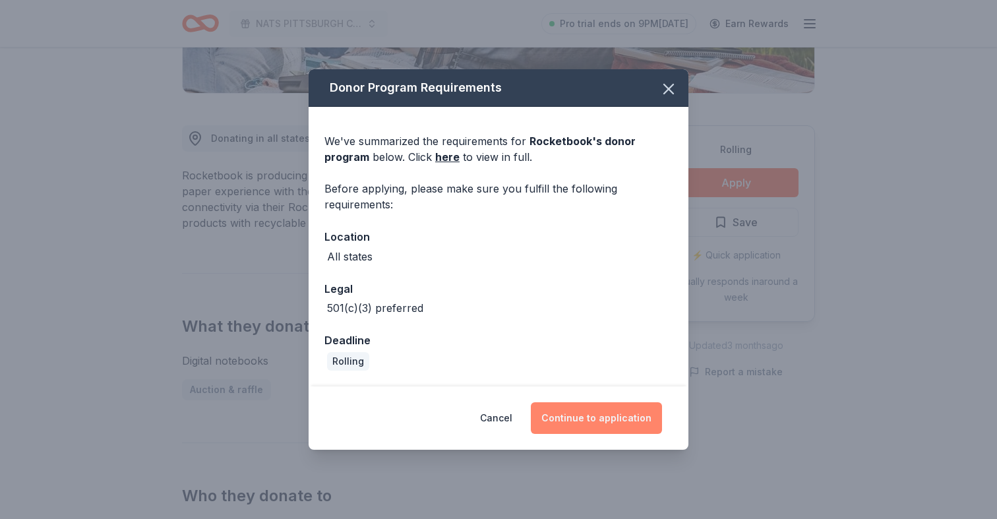
click at [572, 410] on button "Continue to application" at bounding box center [596, 418] width 131 height 32
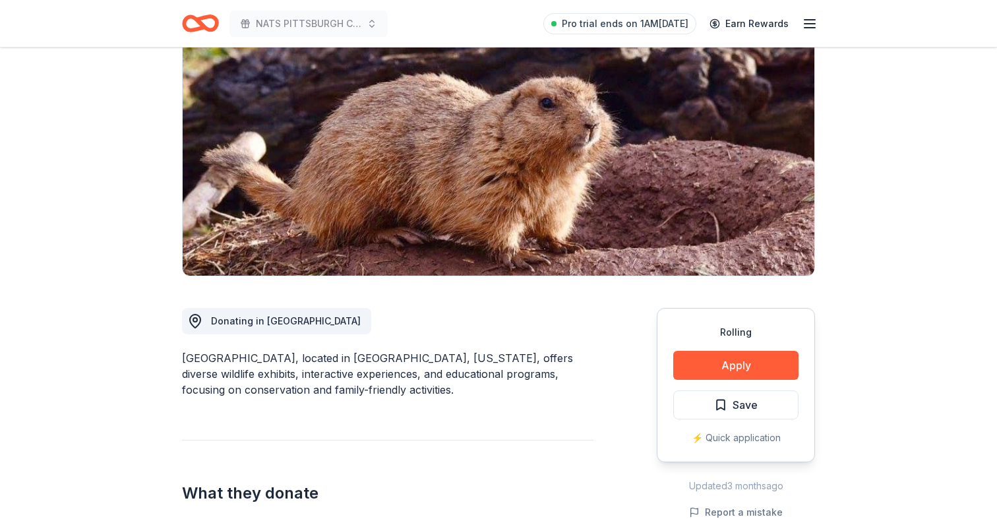
scroll to position [228, 0]
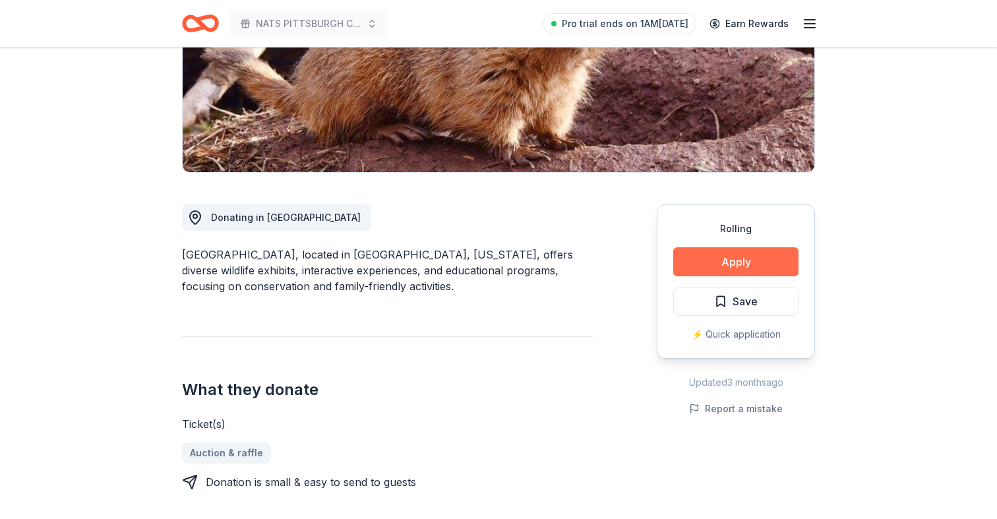
click at [712, 261] on button "Apply" at bounding box center [735, 261] width 125 height 29
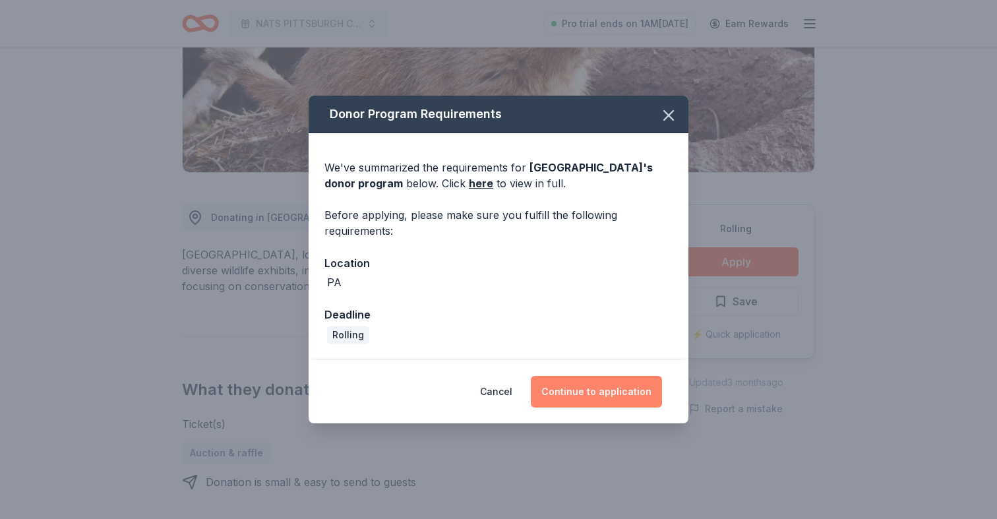
click at [575, 386] on button "Continue to application" at bounding box center [596, 392] width 131 height 32
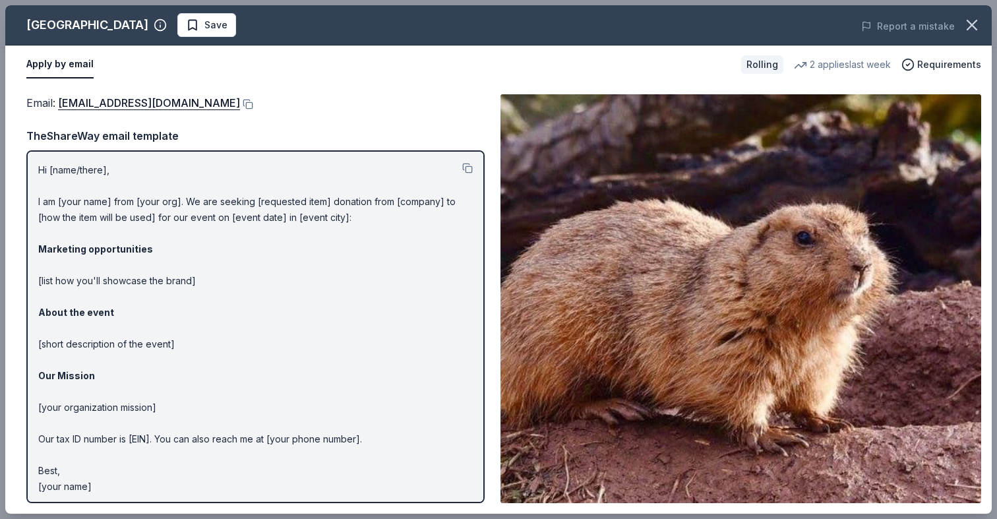
scroll to position [3, 0]
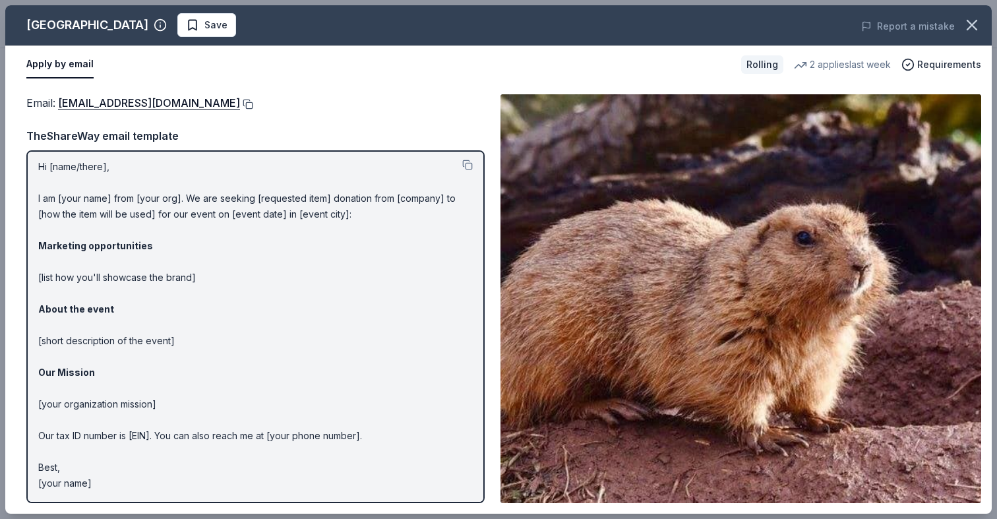
click at [240, 101] on button at bounding box center [246, 104] width 13 height 11
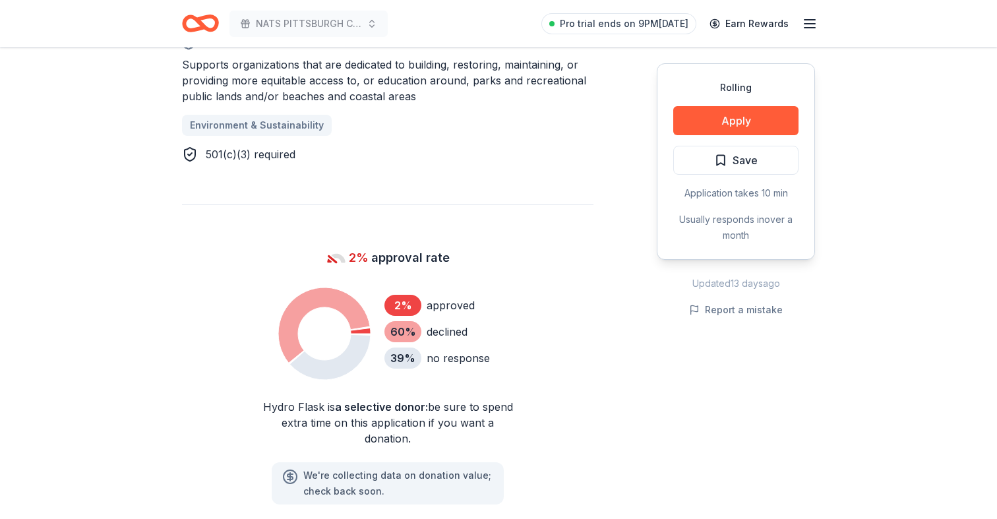
scroll to position [637, 0]
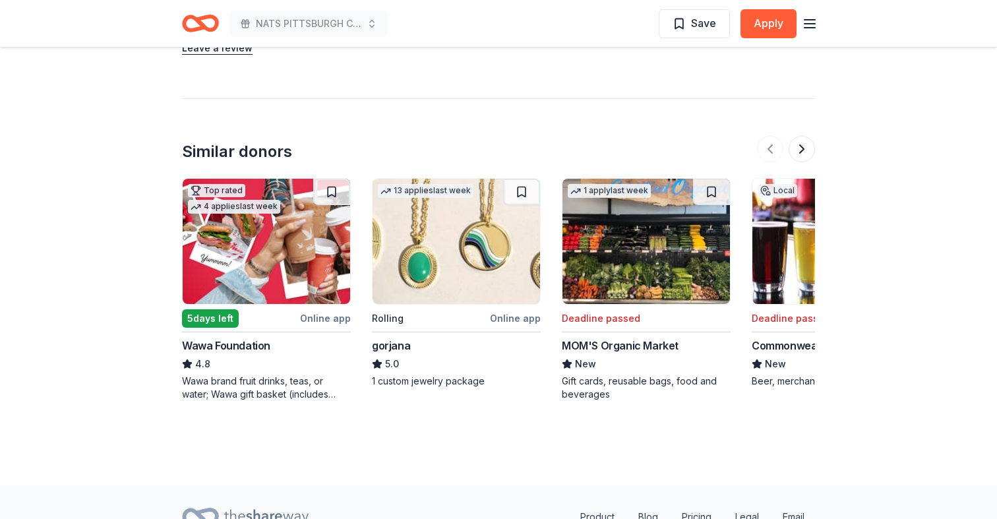
scroll to position [1321, 0]
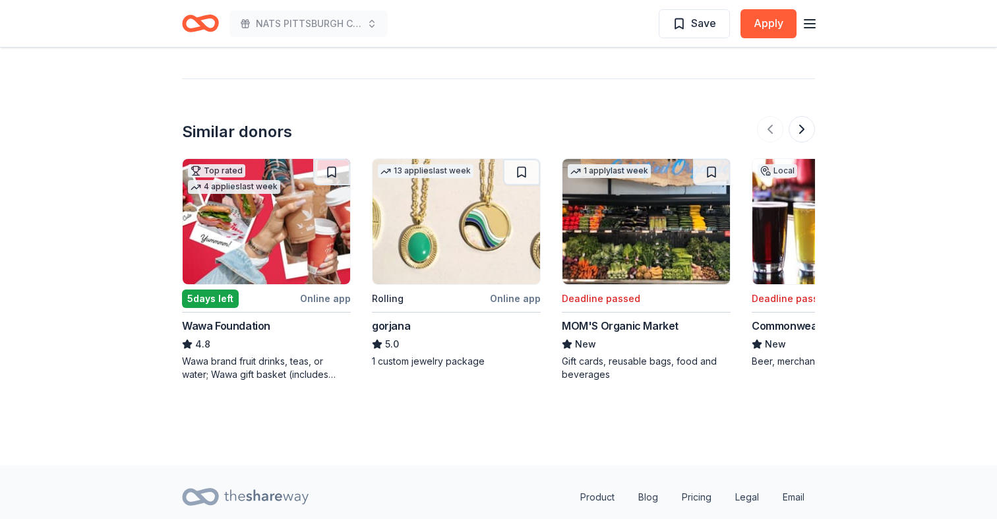
click at [292, 235] on img at bounding box center [267, 221] width 168 height 125
click at [473, 254] on img at bounding box center [457, 221] width 168 height 125
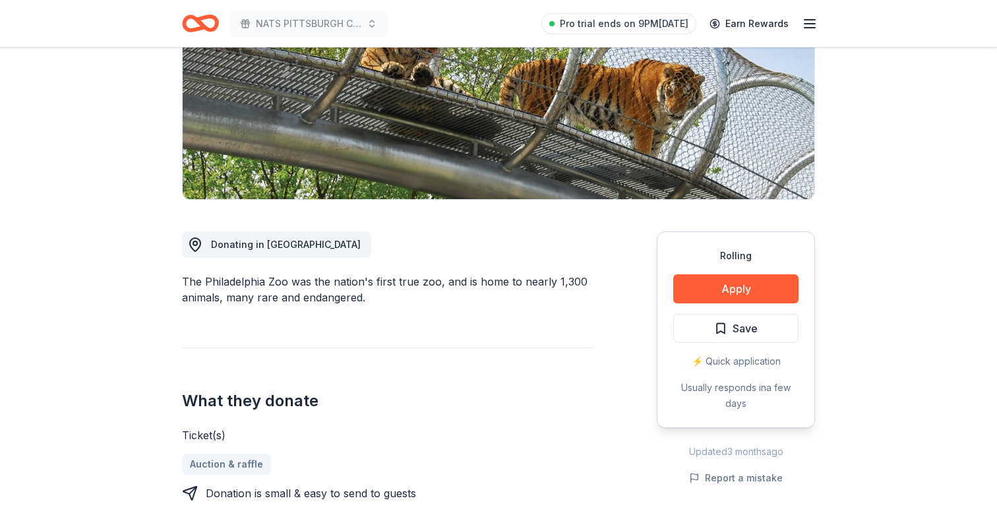
scroll to position [198, 0]
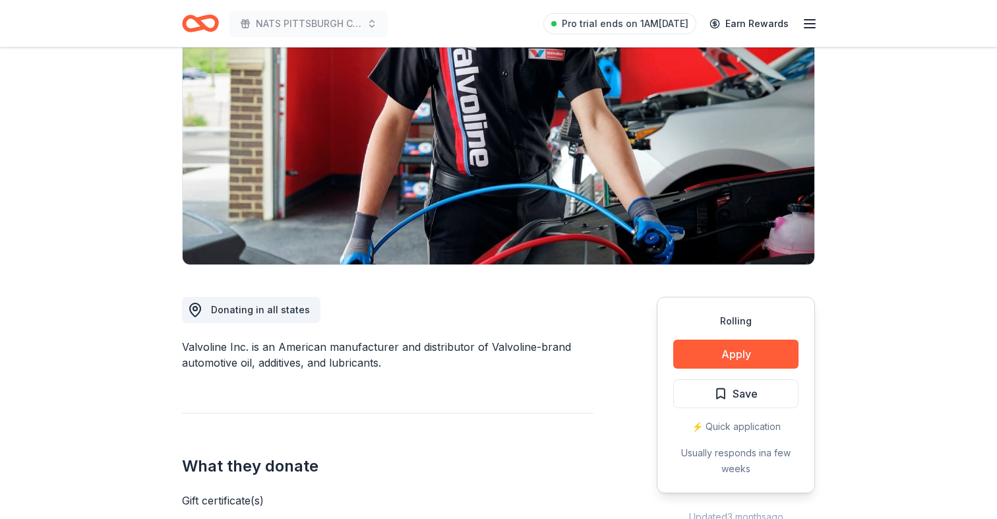
scroll to position [285, 0]
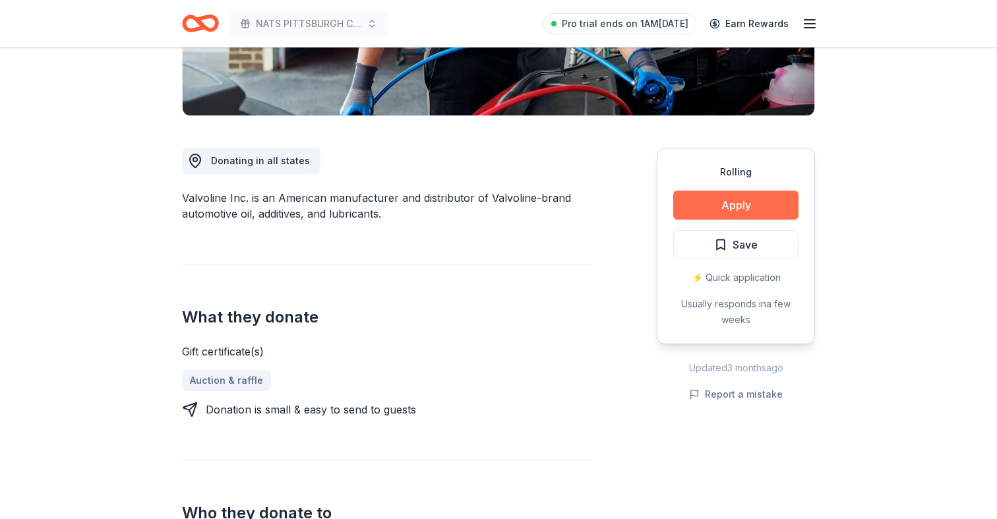
click at [723, 203] on button "Apply" at bounding box center [735, 205] width 125 height 29
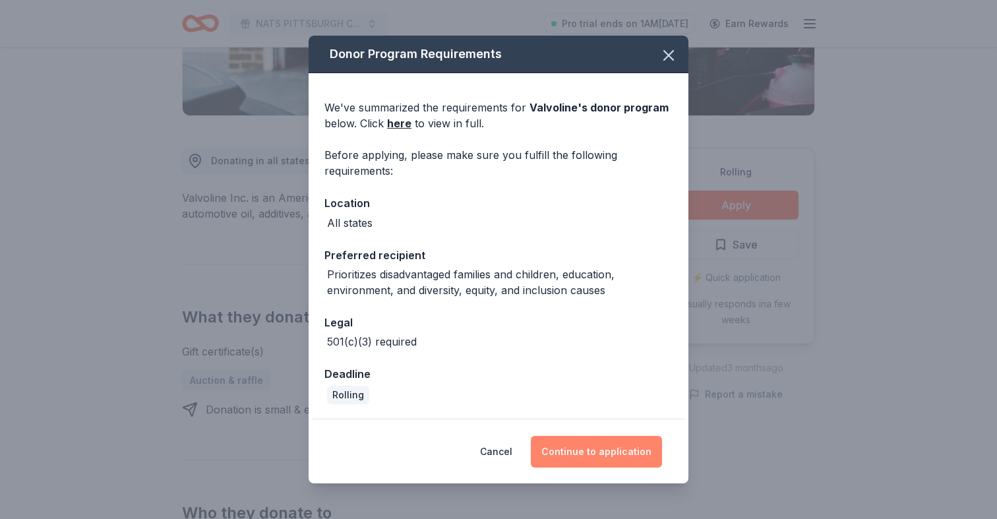
click at [582, 463] on button "Continue to application" at bounding box center [596, 452] width 131 height 32
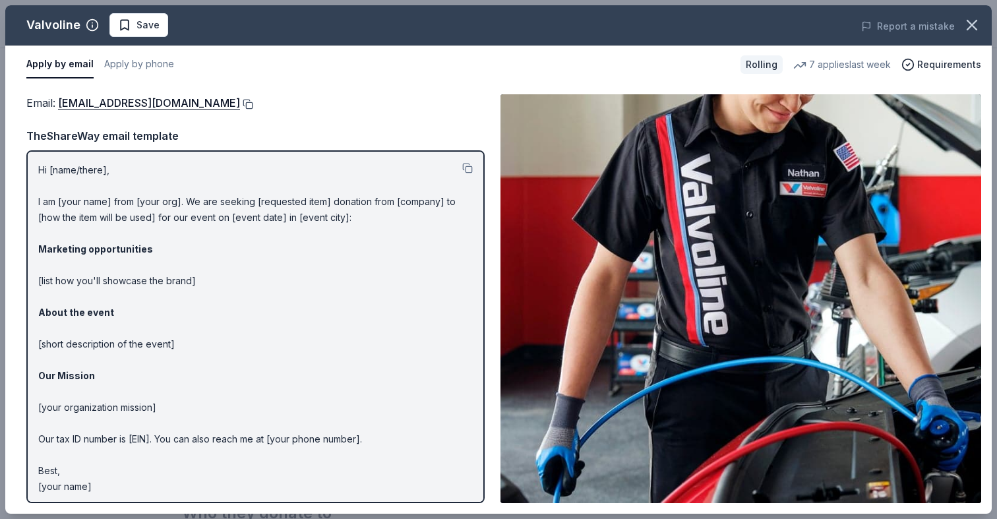
click at [240, 106] on button at bounding box center [246, 104] width 13 height 11
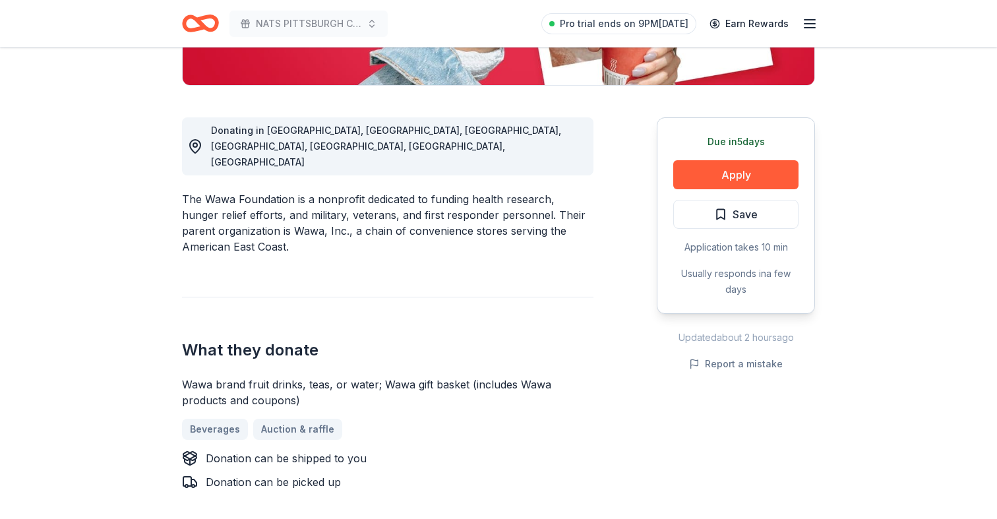
scroll to position [309, 0]
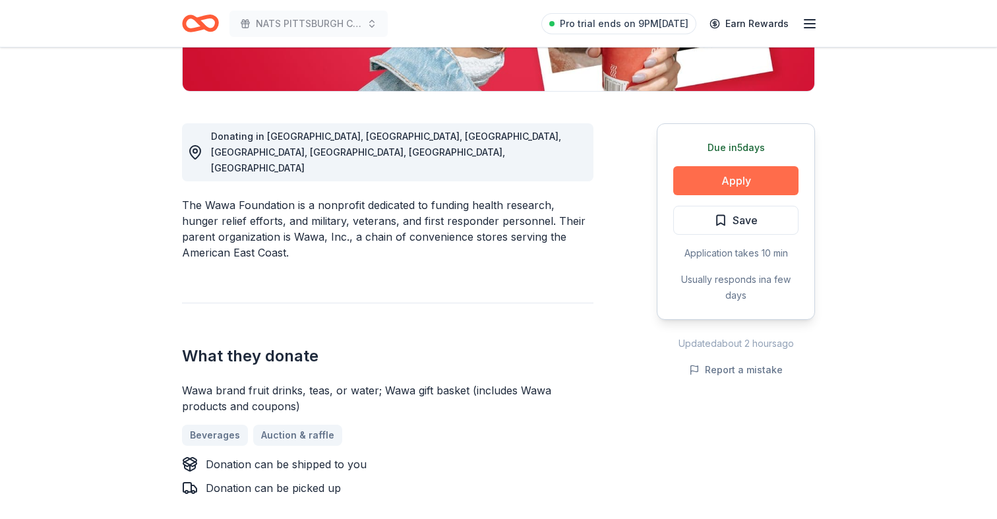
click at [724, 180] on button "Apply" at bounding box center [735, 180] width 125 height 29
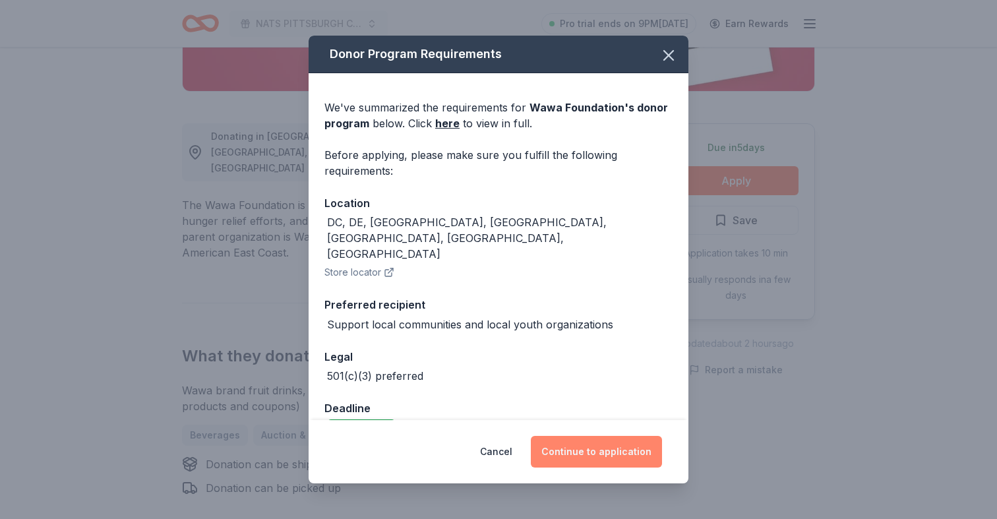
click at [572, 448] on button "Continue to application" at bounding box center [596, 452] width 131 height 32
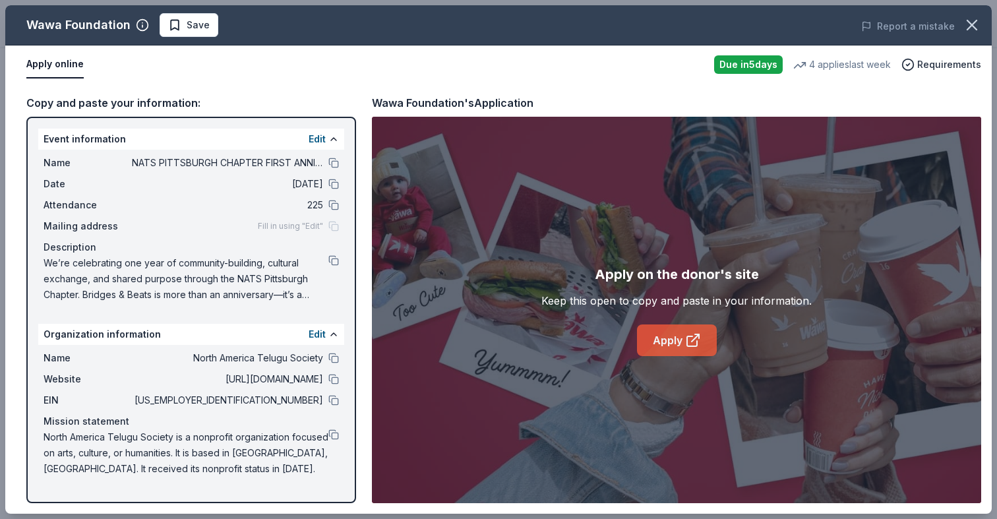
click at [665, 344] on link "Apply" at bounding box center [677, 340] width 80 height 32
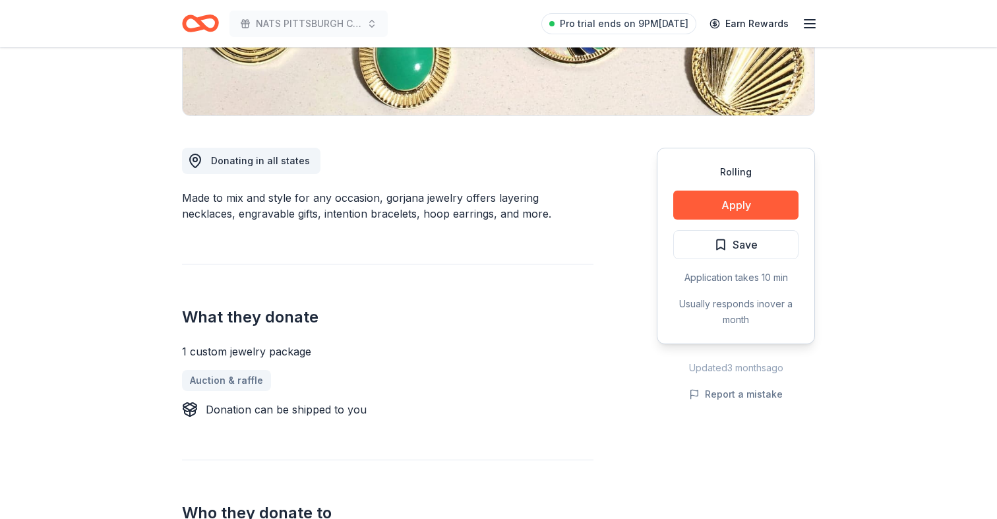
scroll to position [301, 0]
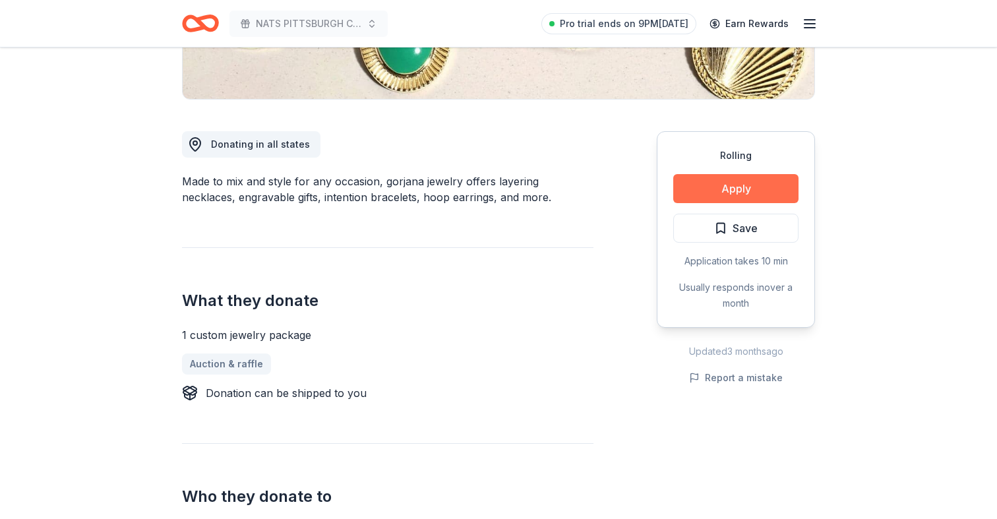
click at [708, 197] on button "Apply" at bounding box center [735, 188] width 125 height 29
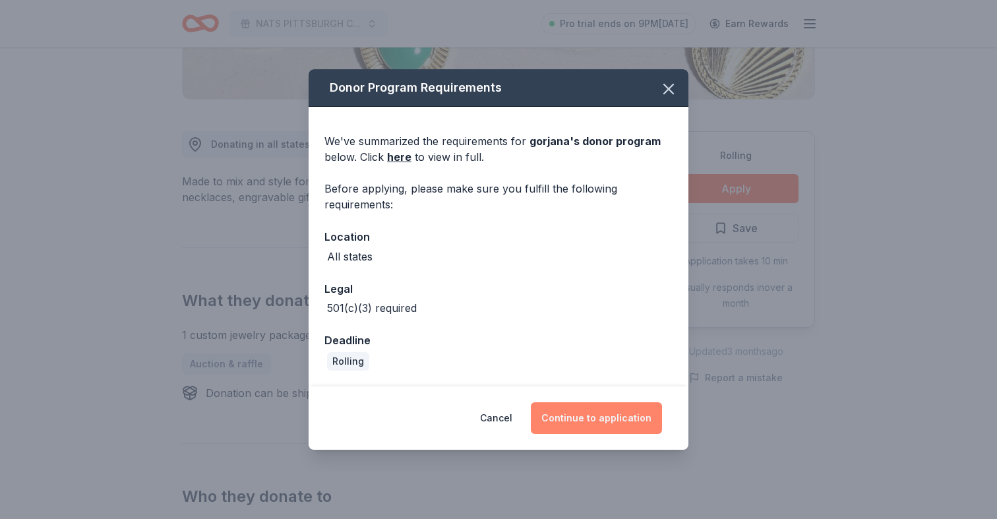
click at [590, 425] on button "Continue to application" at bounding box center [596, 418] width 131 height 32
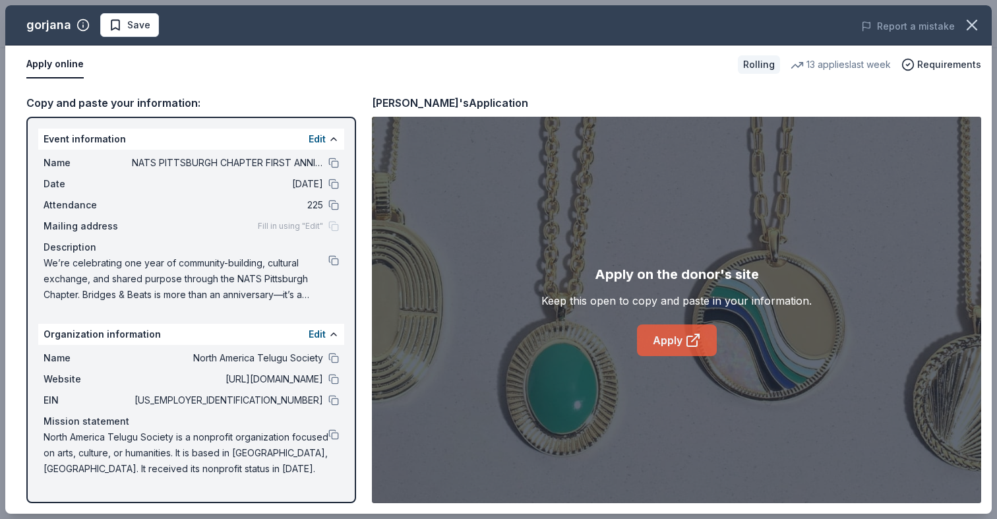
click at [661, 346] on link "Apply" at bounding box center [677, 340] width 80 height 32
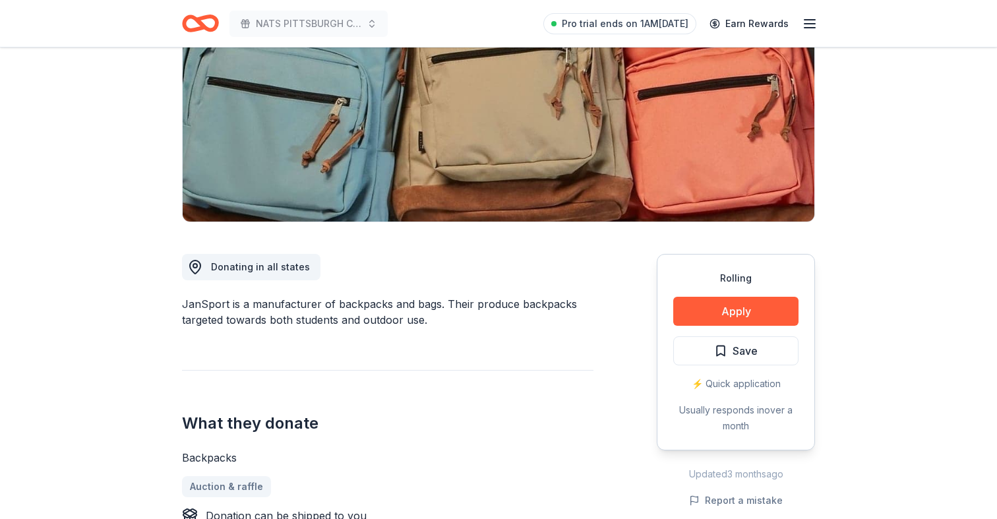
scroll to position [317, 0]
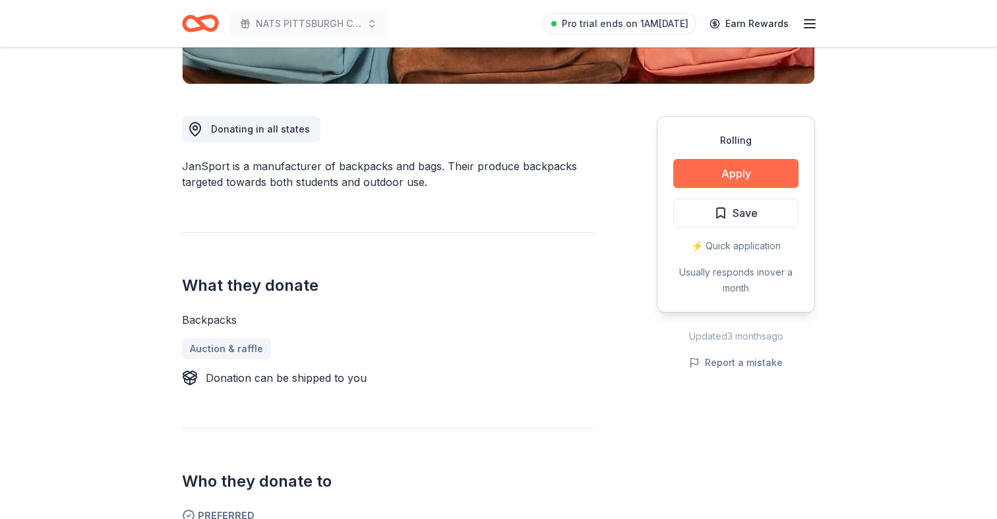
click at [714, 171] on button "Apply" at bounding box center [735, 173] width 125 height 29
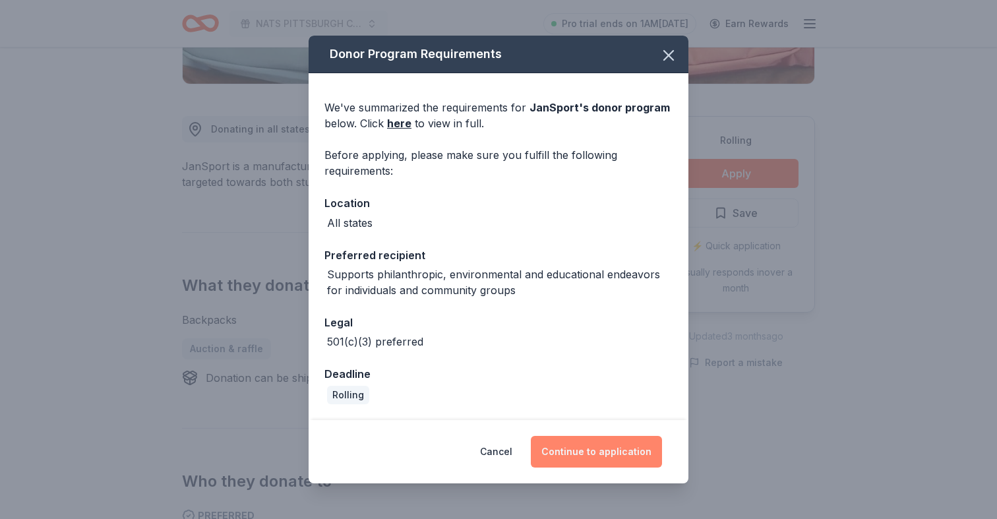
click at [574, 455] on button "Continue to application" at bounding box center [596, 452] width 131 height 32
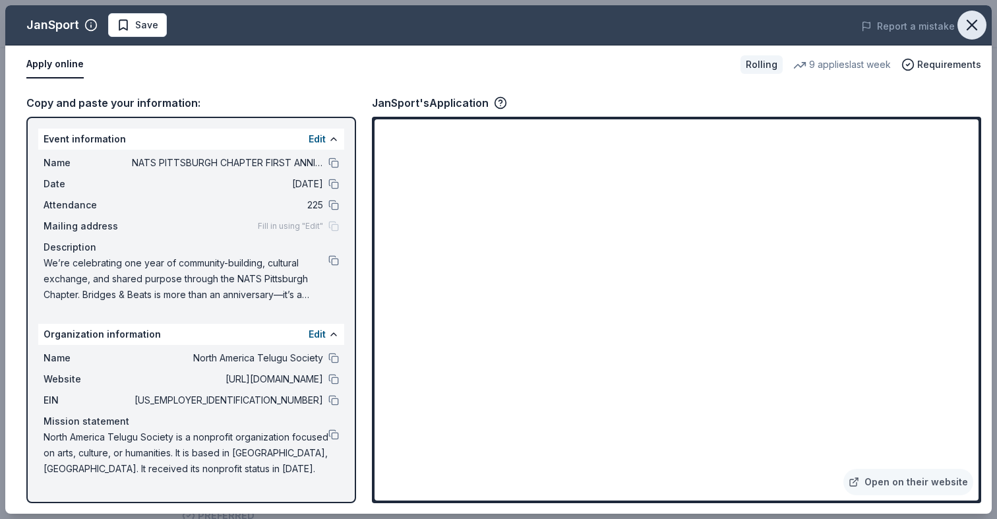
click at [968, 24] on icon "button" at bounding box center [972, 25] width 18 height 18
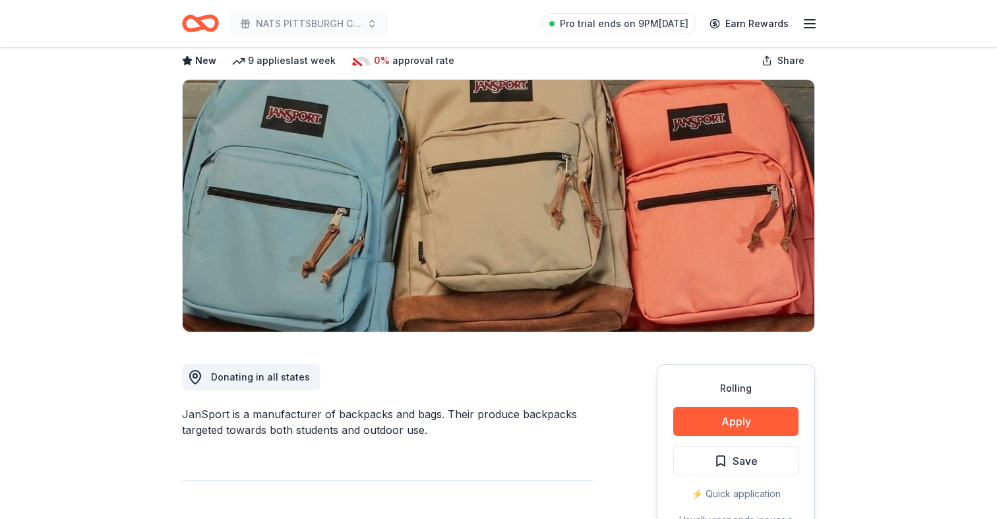
scroll to position [0, 0]
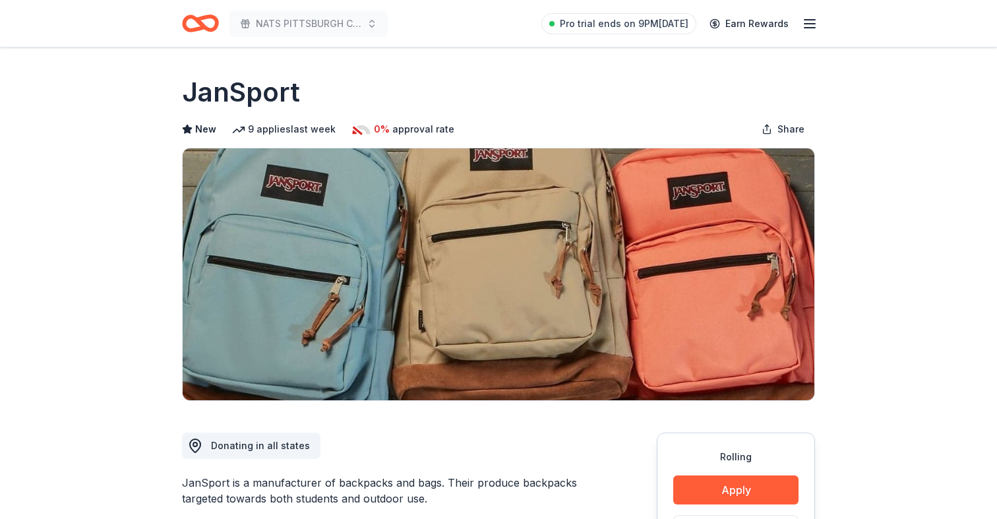
click at [195, 25] on icon "Home" at bounding box center [200, 23] width 37 height 31
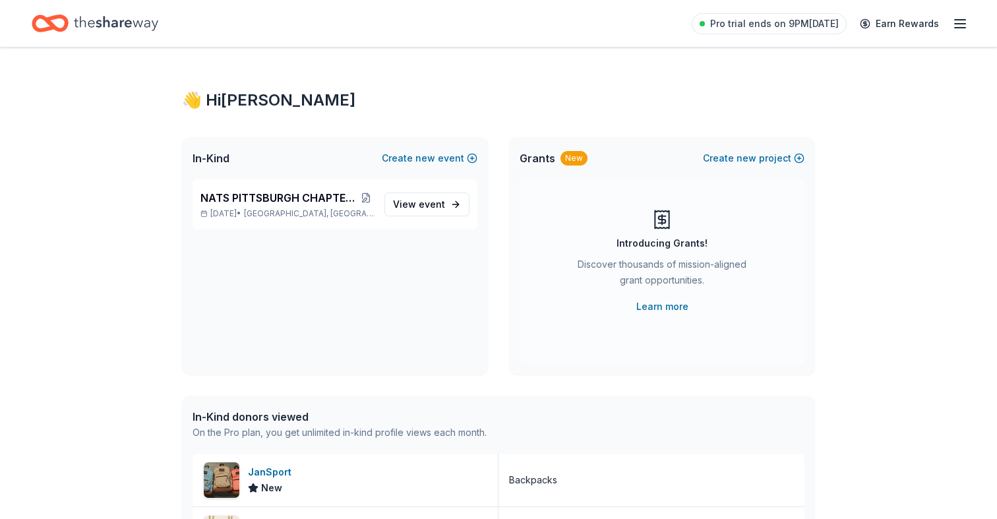
click at [121, 24] on icon "Home" at bounding box center [116, 23] width 84 height 27
click at [230, 216] on p "Oct 11, 2025 • Seven Fields, PA" at bounding box center [287, 213] width 173 height 11
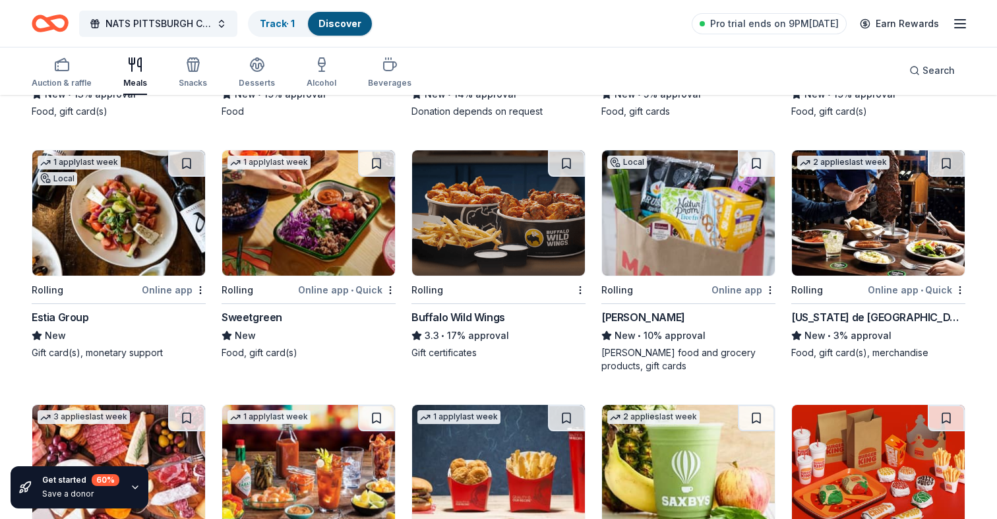
scroll to position [1343, 0]
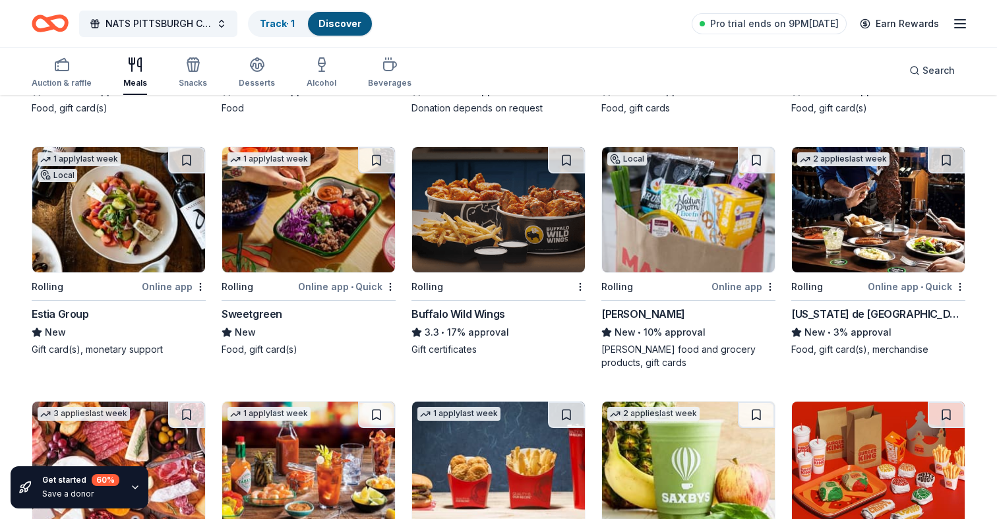
click at [471, 248] on img at bounding box center [498, 209] width 173 height 125
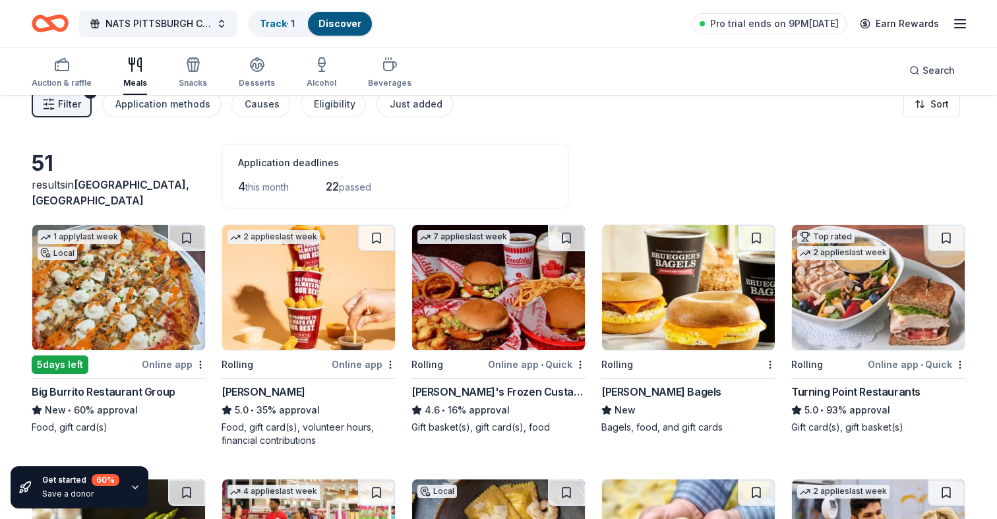
scroll to position [0, 0]
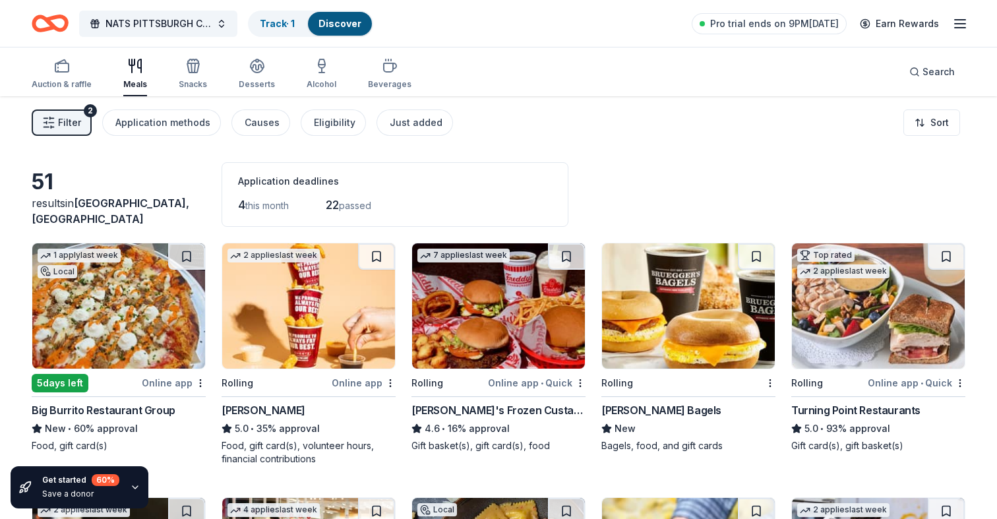
click at [86, 129] on button "Filter 2" at bounding box center [62, 122] width 60 height 26
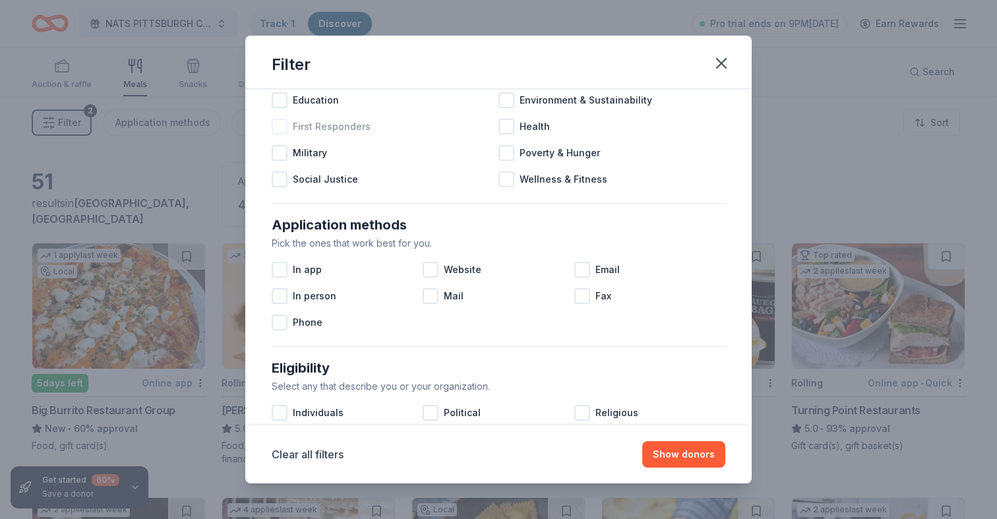
scroll to position [247, 0]
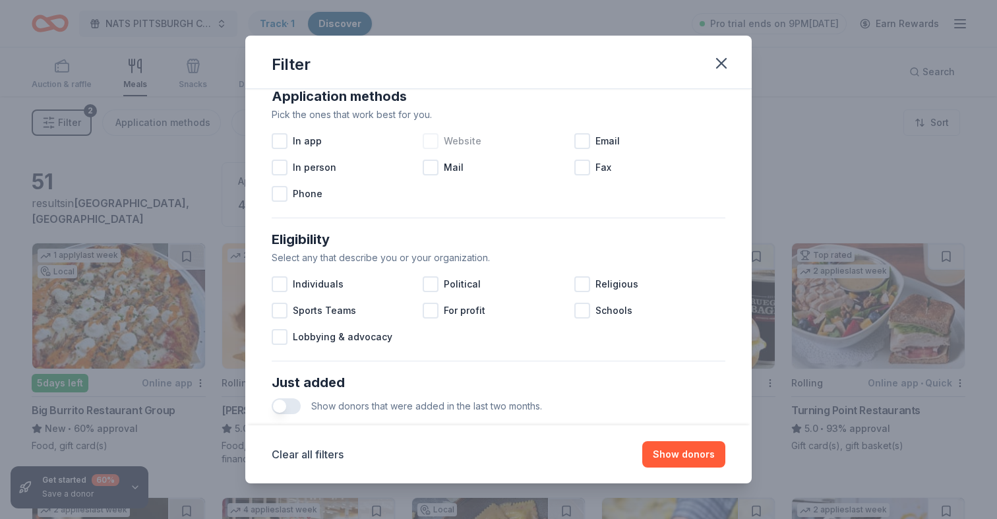
click at [433, 144] on div at bounding box center [431, 141] width 16 height 16
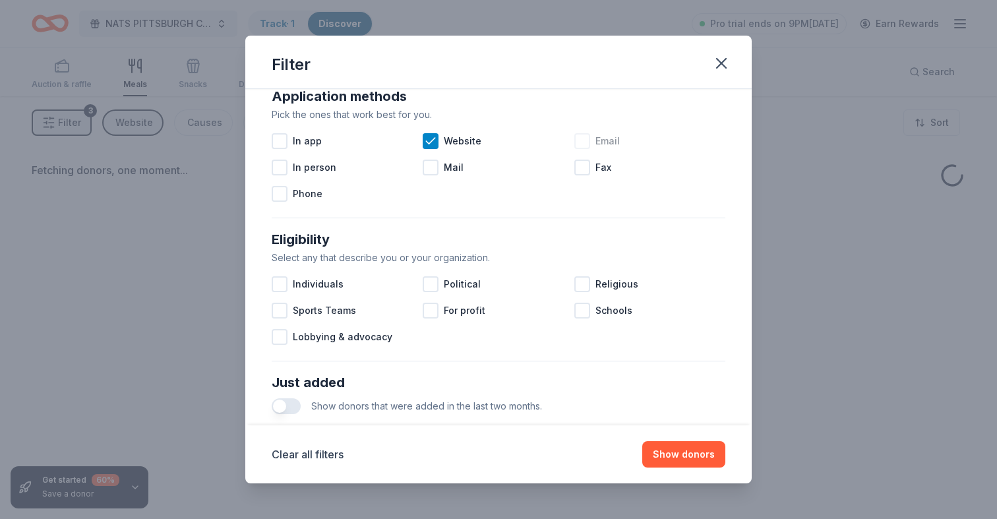
click at [581, 140] on div at bounding box center [582, 141] width 16 height 16
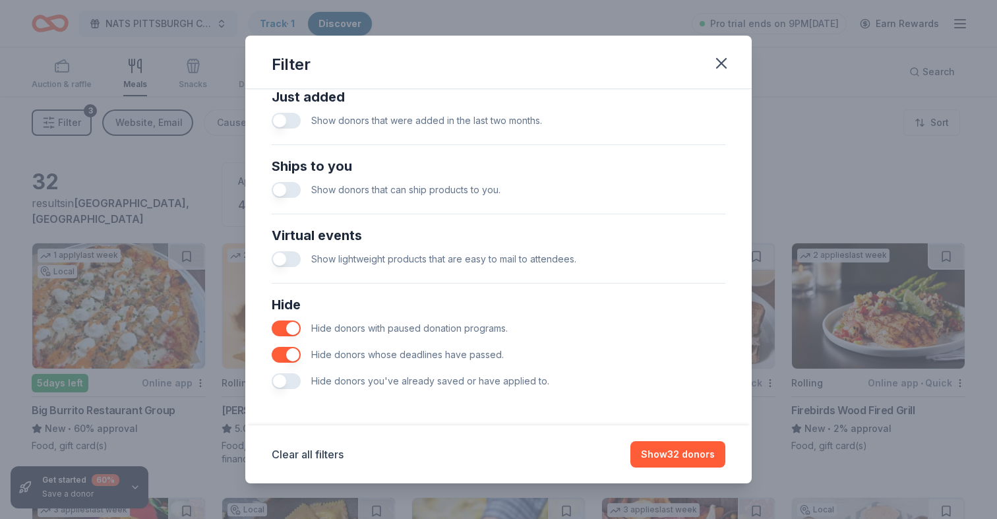
click at [295, 385] on button "button" at bounding box center [286, 381] width 29 height 16
click at [685, 452] on button "Show 32 donors" at bounding box center [678, 454] width 95 height 26
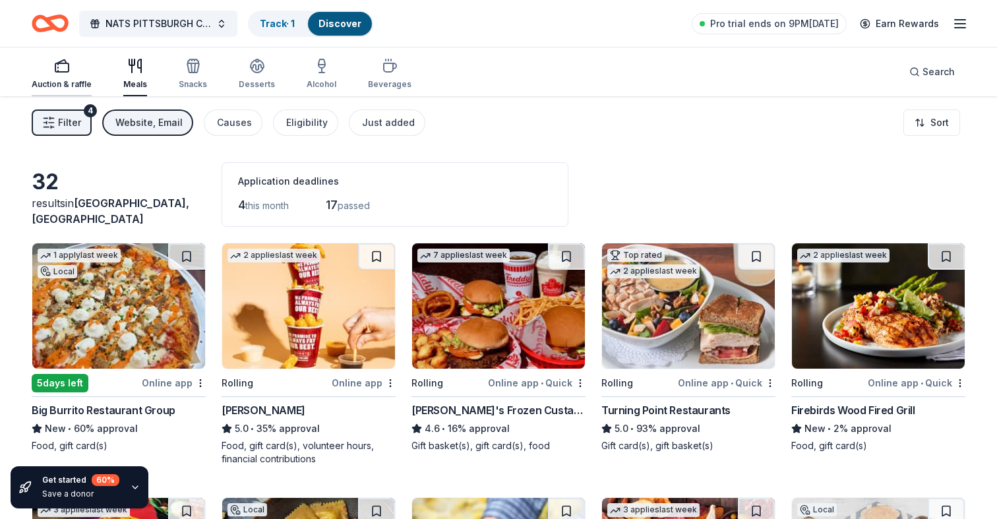
click at [77, 78] on div "Auction & raffle" at bounding box center [62, 74] width 60 height 32
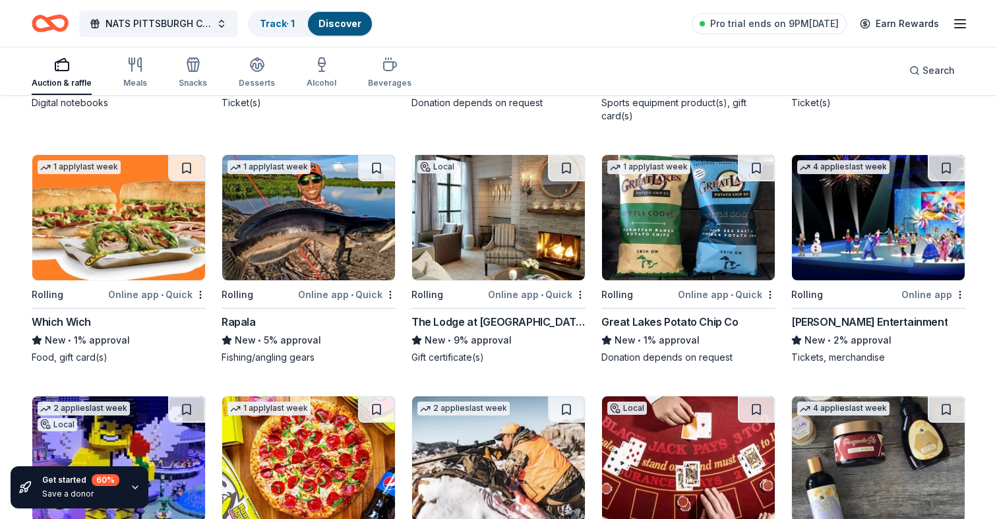
scroll to position [3818, 0]
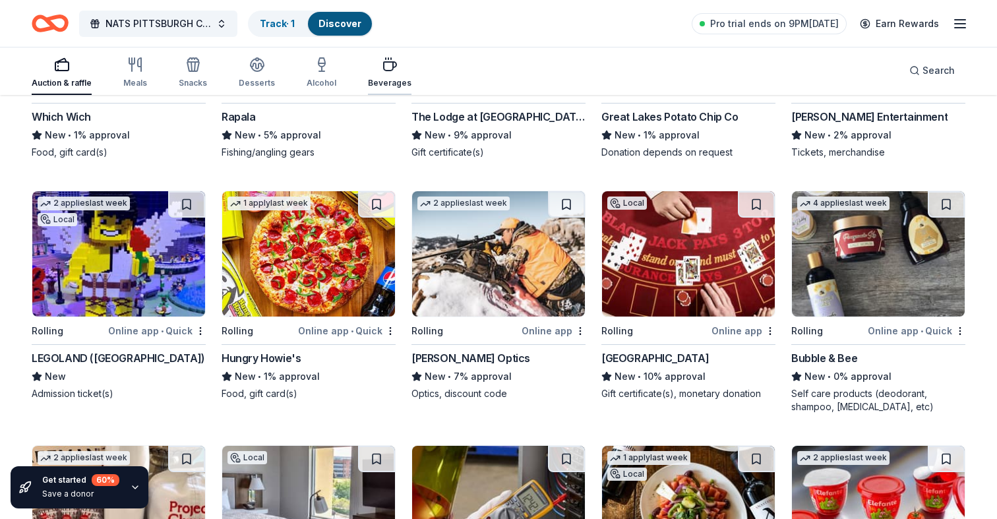
click at [382, 78] on div "Beverages" at bounding box center [390, 83] width 44 height 11
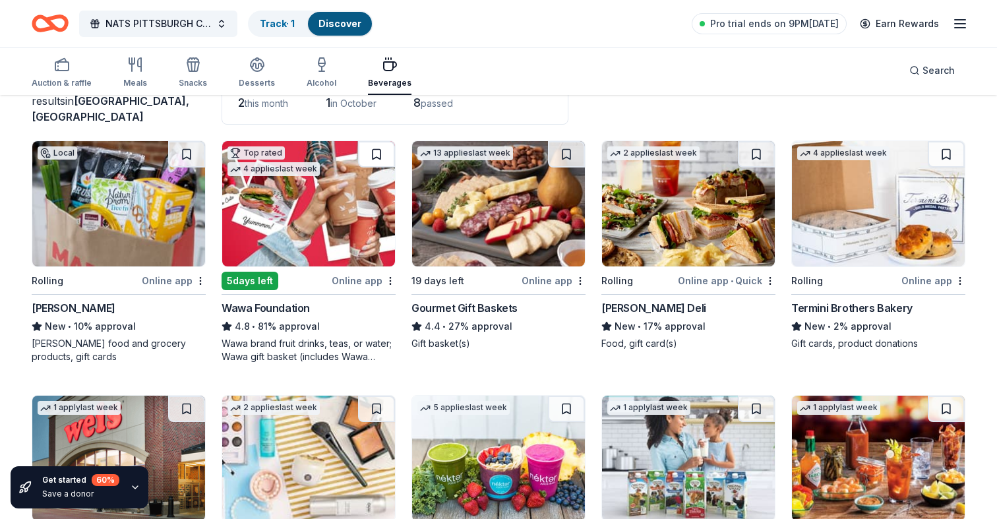
scroll to position [92, 0]
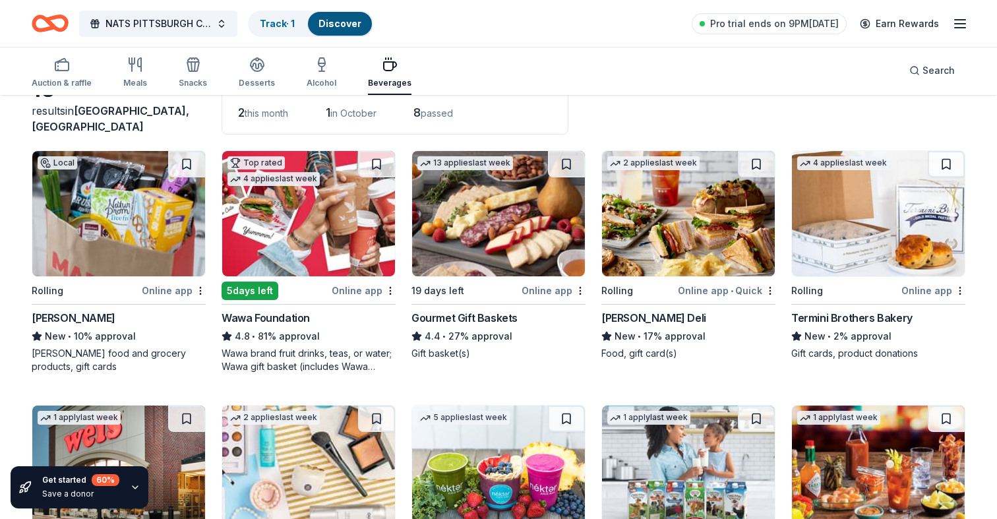
click at [842, 218] on img at bounding box center [878, 213] width 173 height 125
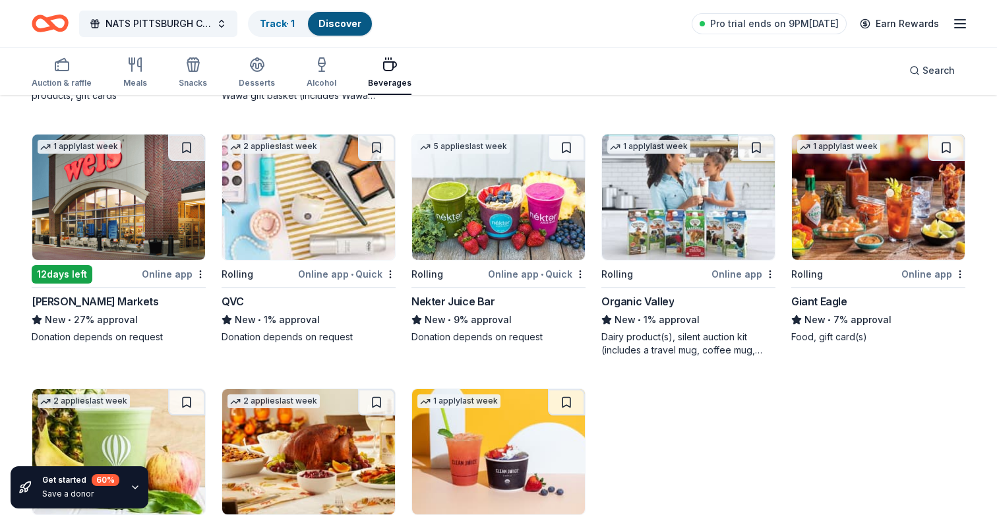
scroll to position [353, 0]
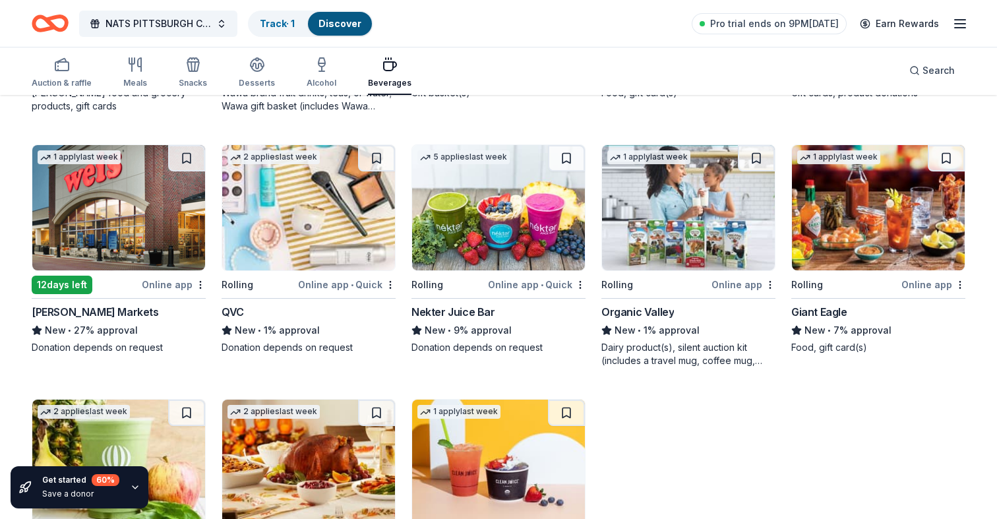
click at [700, 218] on img at bounding box center [688, 207] width 173 height 125
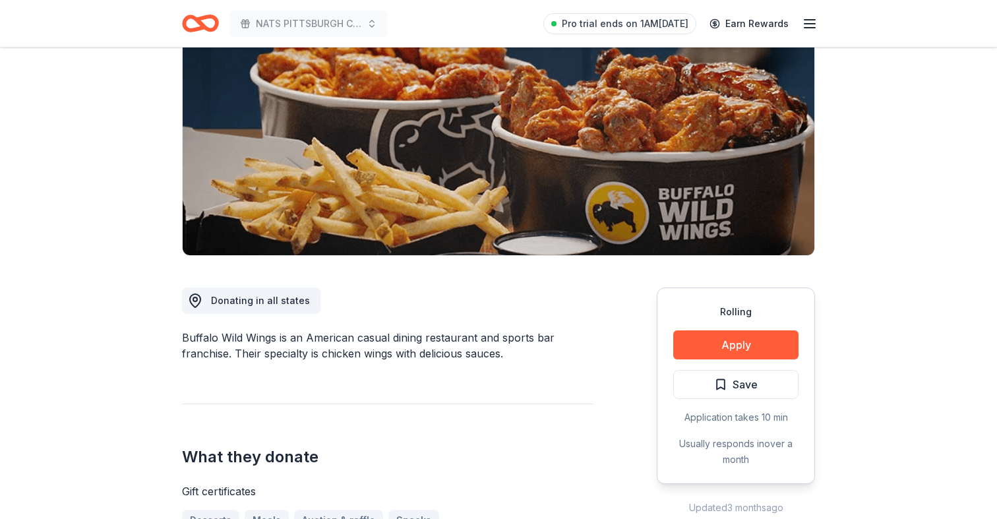
scroll to position [271, 0]
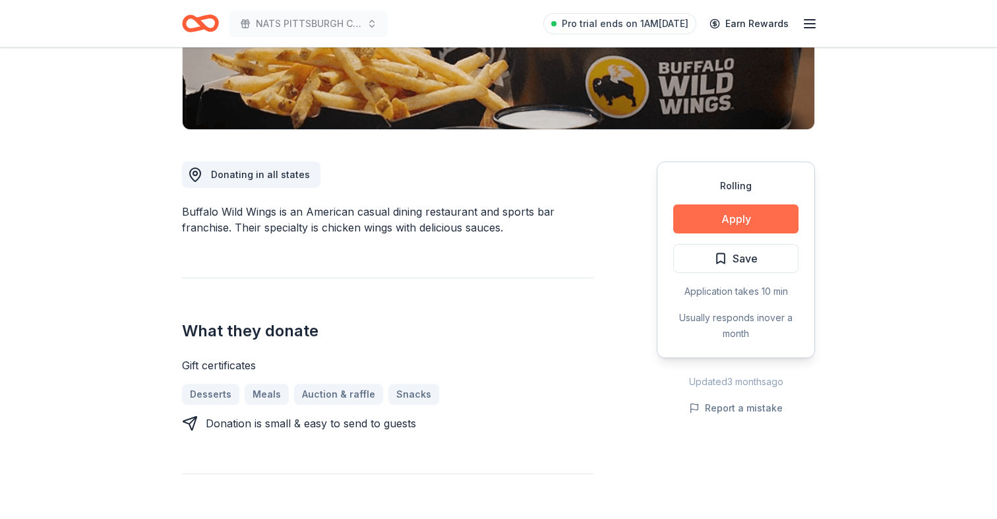
click at [706, 217] on button "Apply" at bounding box center [735, 218] width 125 height 29
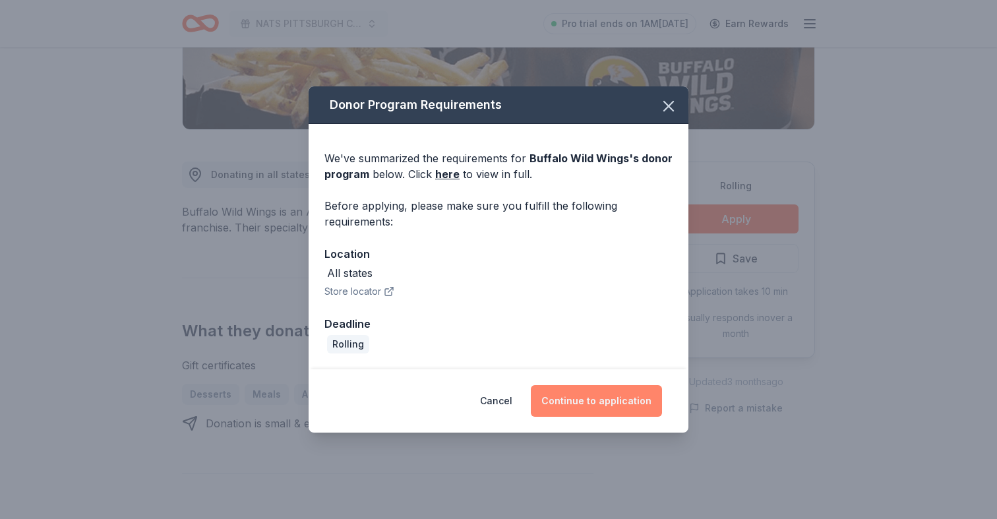
click at [558, 400] on button "Continue to application" at bounding box center [596, 401] width 131 height 32
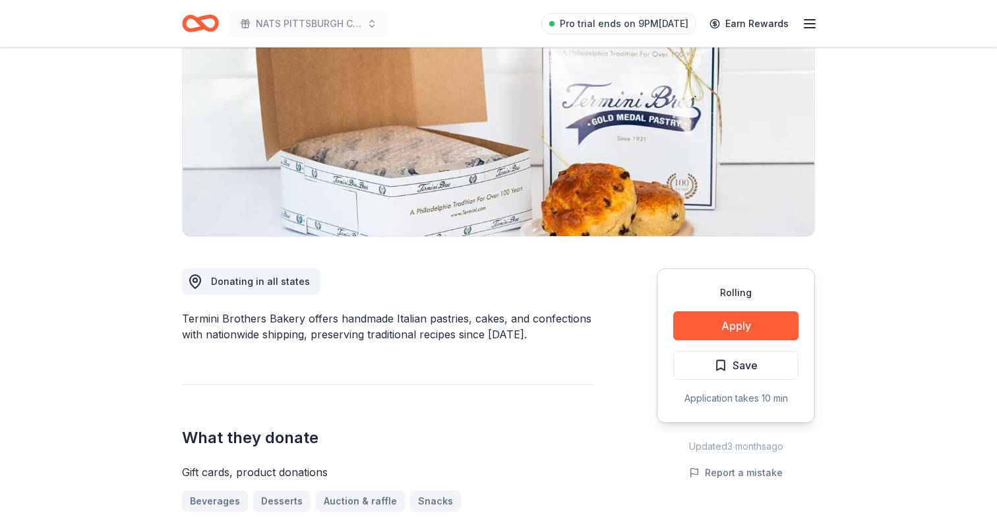
scroll to position [175, 0]
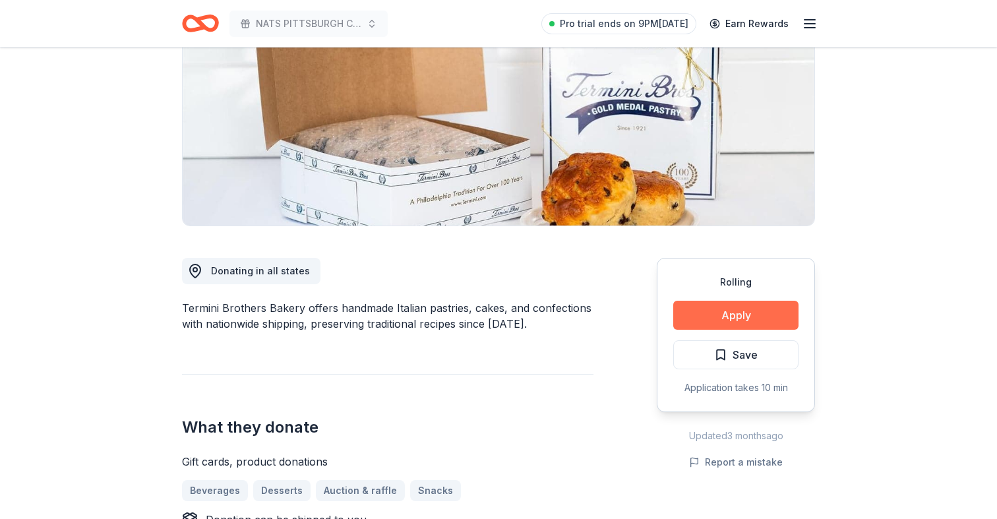
click at [739, 325] on button "Apply" at bounding box center [735, 315] width 125 height 29
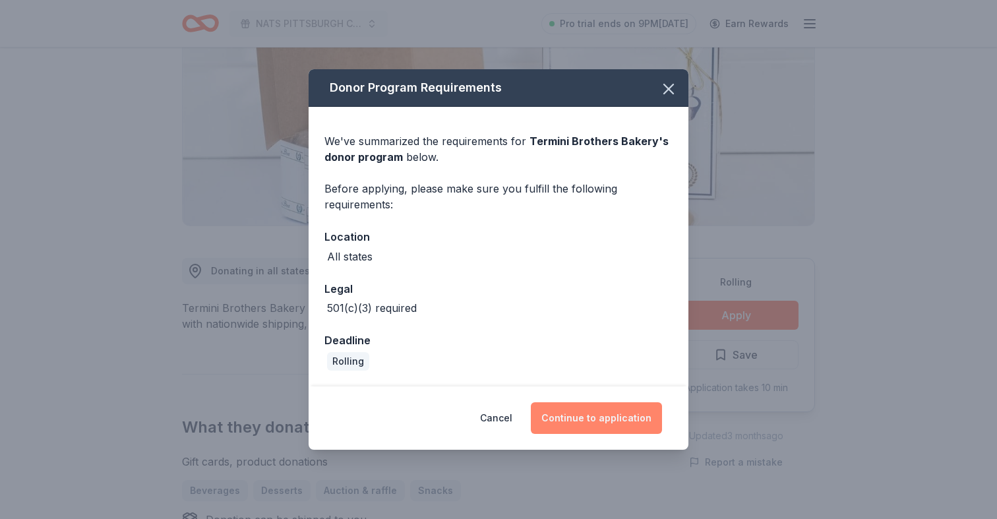
click at [610, 421] on button "Continue to application" at bounding box center [596, 418] width 131 height 32
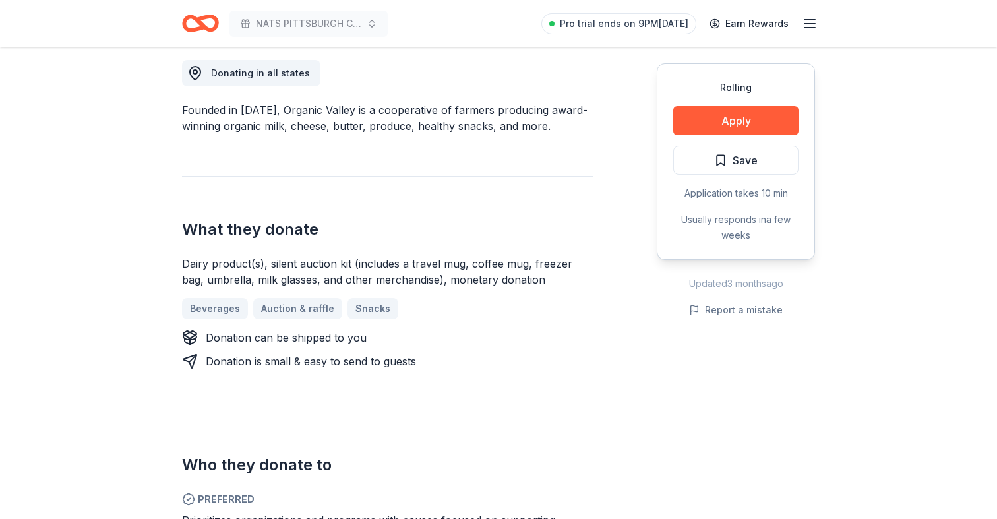
scroll to position [375, 0]
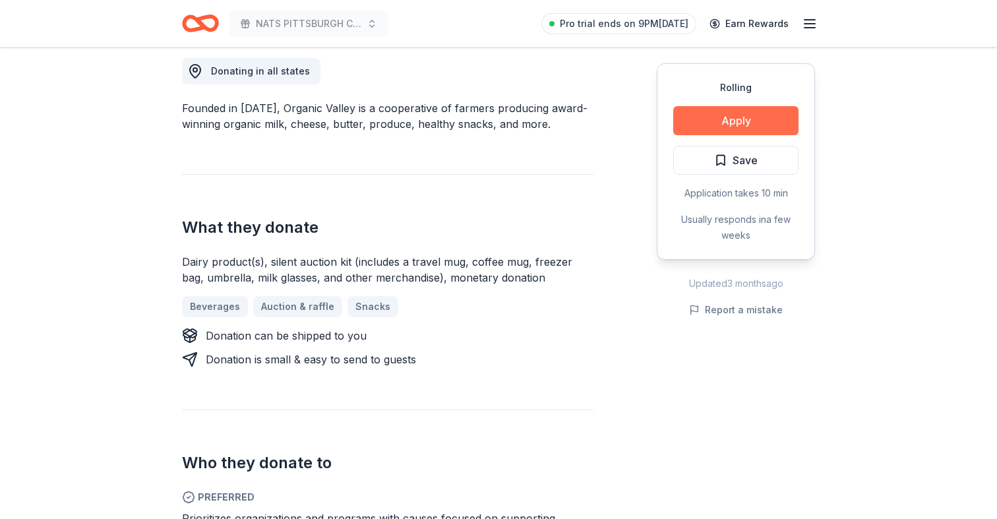
click at [696, 128] on button "Apply" at bounding box center [735, 120] width 125 height 29
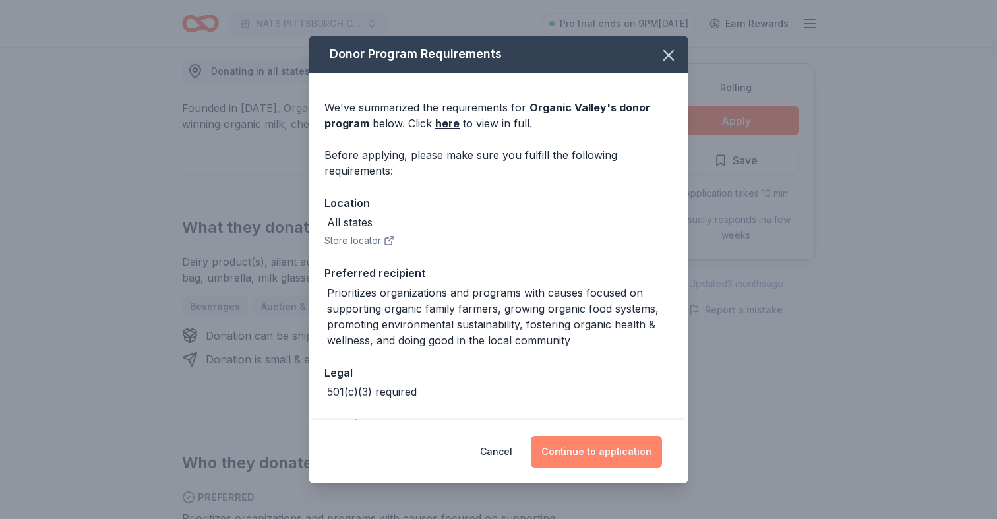
click at [586, 454] on button "Continue to application" at bounding box center [596, 452] width 131 height 32
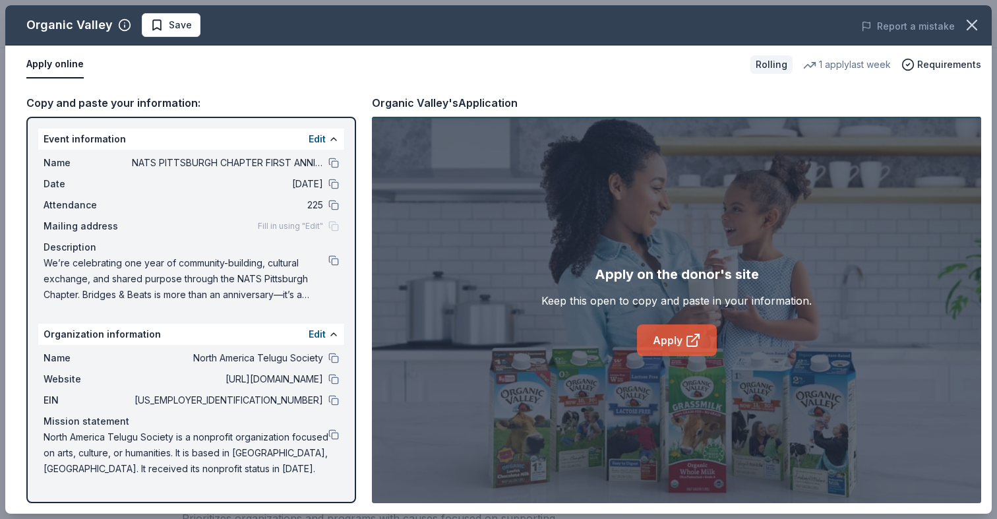
click at [663, 340] on link "Apply" at bounding box center [677, 340] width 80 height 32
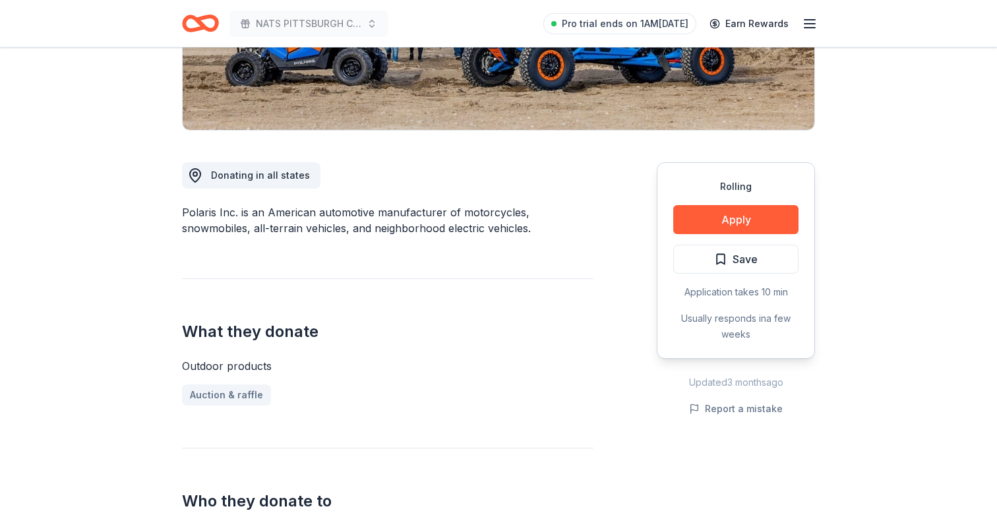
scroll to position [298, 0]
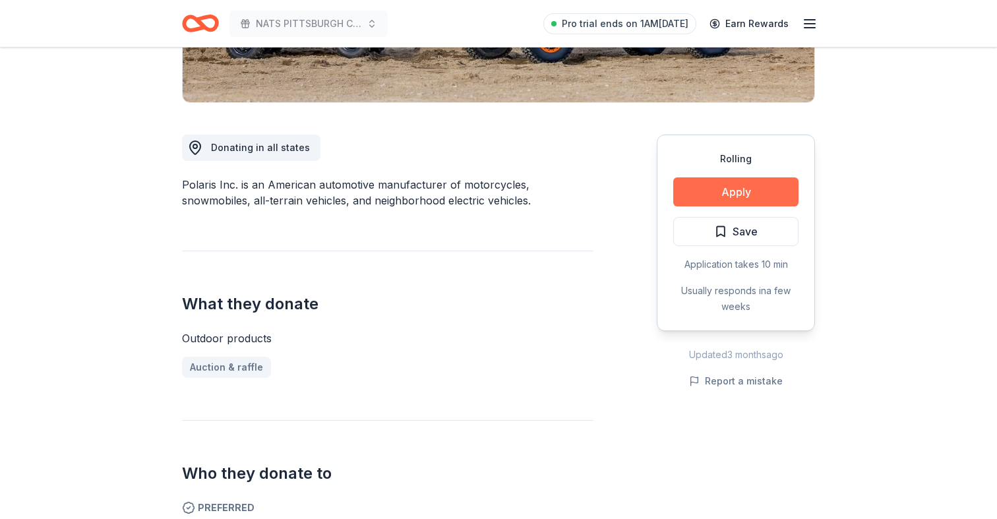
click at [706, 194] on button "Apply" at bounding box center [735, 191] width 125 height 29
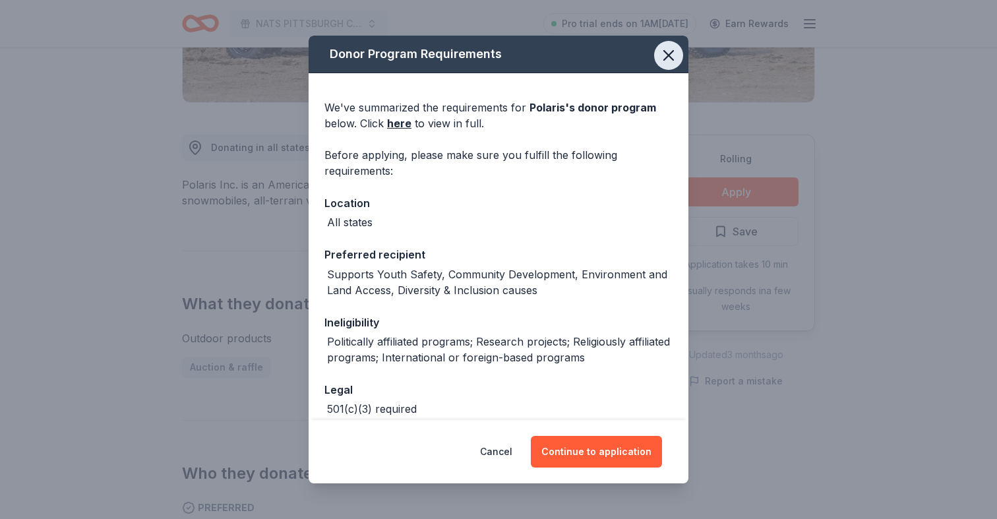
click at [666, 55] on icon "button" at bounding box center [669, 55] width 18 height 18
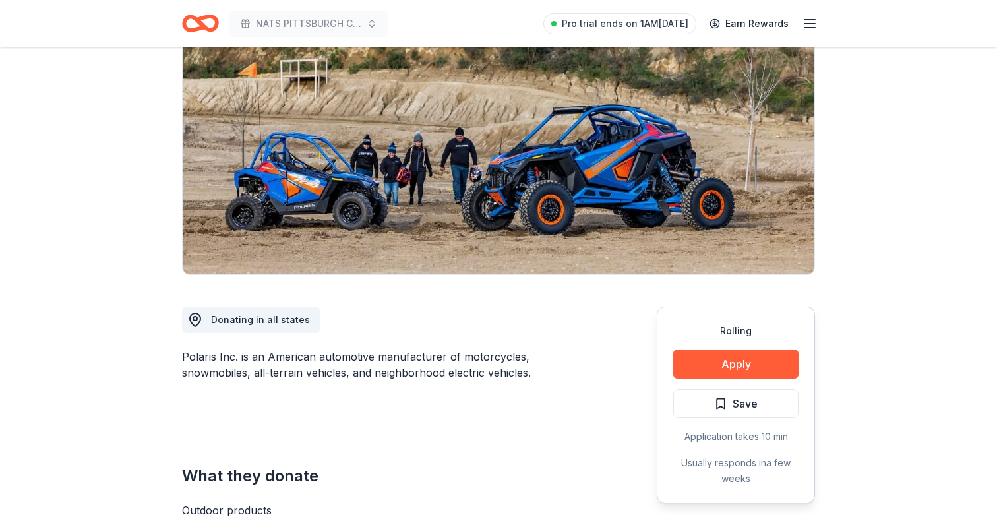
scroll to position [0, 0]
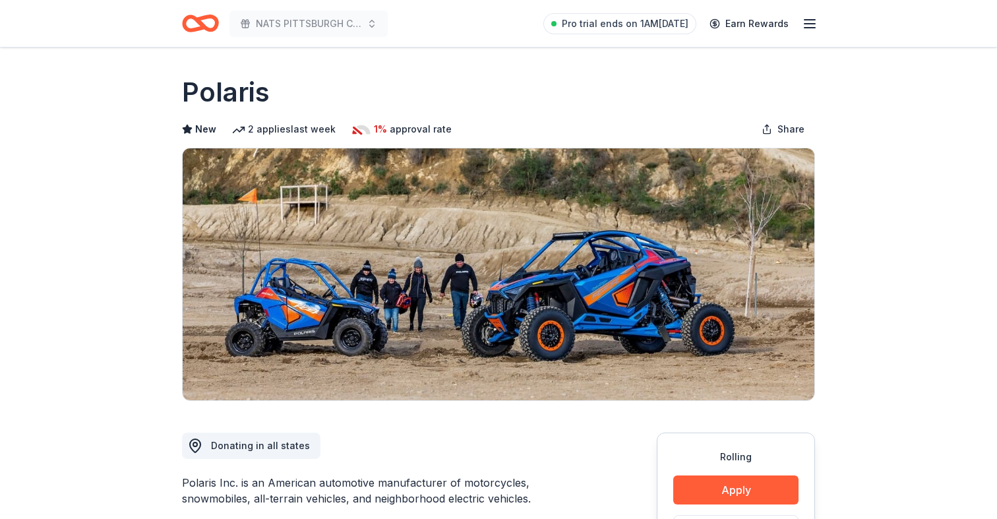
click at [212, 28] on icon "Home" at bounding box center [207, 22] width 20 height 13
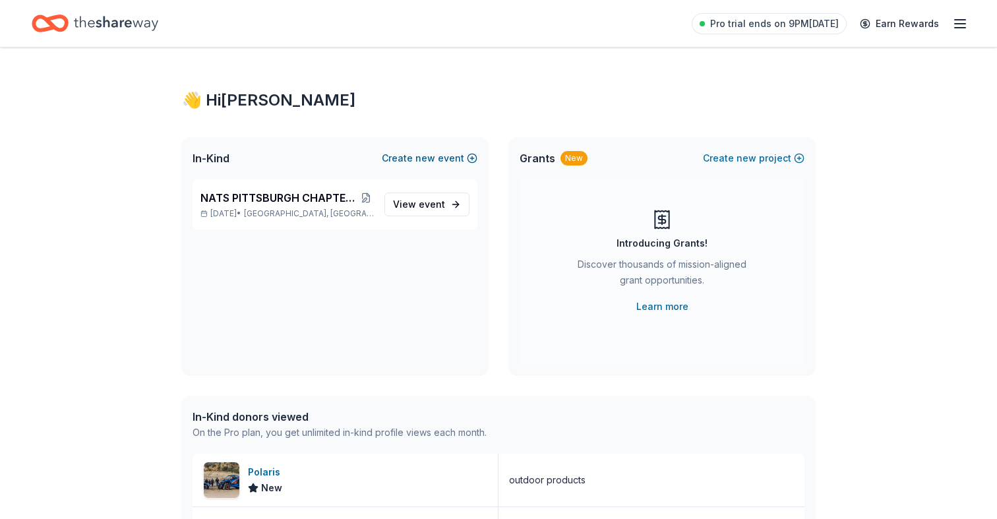
click at [435, 157] on span "new" at bounding box center [426, 158] width 20 height 16
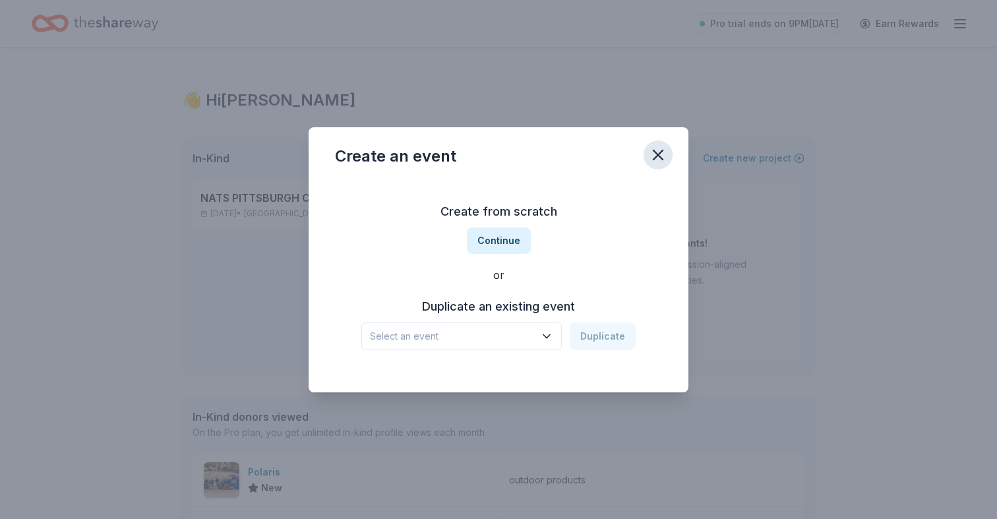
click at [654, 161] on icon "button" at bounding box center [658, 155] width 18 height 18
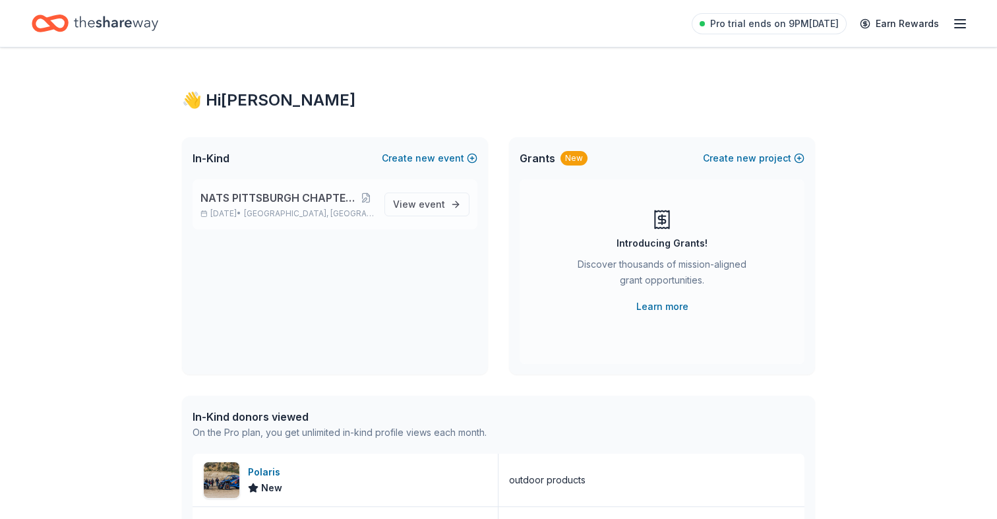
click at [299, 204] on span "NATS PITTSBURGH CHAPTER FIRST ANNIVERSARY" at bounding box center [280, 198] width 158 height 16
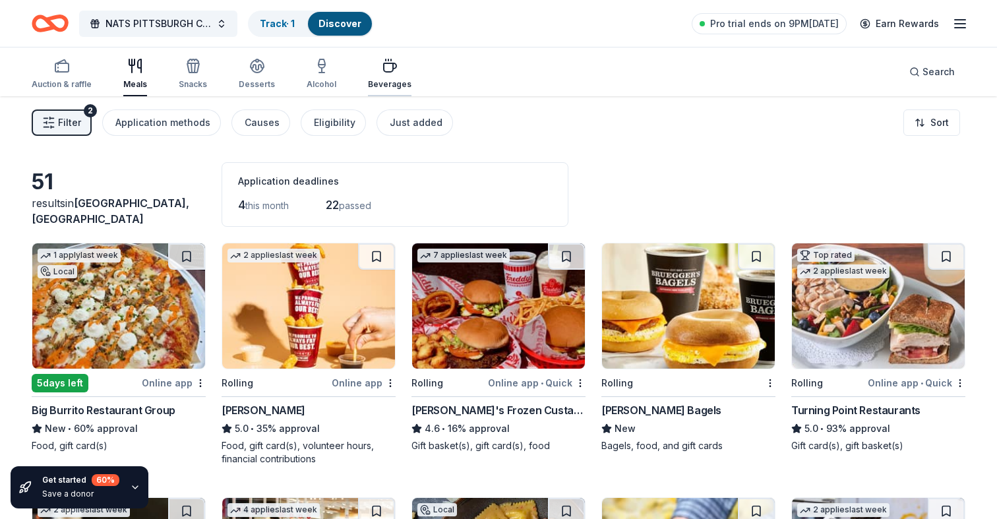
click at [388, 69] on icon "button" at bounding box center [390, 66] width 16 height 16
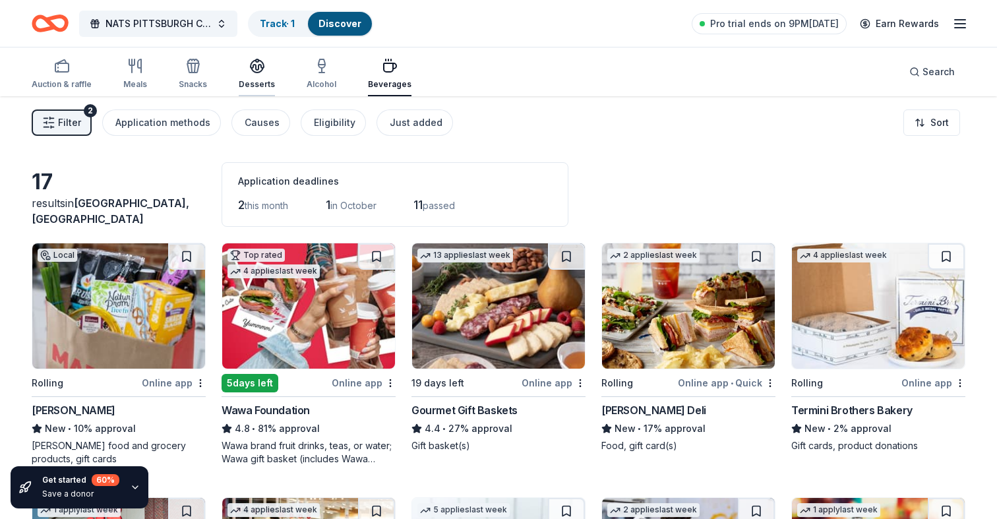
click at [261, 77] on div "Desserts" at bounding box center [257, 74] width 36 height 32
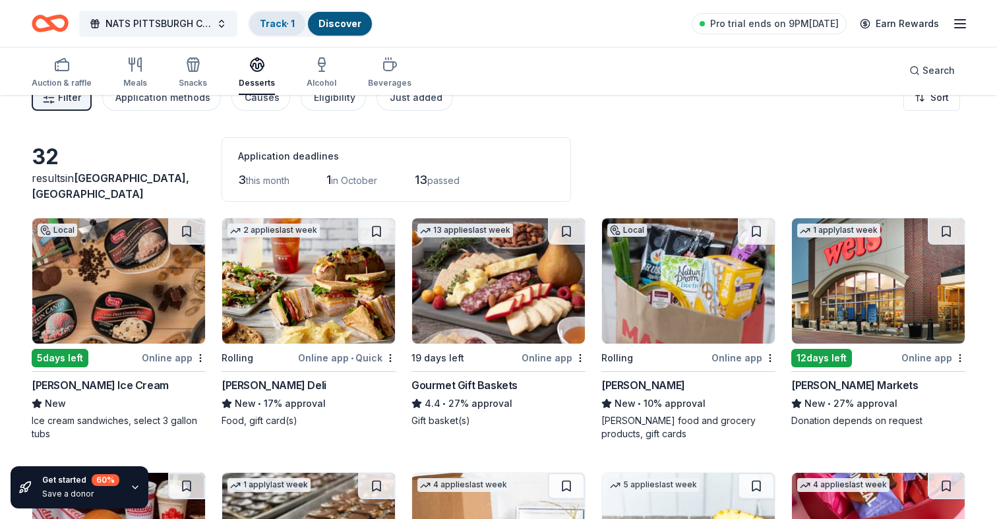
scroll to position [5, 0]
